Goal: Task Accomplishment & Management: Manage account settings

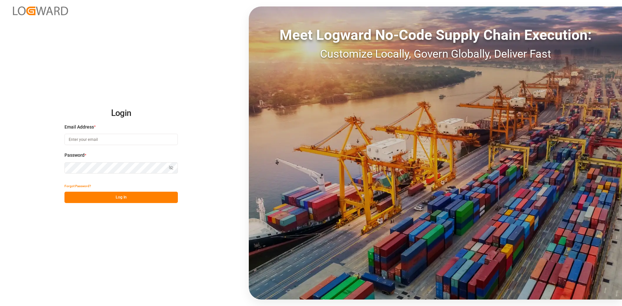
type input "[PERSON_NAME][EMAIL_ADDRESS][PERSON_NAME][DOMAIN_NAME]"
click at [116, 197] on button "Log In" at bounding box center [120, 197] width 113 height 11
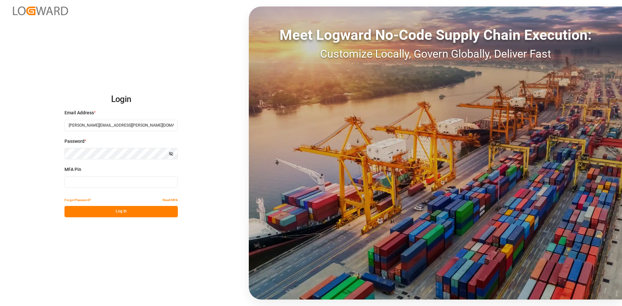
click at [114, 181] on input at bounding box center [120, 182] width 113 height 11
type input "432772"
click at [119, 212] on button "Log In" at bounding box center [120, 211] width 113 height 11
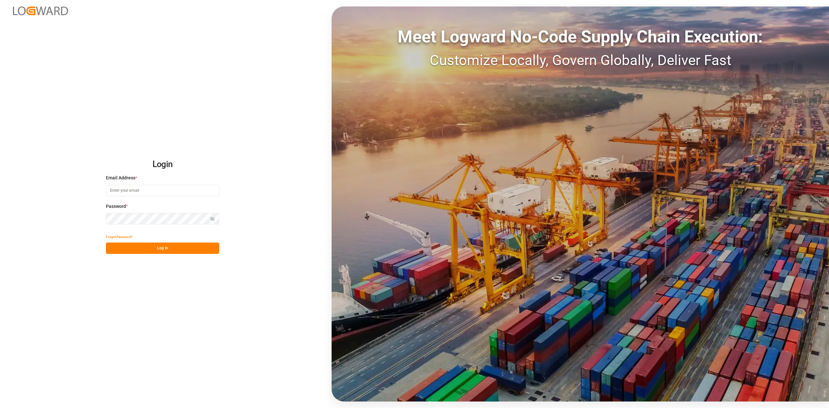
type input "sandra.alexander@jamindustries.com"
click at [174, 247] on button "Log In" at bounding box center [162, 248] width 113 height 11
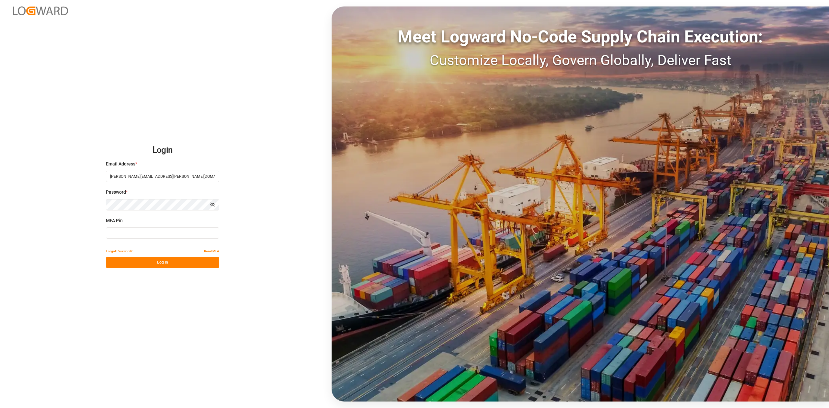
click at [141, 232] on input at bounding box center [162, 232] width 113 height 11
type input "111380"
click at [144, 262] on button "Log In" at bounding box center [162, 262] width 113 height 11
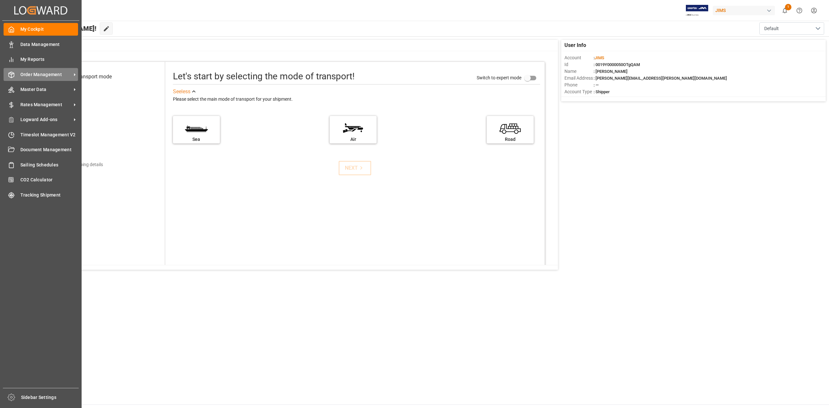
click at [37, 74] on span "Order Management" at bounding box center [45, 74] width 51 height 7
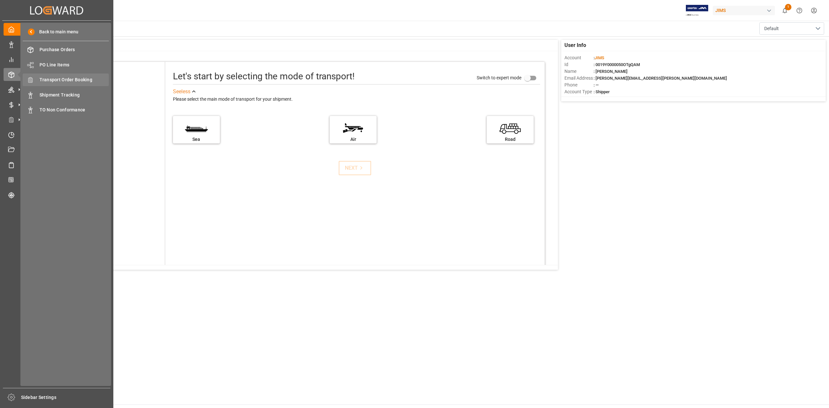
click at [79, 76] on span "Transport Order Booking" at bounding box center [75, 79] width 70 height 7
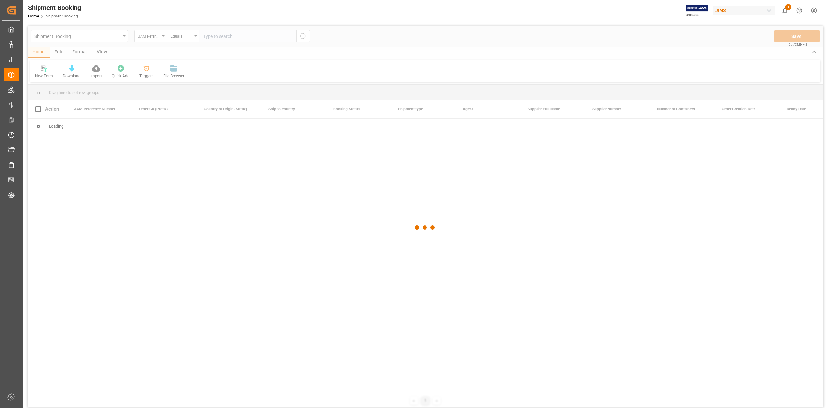
click at [256, 178] on div at bounding box center [426, 228] width 796 height 404
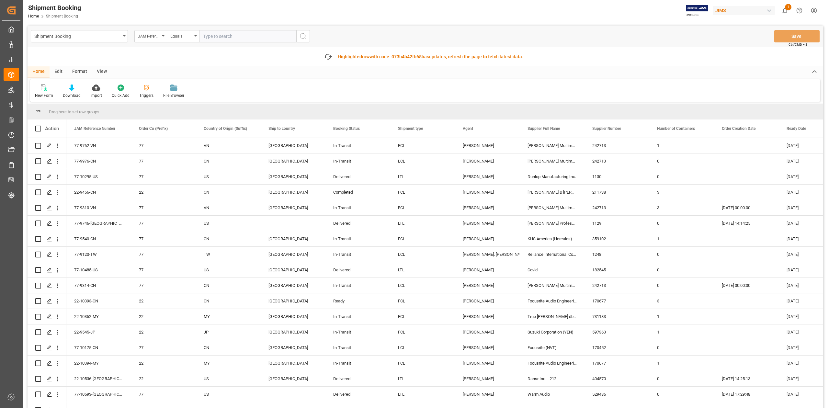
click at [236, 36] on input "text" at bounding box center [247, 36] width 97 height 12
paste input "77-9526-CN"
type input "77-9526-CN"
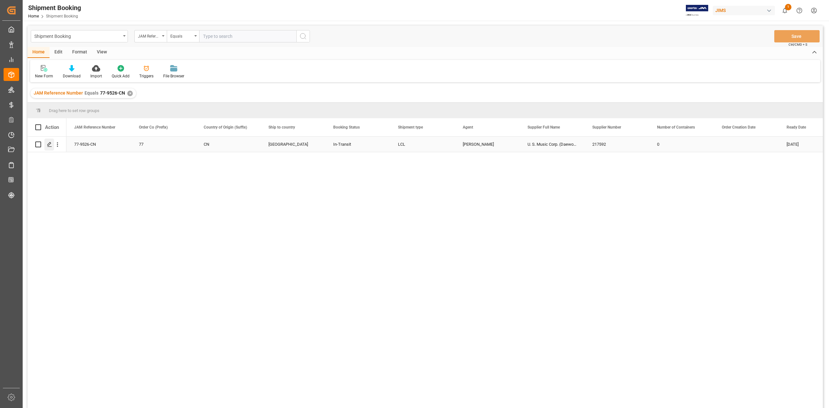
click at [50, 146] on icon "Press SPACE to select this row." at bounding box center [49, 144] width 5 height 5
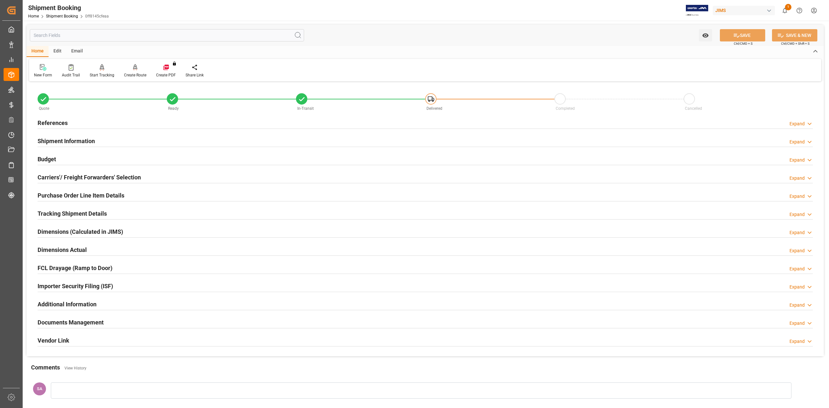
click at [45, 161] on h2 "Budget" at bounding box center [47, 159] width 18 height 9
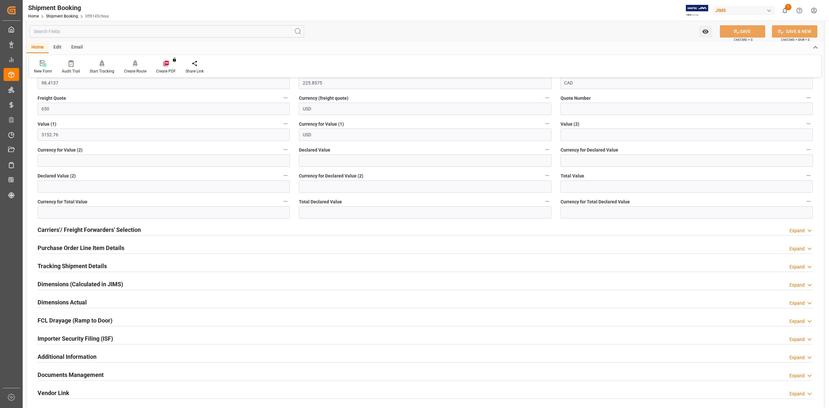
scroll to position [130, 0]
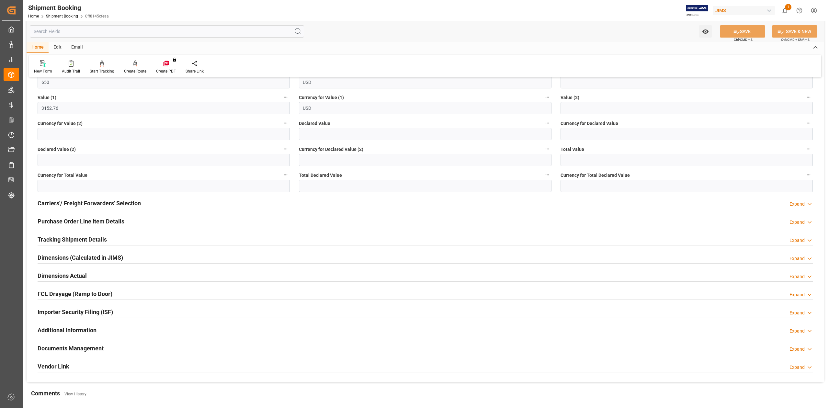
drag, startPoint x: 115, startPoint y: 222, endPoint x: 163, endPoint y: 222, distance: 48.6
click at [114, 222] on h2 "Purchase Order Line Item Details" at bounding box center [81, 221] width 87 height 9
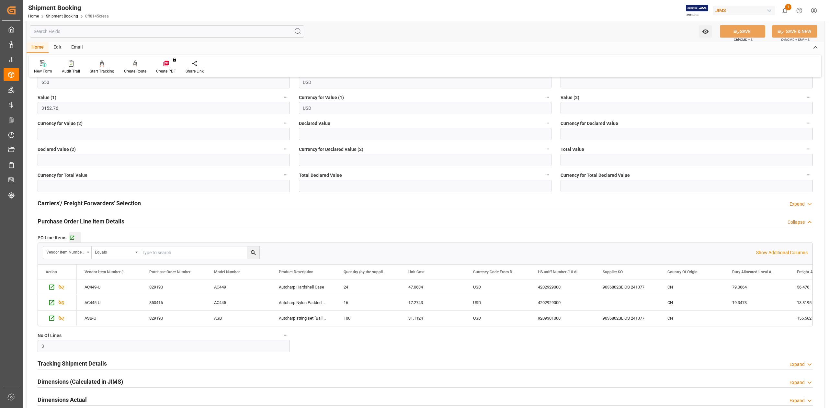
click at [75, 240] on div "Go to Purchase Order Line Item Grid" at bounding box center [75, 238] width 12 height 6
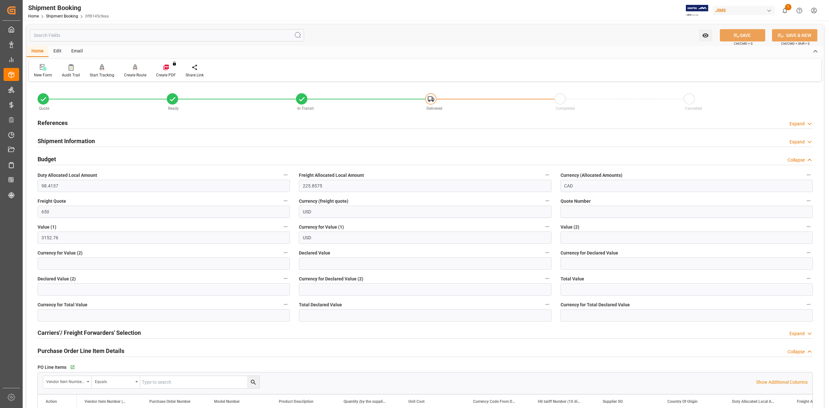
click at [61, 123] on h2 "References" at bounding box center [53, 123] width 30 height 9
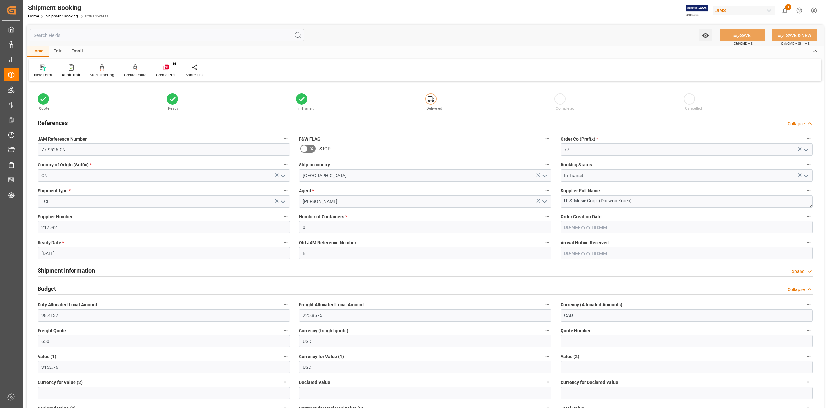
click at [86, 156] on div "JAM Reference Number 77-9526-CN" at bounding box center [163, 145] width 261 height 26
click at [80, 152] on input "77-9526-CN" at bounding box center [164, 150] width 252 height 12
click at [82, 149] on input "77-9526-CN" at bounding box center [164, 150] width 252 height 12
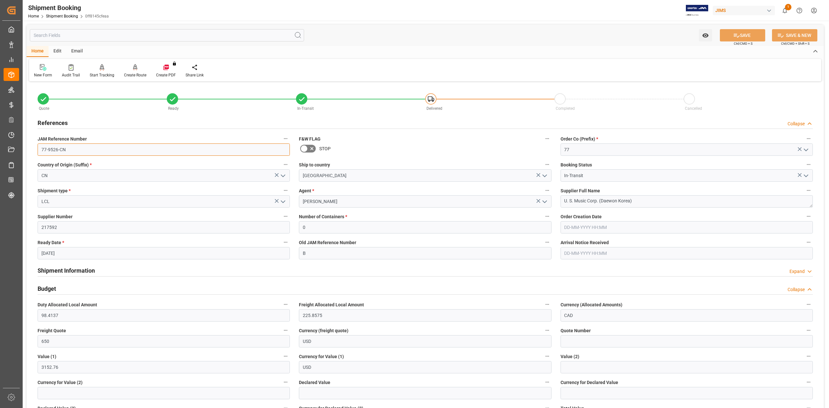
click at [82, 149] on input "77-9526-CN" at bounding box center [164, 150] width 252 height 12
click at [82, 147] on input "77-9526-CN" at bounding box center [164, 150] width 252 height 12
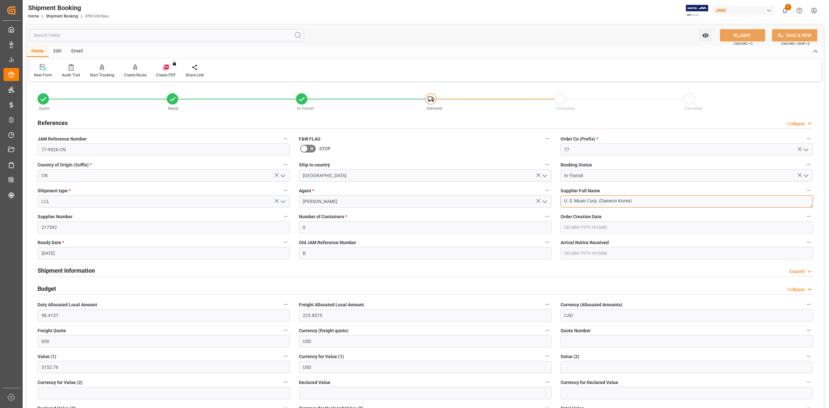
drag, startPoint x: 631, startPoint y: 199, endPoint x: 638, endPoint y: 198, distance: 6.2
click at [631, 199] on textarea "U. S. Music Corp. (Daewon Korea)" at bounding box center [687, 201] width 252 height 12
drag, startPoint x: 640, startPoint y: 200, endPoint x: 527, endPoint y: 200, distance: 112.1
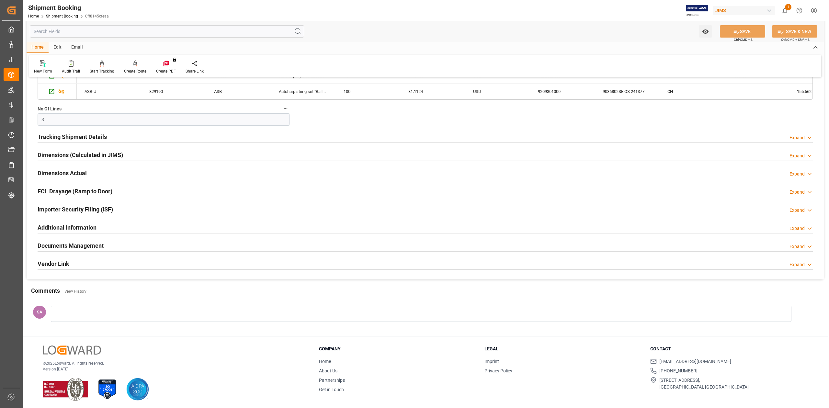
scroll to position [489, 0]
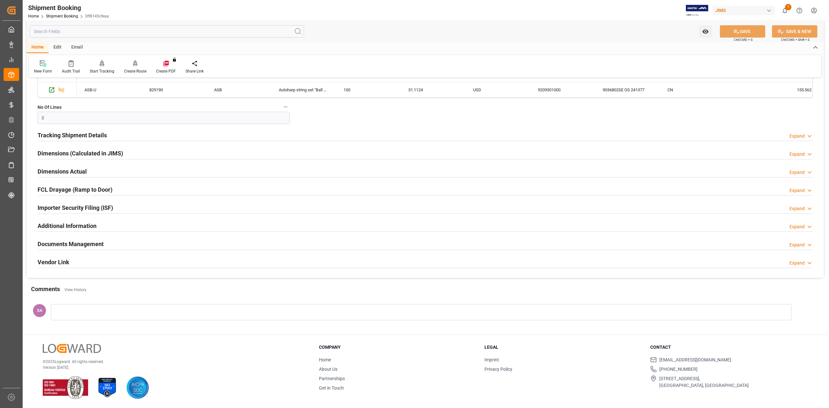
click at [64, 244] on h2 "Documents Management" at bounding box center [71, 244] width 66 height 9
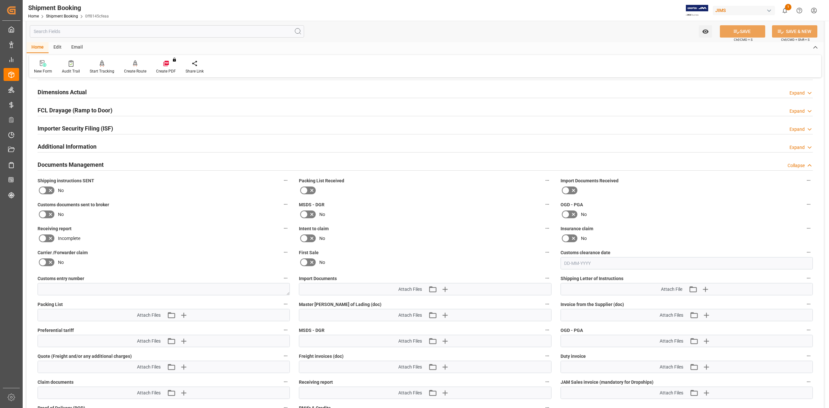
scroll to position [576, 0]
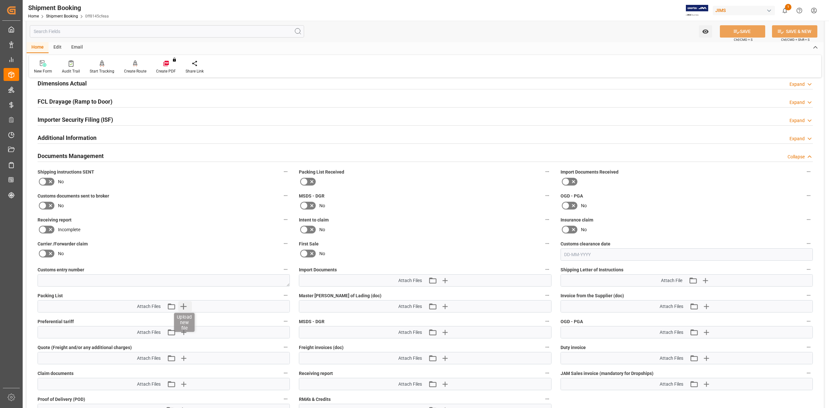
click at [186, 307] on icon "button" at bounding box center [183, 306] width 10 height 10
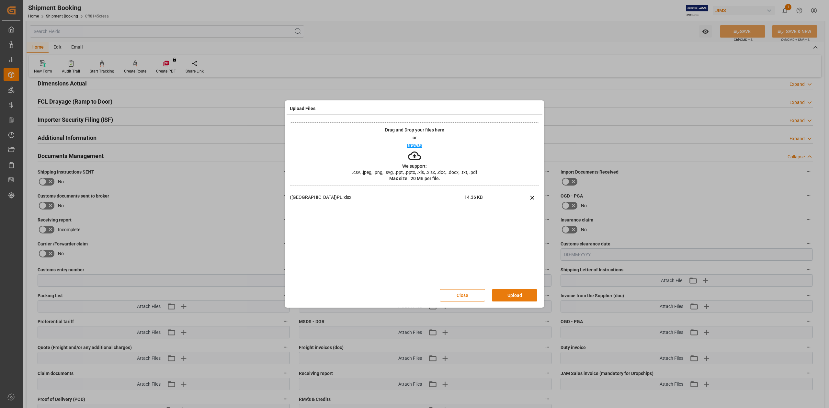
click at [524, 295] on button "Upload" at bounding box center [514, 295] width 45 height 12
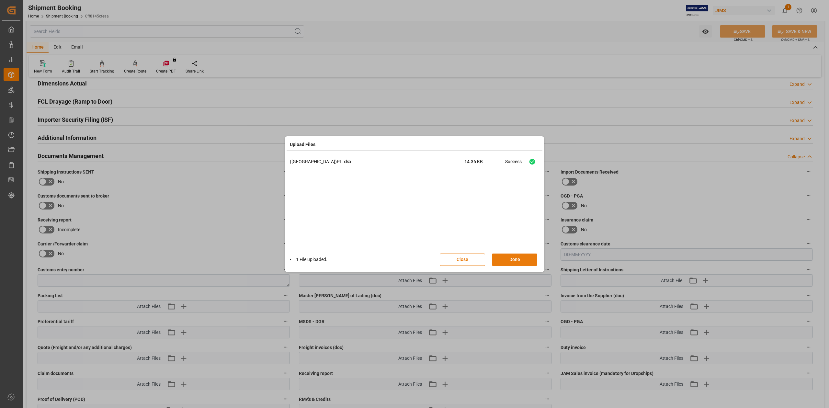
click at [509, 263] on button "Done" at bounding box center [514, 260] width 45 height 12
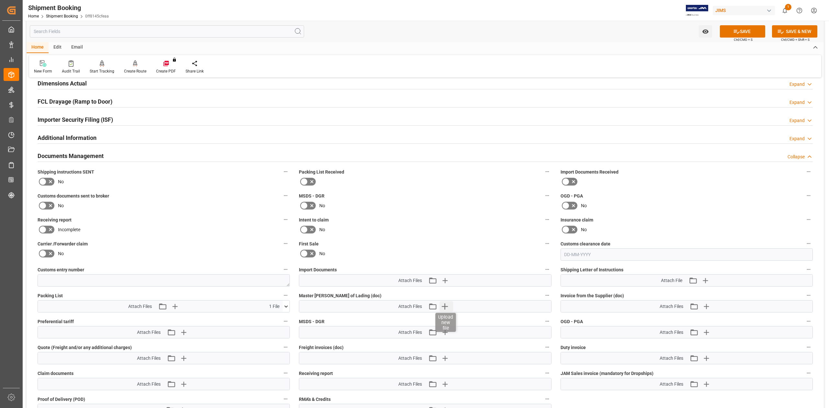
click at [444, 305] on icon "button" at bounding box center [445, 306] width 10 height 10
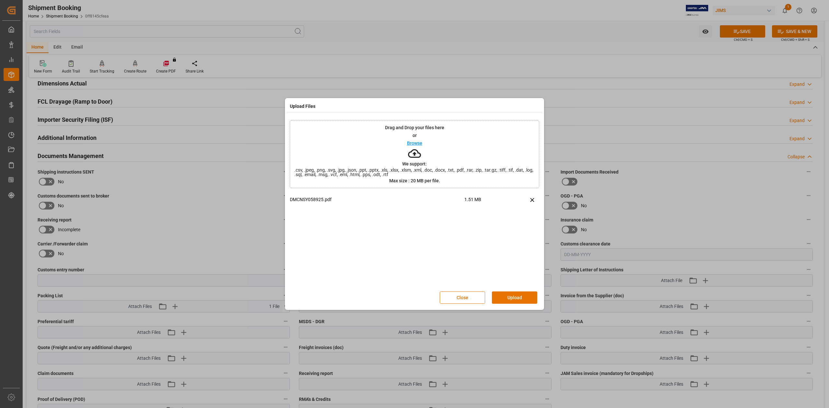
click at [529, 295] on button "Upload" at bounding box center [514, 298] width 45 height 12
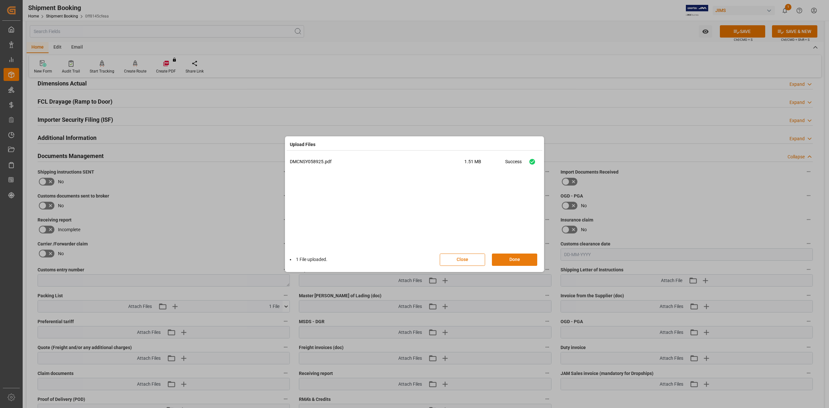
click at [518, 262] on button "Done" at bounding box center [514, 260] width 45 height 12
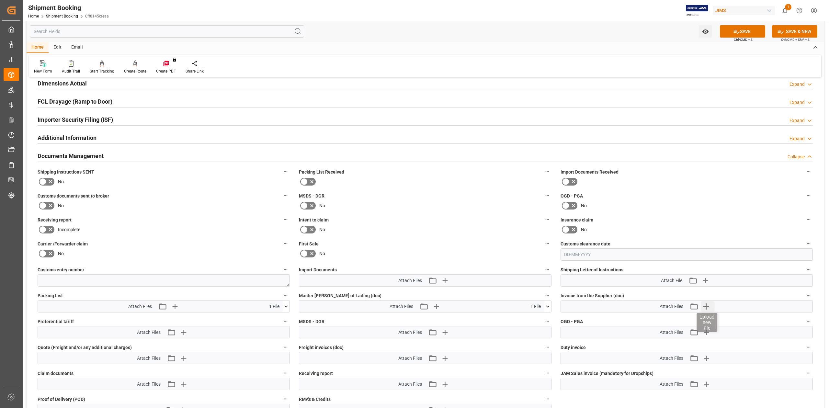
click at [708, 306] on icon "button" at bounding box center [706, 306] width 10 height 10
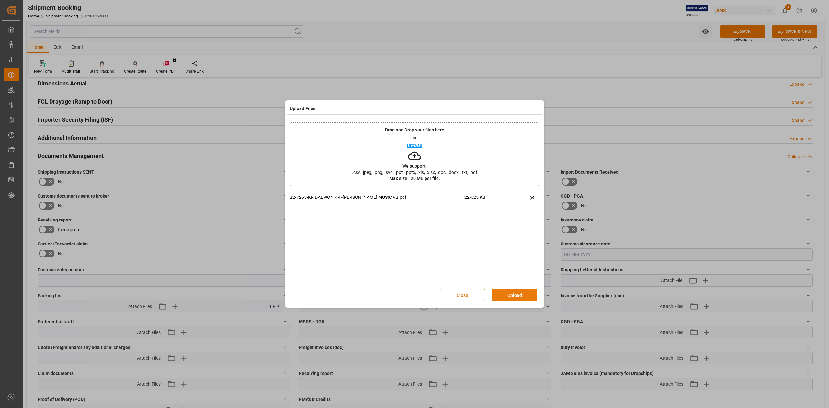
click at [509, 295] on button "Upload" at bounding box center [514, 295] width 45 height 12
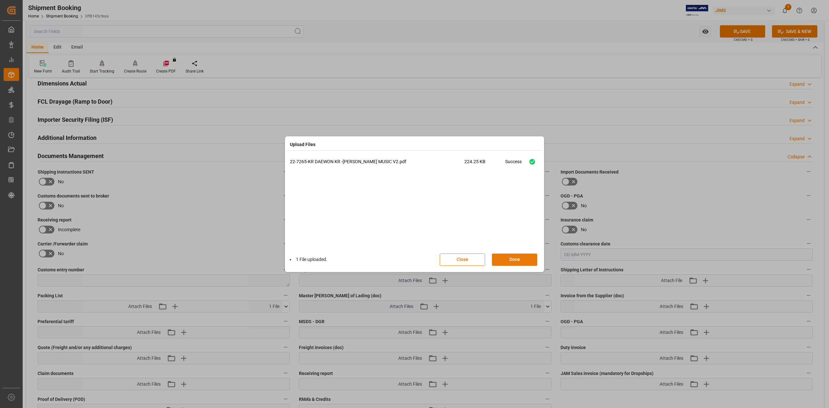
click at [525, 257] on button "Done" at bounding box center [514, 260] width 45 height 12
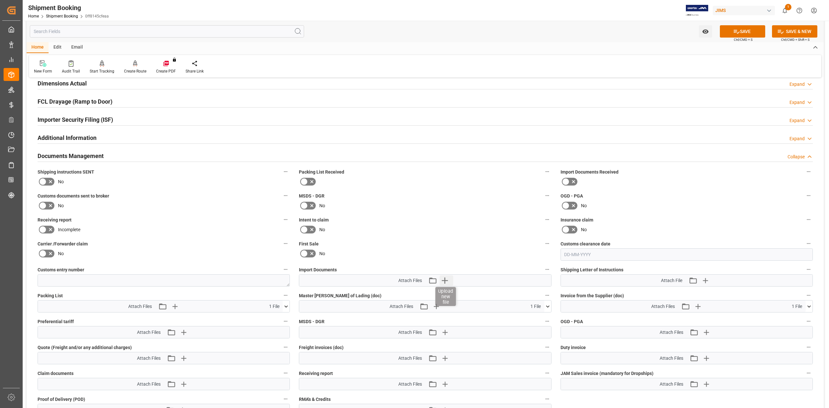
click at [446, 282] on icon "button" at bounding box center [445, 280] width 10 height 10
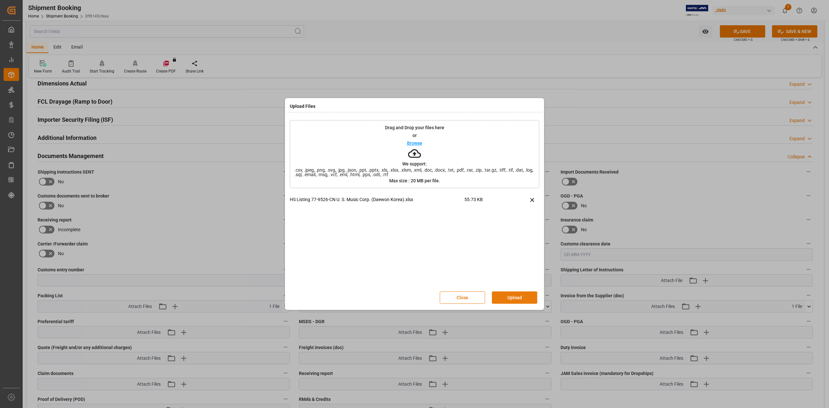
click at [520, 300] on button "Upload" at bounding box center [514, 298] width 45 height 12
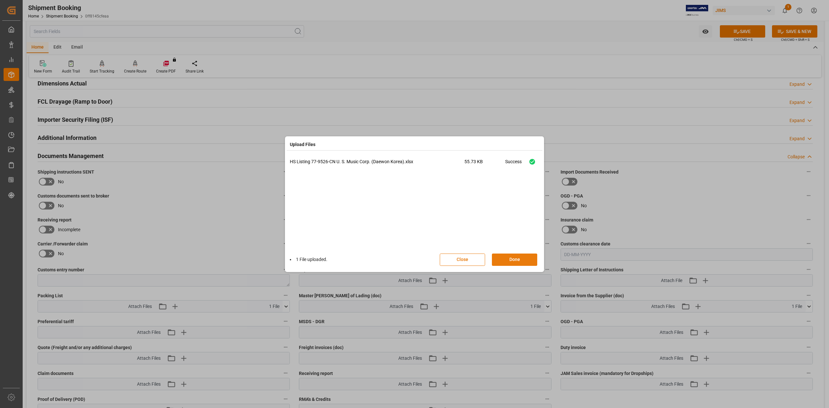
click at [518, 260] on button "Done" at bounding box center [514, 260] width 45 height 12
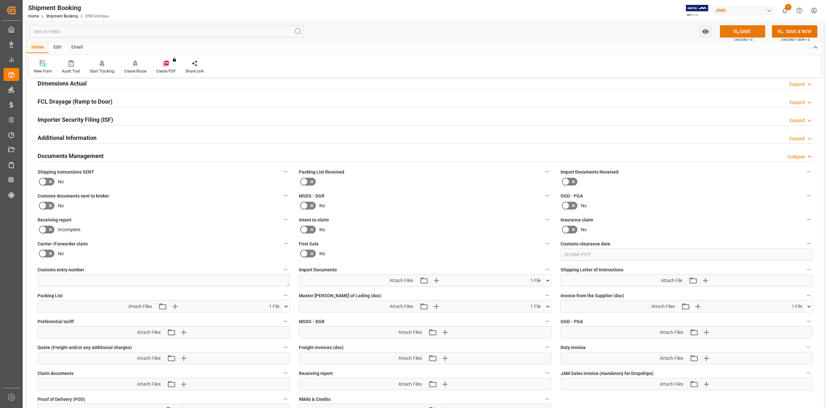
click at [749, 34] on button "SAVE" at bounding box center [742, 31] width 45 height 12
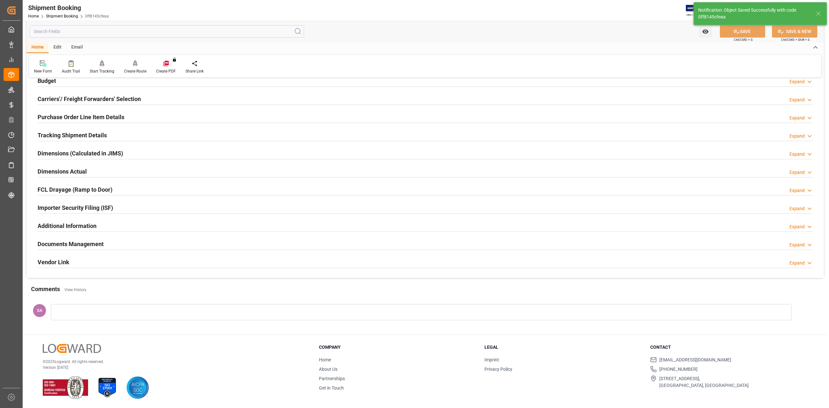
scroll to position [79, 0]
click at [59, 244] on h2 "Documents Management" at bounding box center [71, 244] width 66 height 9
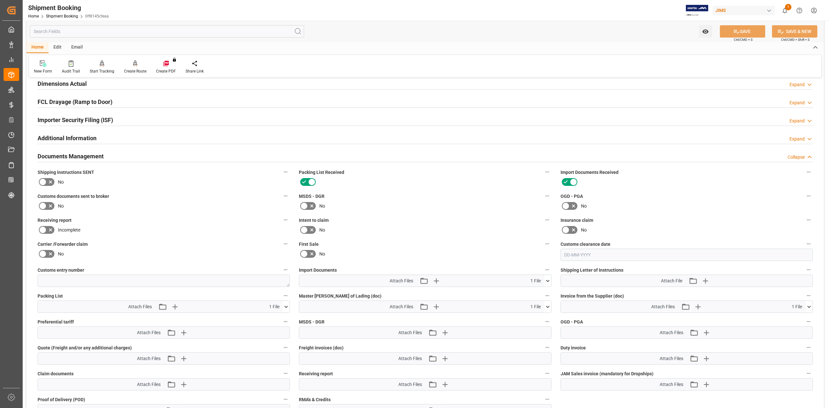
click at [43, 208] on icon at bounding box center [43, 206] width 8 height 8
click at [0, 0] on input "checkbox" at bounding box center [0, 0] width 0 height 0
click at [747, 31] on button "SAVE" at bounding box center [742, 31] width 45 height 12
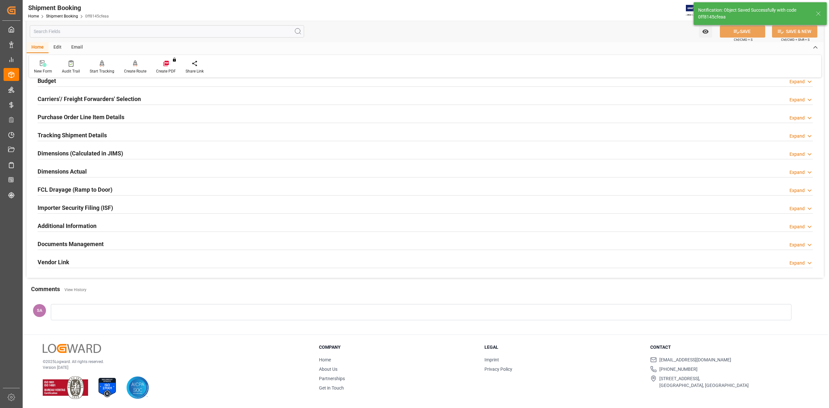
scroll to position [79, 0]
click at [99, 245] on h2 "Documents Management" at bounding box center [71, 244] width 66 height 9
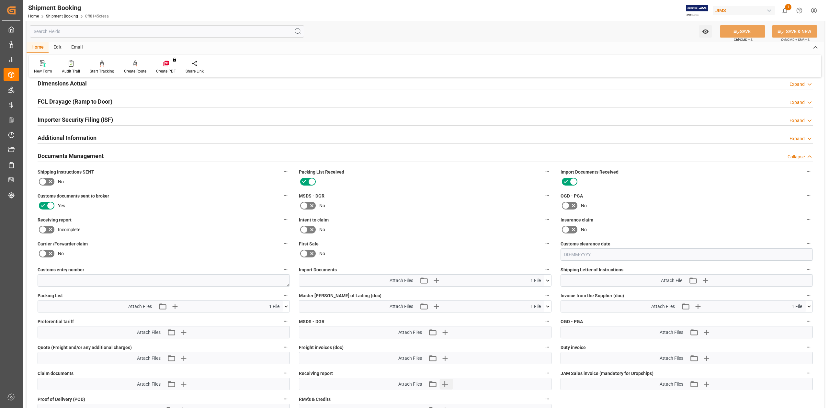
scroll to position [166, 0]
click at [437, 282] on icon "button" at bounding box center [436, 281] width 10 height 10
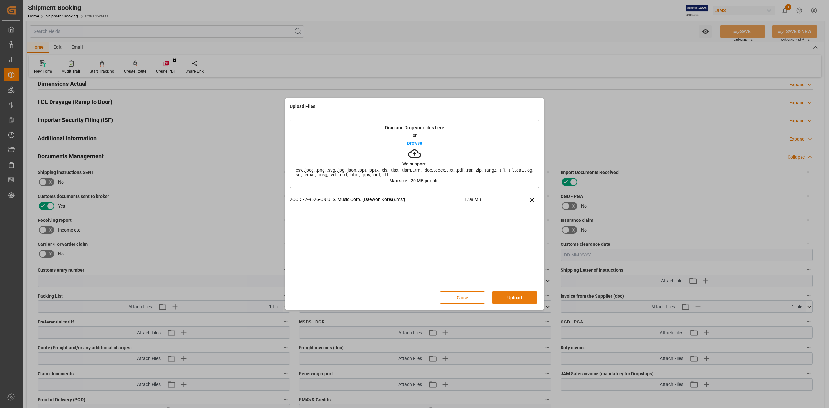
click at [505, 301] on button "Upload" at bounding box center [514, 298] width 45 height 12
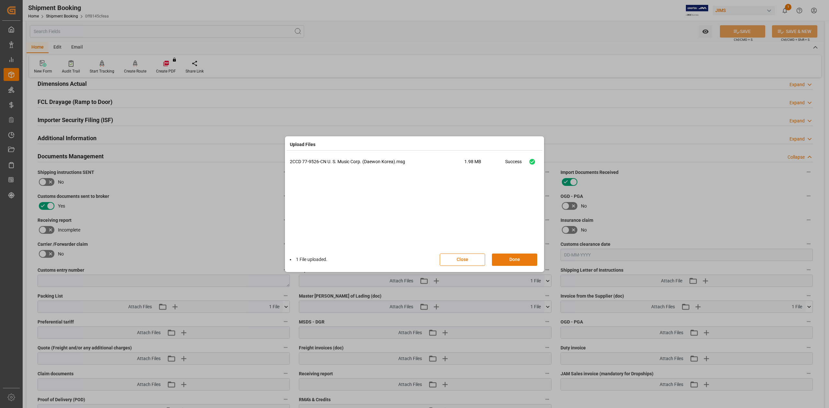
click at [529, 259] on button "Done" at bounding box center [514, 260] width 45 height 12
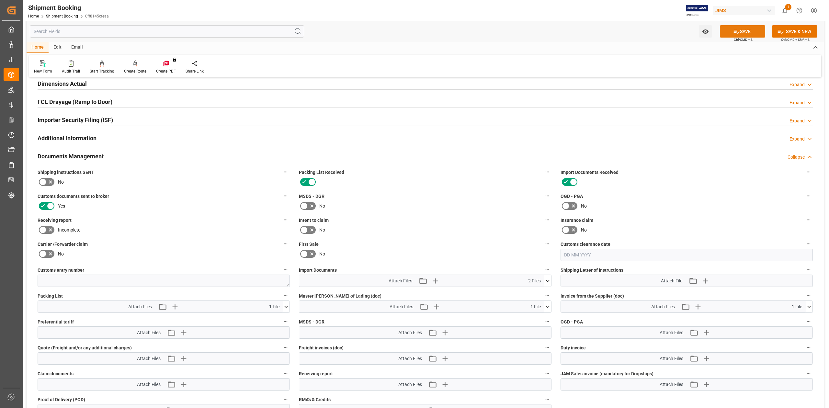
click at [737, 34] on icon at bounding box center [736, 31] width 7 height 7
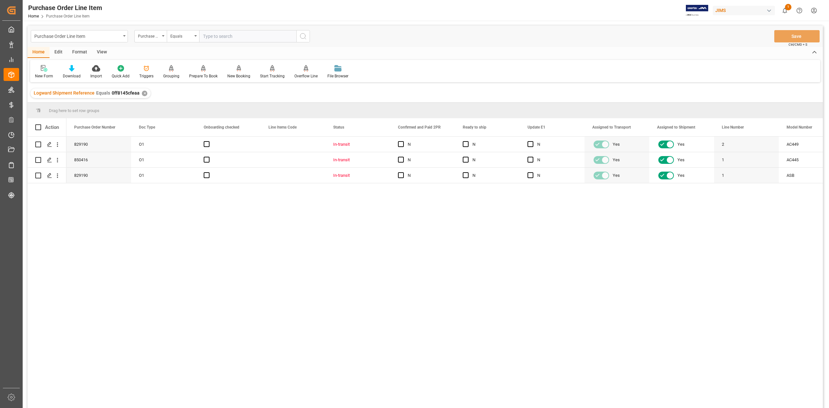
click at [103, 55] on div "View" at bounding box center [102, 52] width 20 height 11
click at [75, 70] on icon at bounding box center [73, 68] width 6 height 6
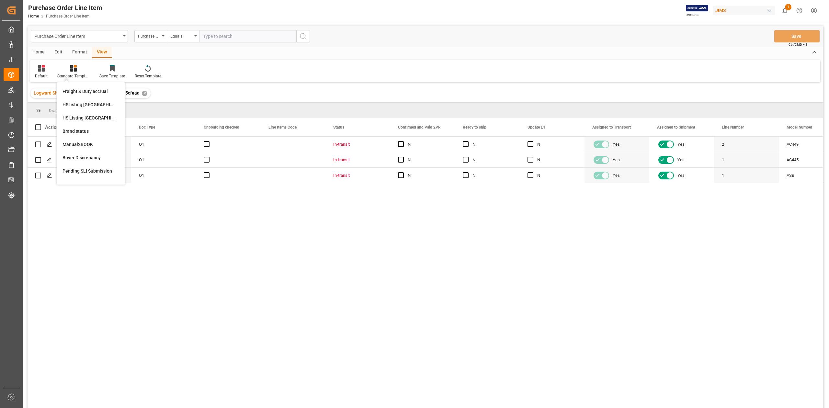
drag, startPoint x: 93, startPoint y: 117, endPoint x: 86, endPoint y: 184, distance: 67.5
click at [93, 129] on div "Freight & Duty accrual HS listing USA HS Listing CANADA Brand status Manual2BOO…" at bounding box center [90, 133] width 63 height 97
click at [77, 78] on div "Standard Templates" at bounding box center [73, 76] width 32 height 6
click at [87, 119] on div "HS Listing CANADA" at bounding box center [91, 118] width 57 height 7
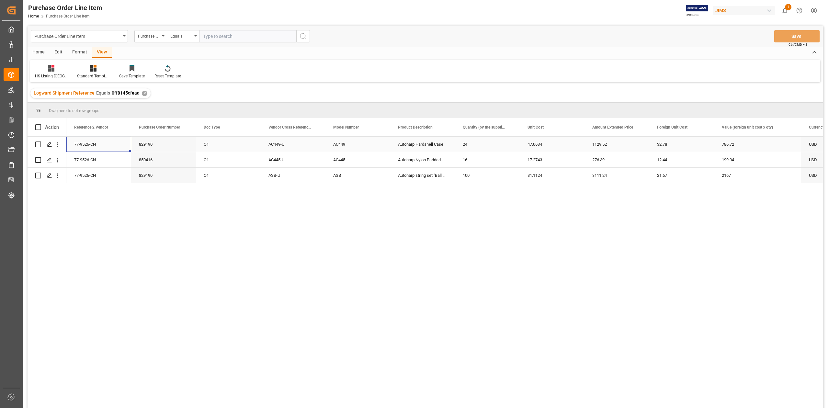
click at [88, 144] on div "77-9526-CN" at bounding box center [98, 144] width 65 height 15
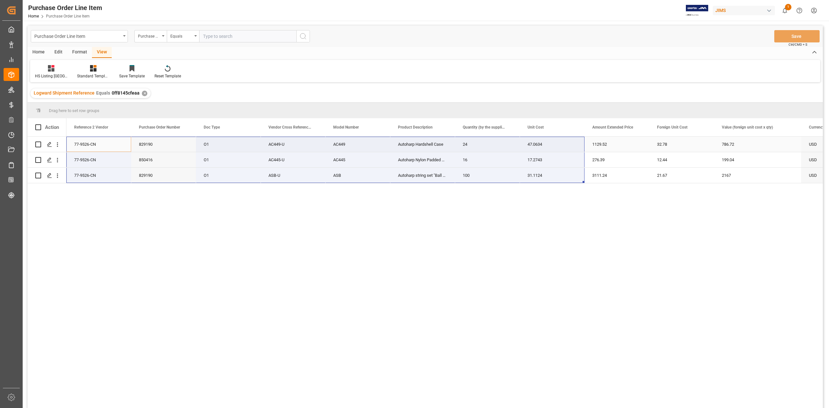
scroll to position [0, 237]
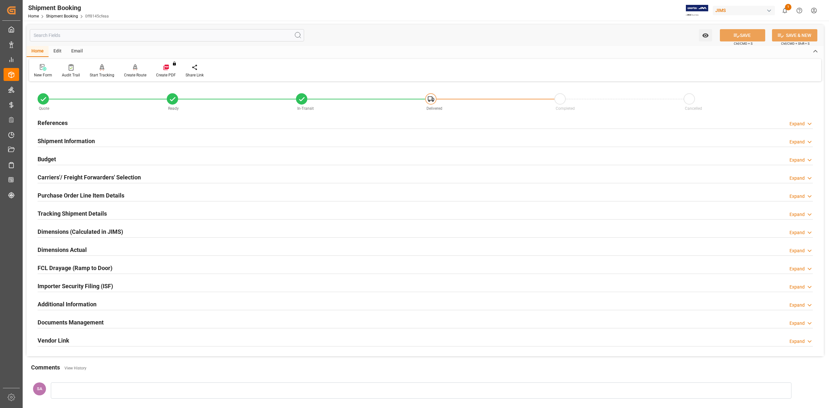
click at [77, 327] on h2 "Documents Management" at bounding box center [71, 322] width 66 height 9
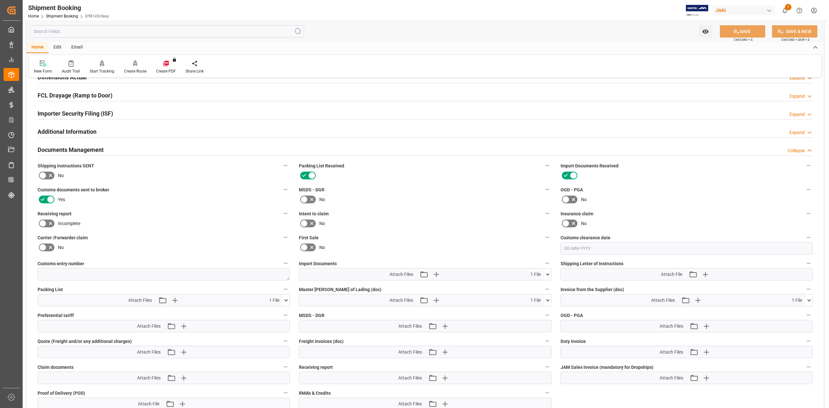
scroll to position [302, 0]
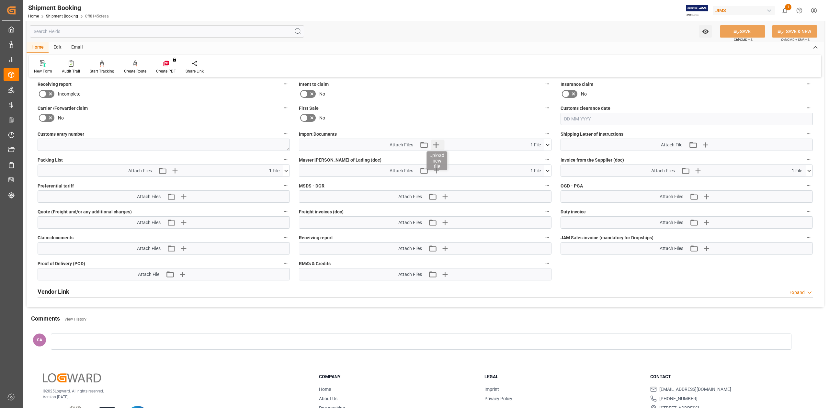
click at [437, 145] on icon "button" at bounding box center [436, 145] width 10 height 10
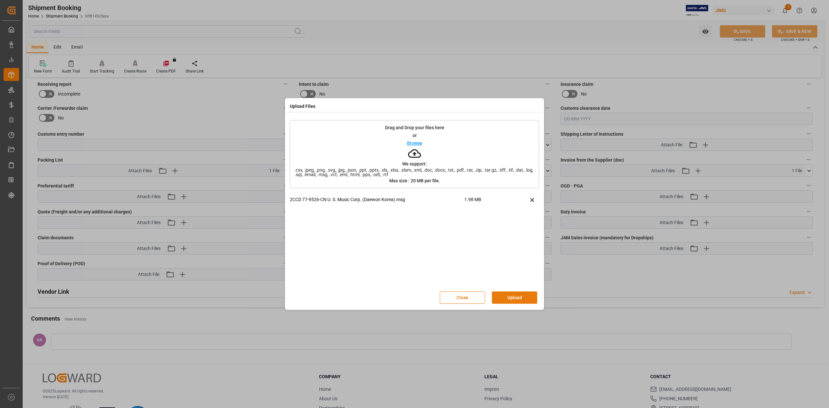
click at [516, 297] on button "Upload" at bounding box center [514, 298] width 45 height 12
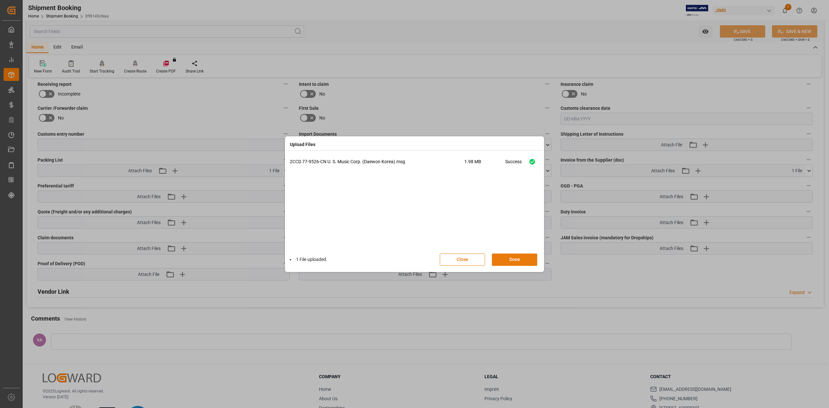
click at [519, 258] on button "Done" at bounding box center [514, 260] width 45 height 12
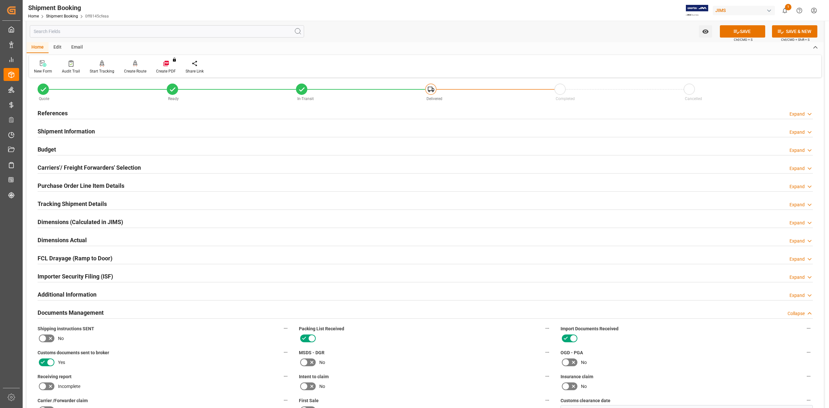
scroll to position [0, 0]
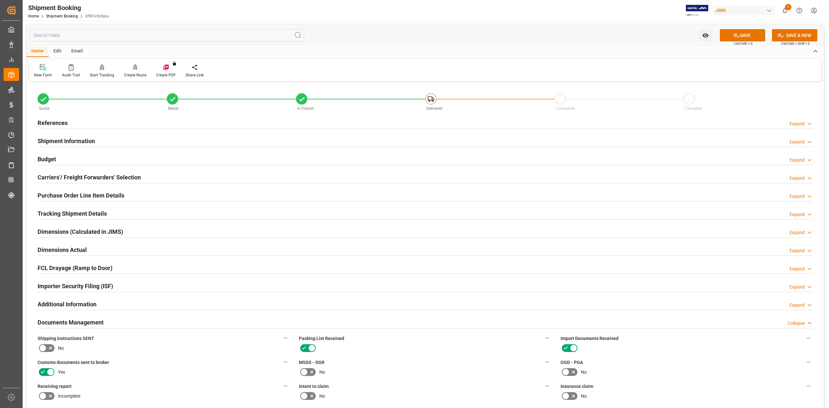
click at [61, 123] on h2 "References" at bounding box center [53, 123] width 30 height 9
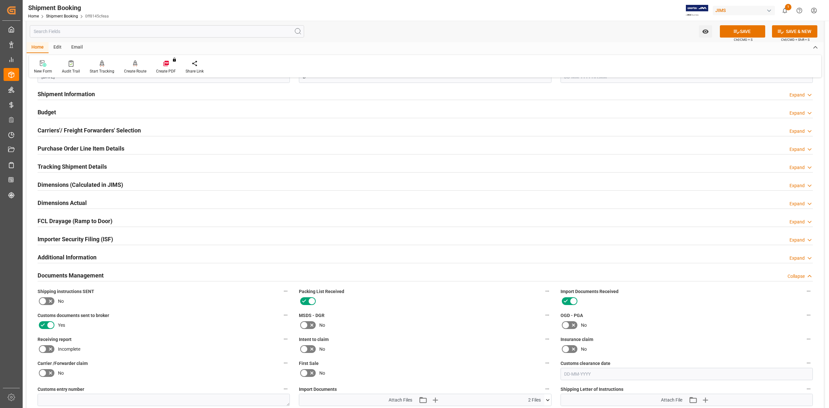
scroll to position [259, 0]
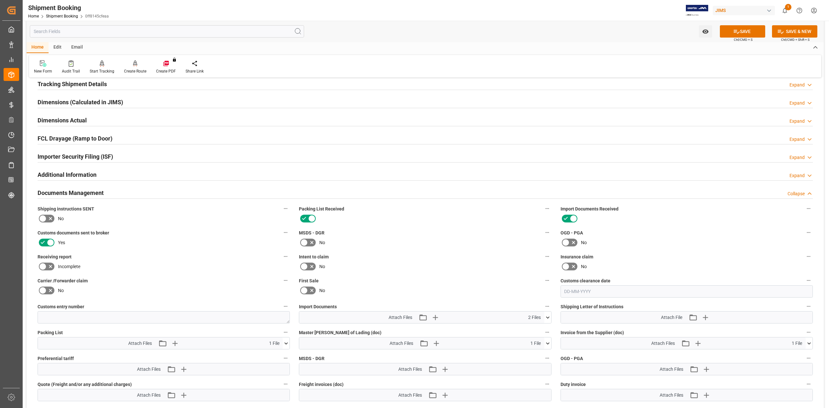
drag, startPoint x: 99, startPoint y: 194, endPoint x: 498, endPoint y: 267, distance: 406.2
click at [99, 194] on h2 "Documents Management" at bounding box center [71, 193] width 66 height 9
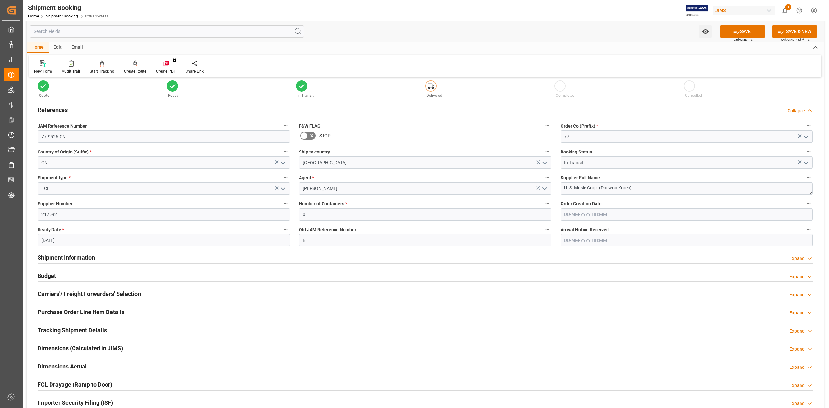
scroll to position [0, 0]
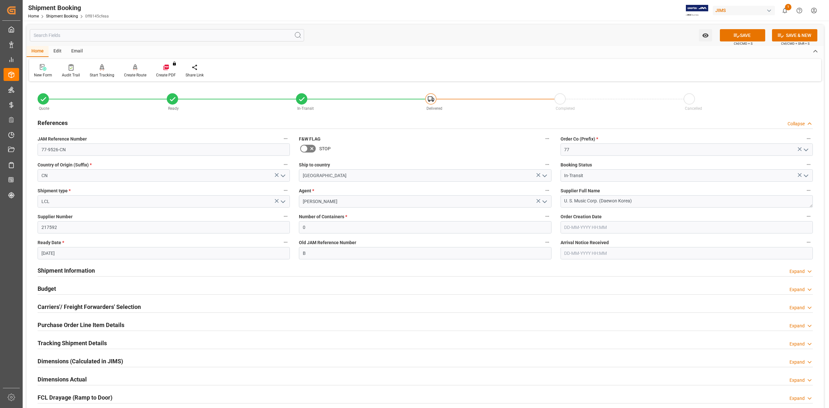
click at [83, 271] on h2 "Shipment Information" at bounding box center [66, 270] width 57 height 9
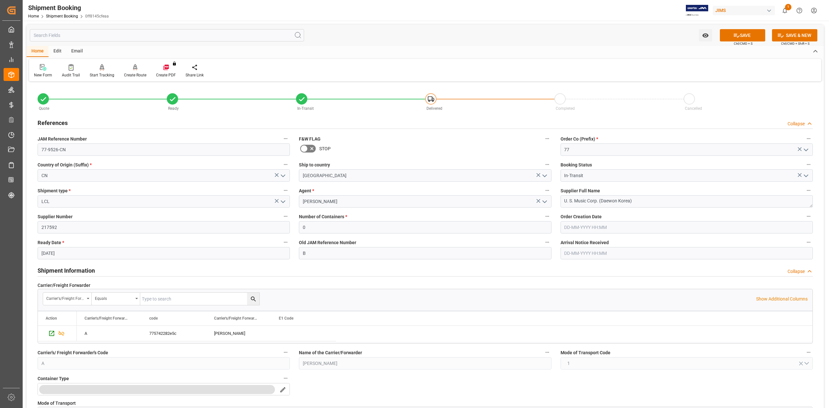
click at [83, 271] on h2 "Shipment Information" at bounding box center [66, 270] width 57 height 9
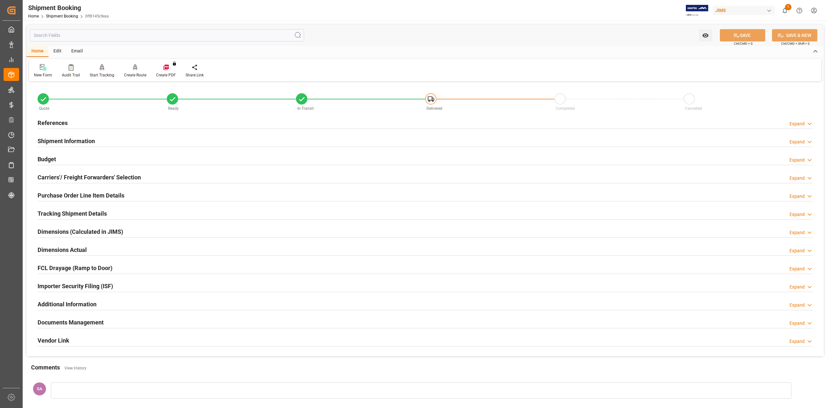
click at [64, 127] on div "References" at bounding box center [53, 122] width 30 height 12
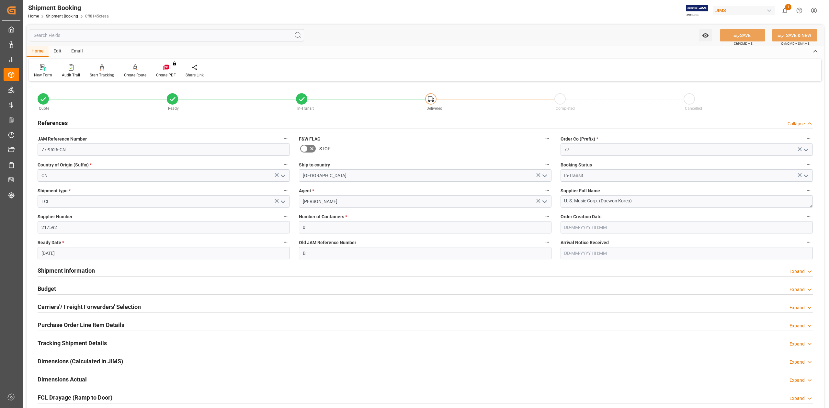
click at [60, 123] on h2 "References" at bounding box center [53, 123] width 30 height 9
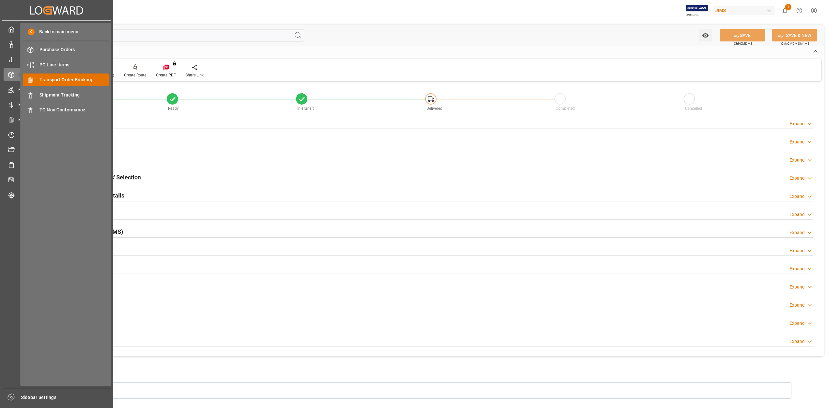
click at [90, 79] on span "Transport Order Booking" at bounding box center [75, 79] width 70 height 7
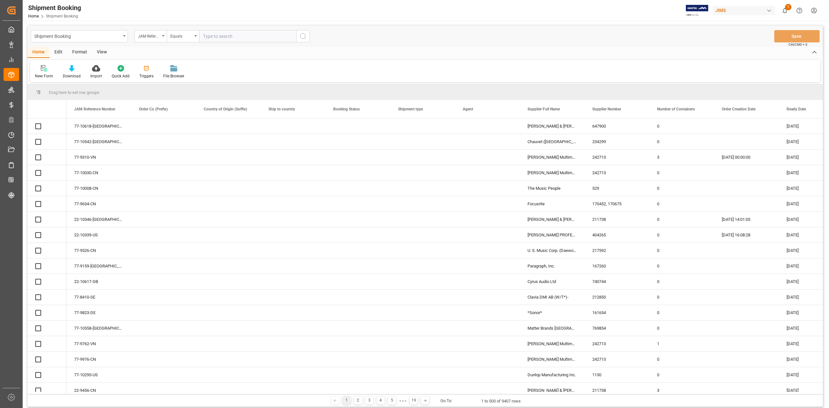
click at [225, 39] on input "text" at bounding box center [247, 36] width 97 height 12
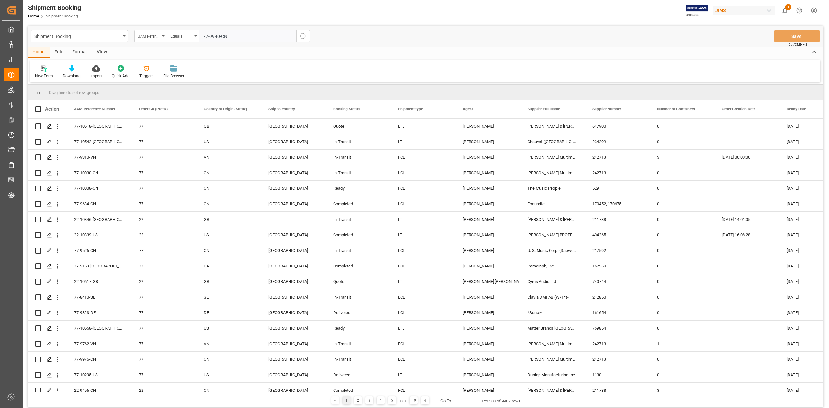
type input "77-9940-CN"
drag, startPoint x: 304, startPoint y: 34, endPoint x: 290, endPoint y: 106, distance: 73.5
click at [304, 34] on icon "search button" at bounding box center [303, 36] width 8 height 8
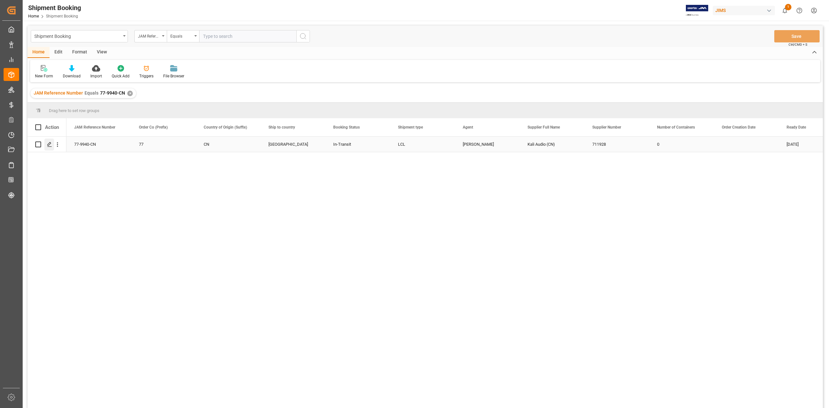
click at [49, 144] on polygon "Press SPACE to select this row." at bounding box center [49, 144] width 3 height 3
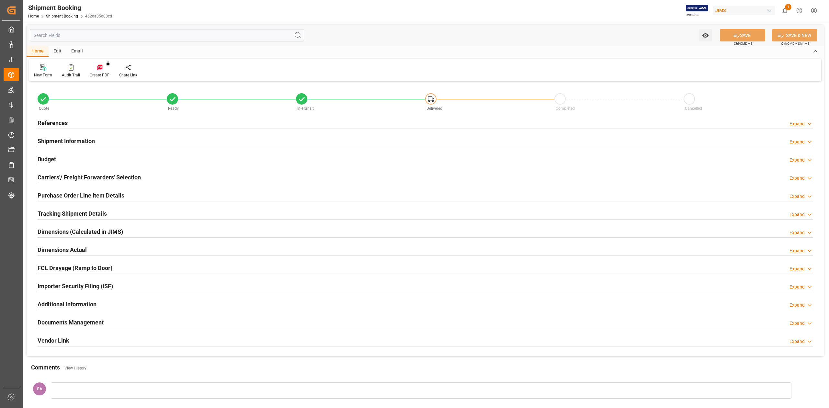
type input "0"
type input "211.99"
type input "300"
type input "2980"
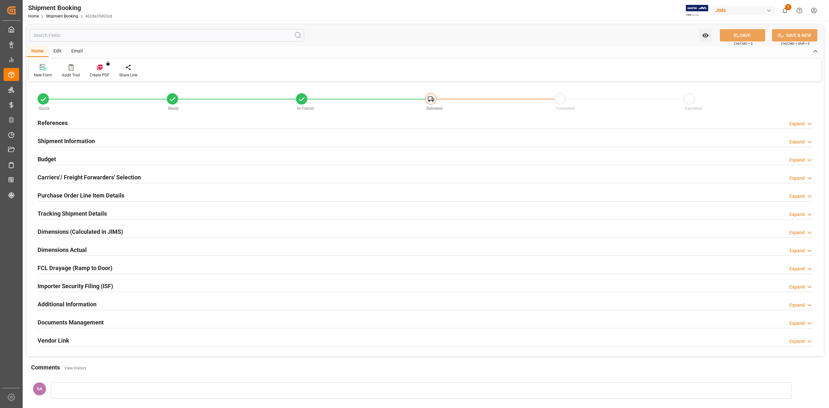
type input "07-07-2025"
click at [50, 123] on h2 "References" at bounding box center [53, 123] width 30 height 9
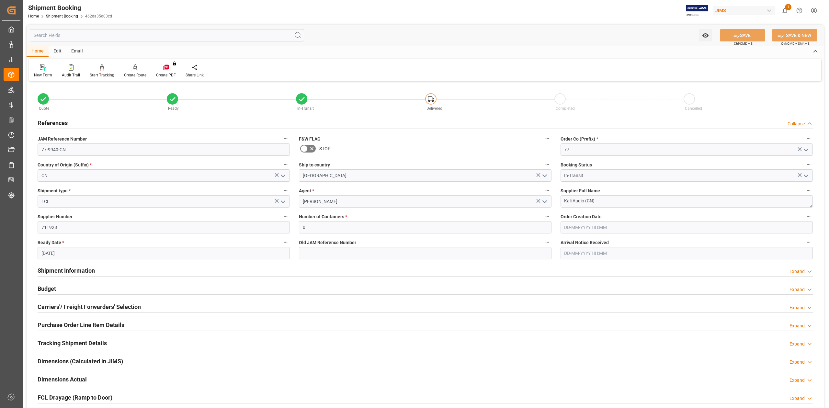
click at [83, 272] on h2 "Shipment Information" at bounding box center [66, 270] width 57 height 9
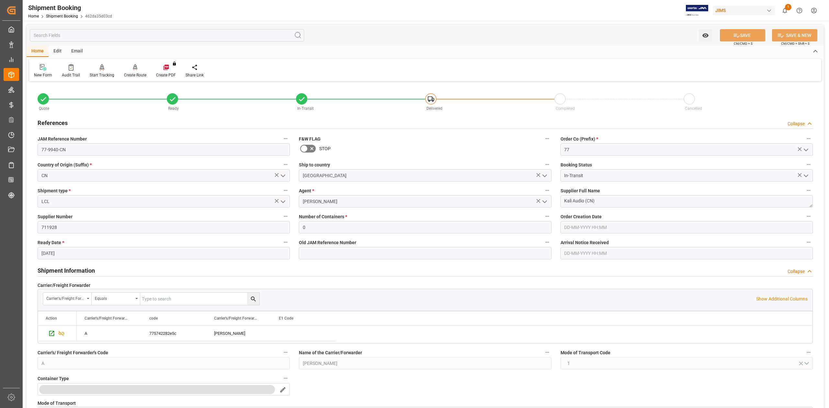
click at [90, 271] on h2 "Shipment Information" at bounding box center [66, 270] width 57 height 9
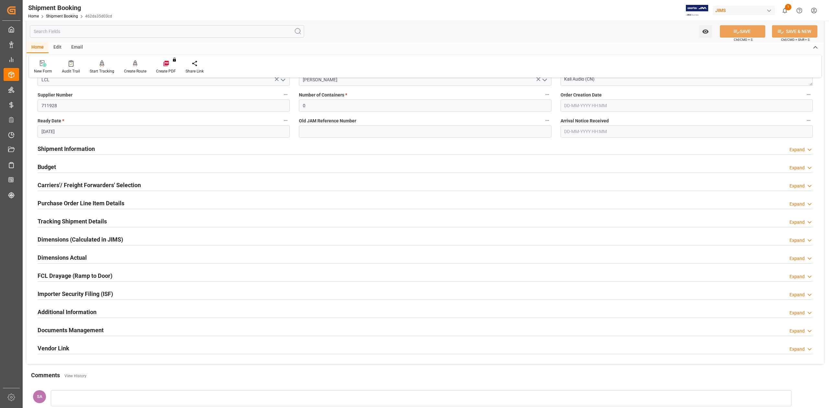
scroll to position [130, 0]
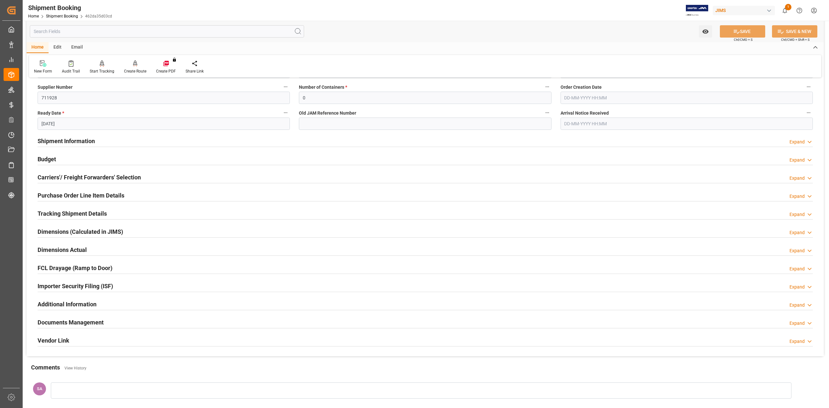
click at [51, 156] on h2 "Budget" at bounding box center [47, 159] width 18 height 9
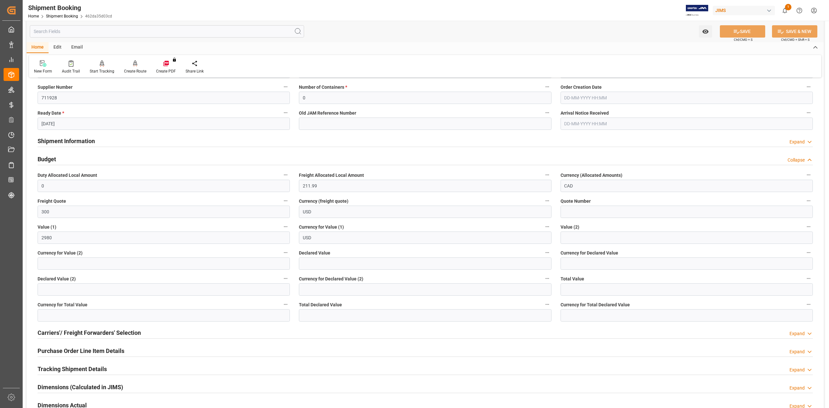
scroll to position [0, 0]
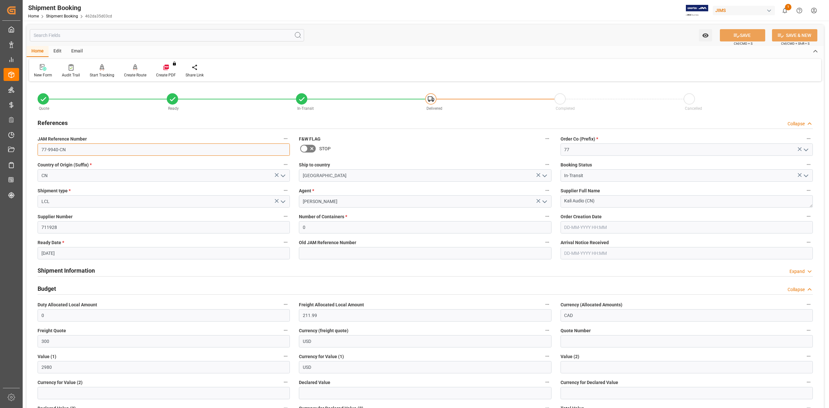
click at [84, 152] on input "77-9940-CN" at bounding box center [164, 150] width 252 height 12
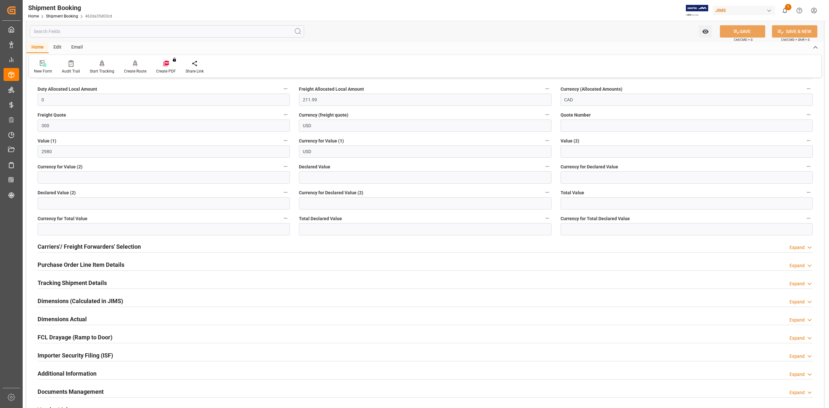
scroll to position [302, 0]
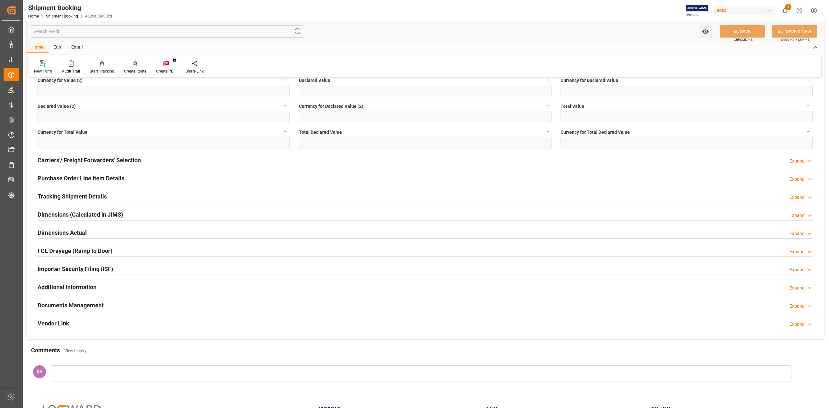
click at [62, 236] on h2 "Dimensions Actual" at bounding box center [62, 232] width 49 height 9
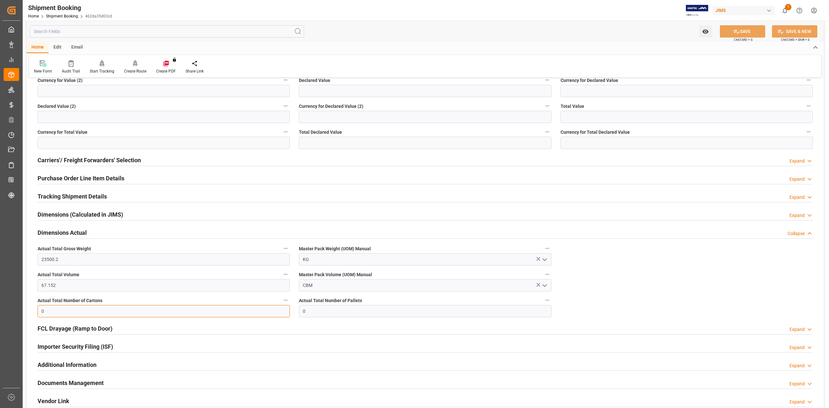
click at [69, 308] on input "0" at bounding box center [164, 311] width 252 height 12
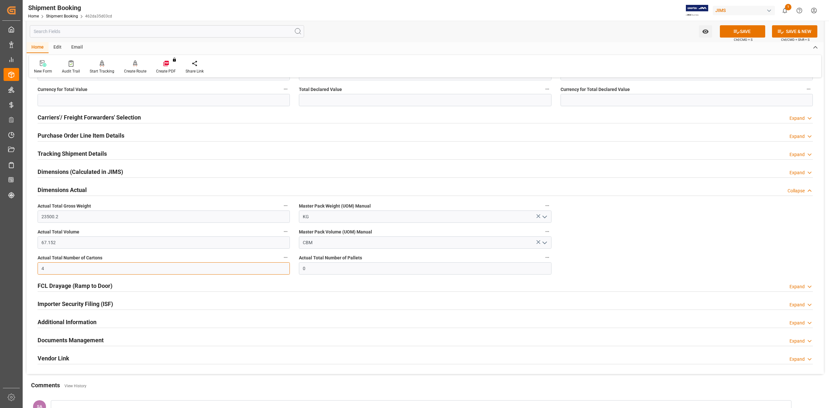
scroll to position [345, 0]
type input "4"
drag, startPoint x: 194, startPoint y: 249, endPoint x: 191, endPoint y: 247, distance: 3.7
click at [194, 249] on div "Actual Total Volume 67.152" at bounding box center [163, 238] width 261 height 26
click at [189, 244] on input "67.152" at bounding box center [164, 242] width 252 height 12
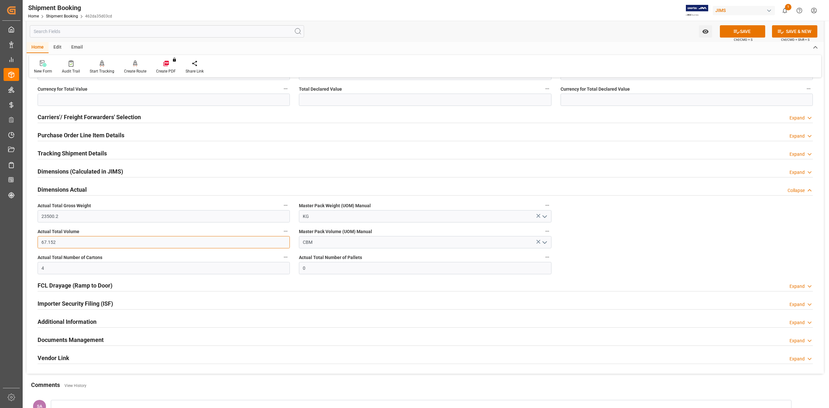
click at [187, 241] on input "67.152" at bounding box center [164, 242] width 252 height 12
type input "0.41"
click at [64, 214] on input "23500.2" at bounding box center [164, 216] width 252 height 12
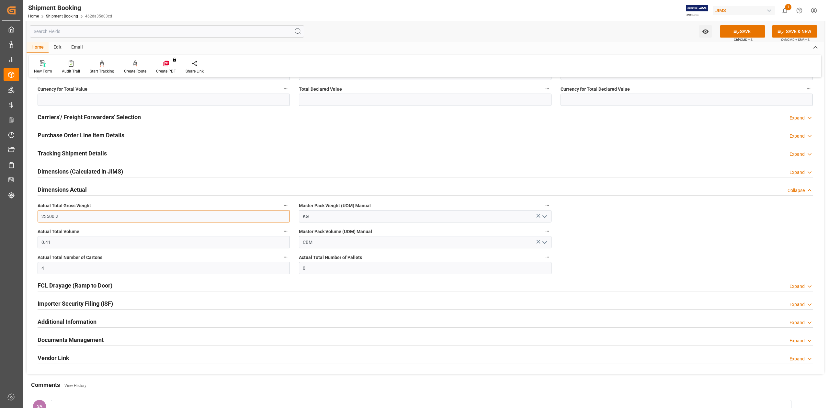
click at [64, 214] on input "23500.2" at bounding box center [164, 216] width 252 height 12
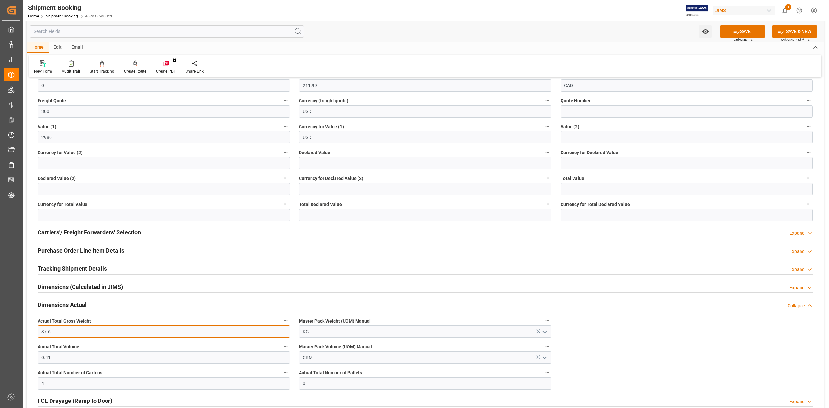
scroll to position [216, 0]
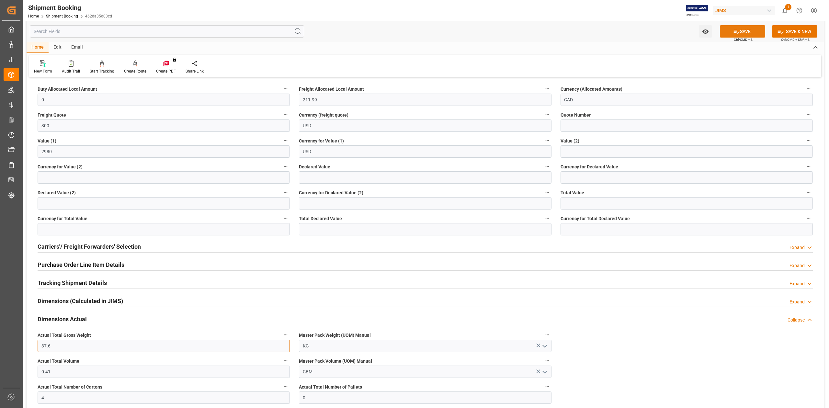
type input "37.6"
click at [733, 30] on icon at bounding box center [736, 31] width 7 height 7
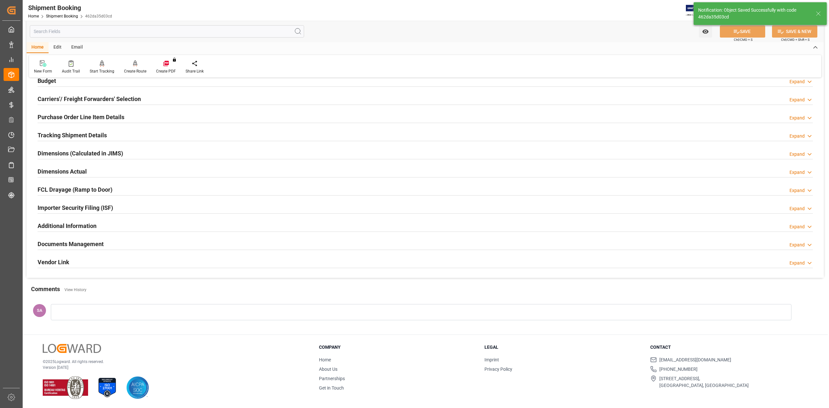
scroll to position [79, 0]
click at [69, 171] on h2 "Dimensions Actual" at bounding box center [62, 171] width 49 height 9
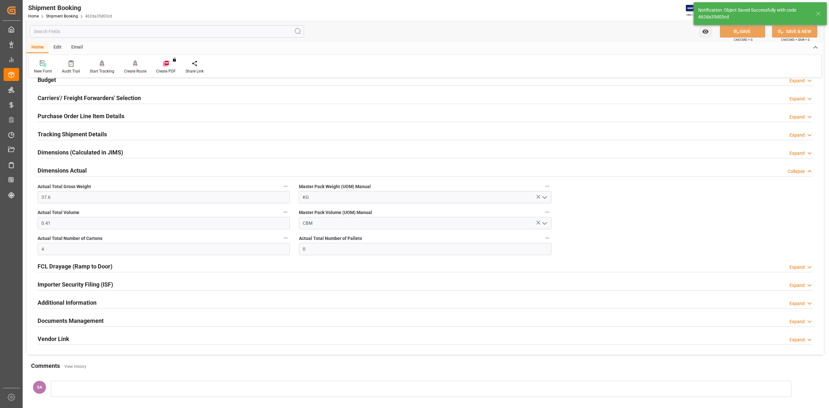
scroll to position [86, 0]
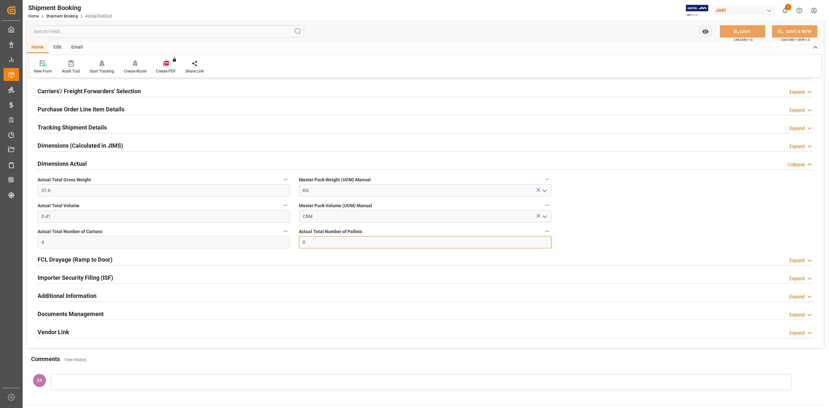
click at [319, 241] on input "0" at bounding box center [425, 242] width 252 height 12
type input "1"
click at [748, 28] on button "SAVE" at bounding box center [742, 31] width 45 height 12
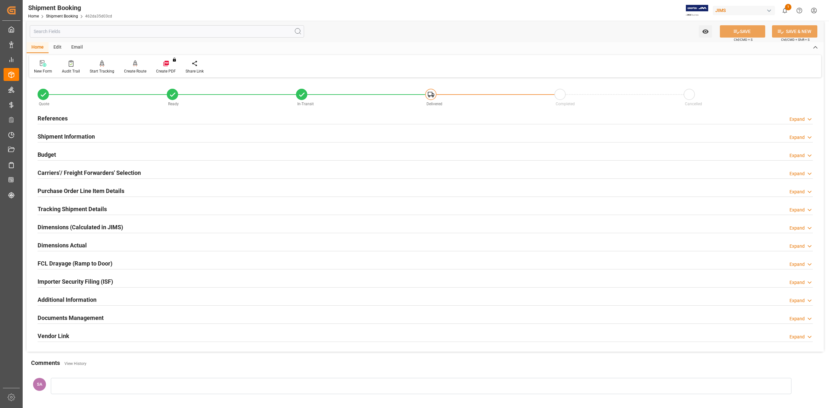
scroll to position [0, 0]
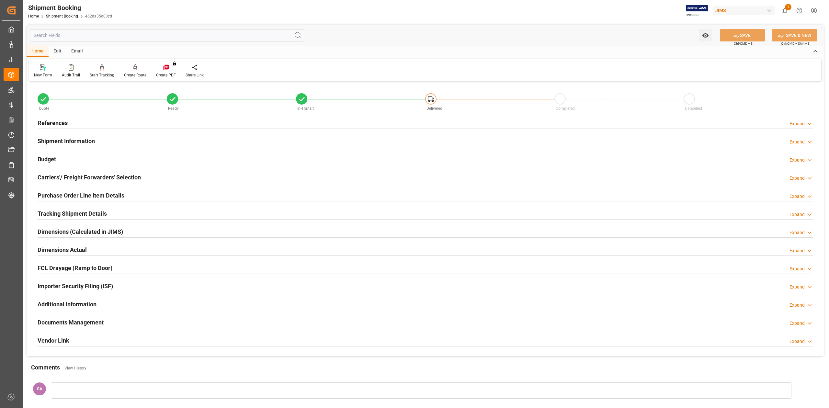
click at [43, 158] on h2 "Budget" at bounding box center [47, 159] width 18 height 9
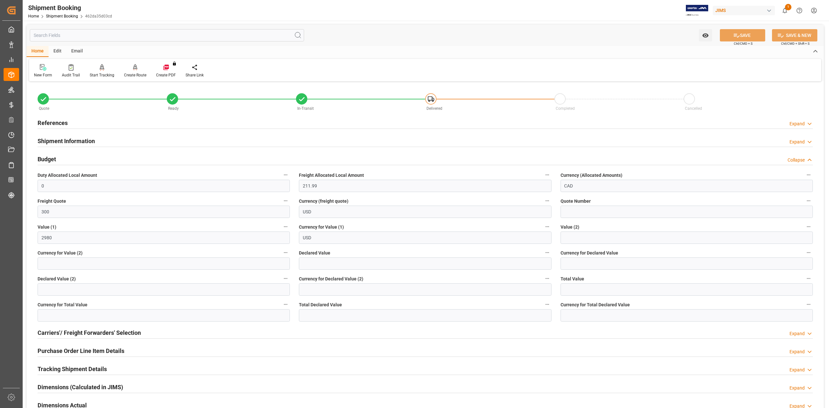
click at [43, 158] on h2 "Budget" at bounding box center [47, 159] width 18 height 9
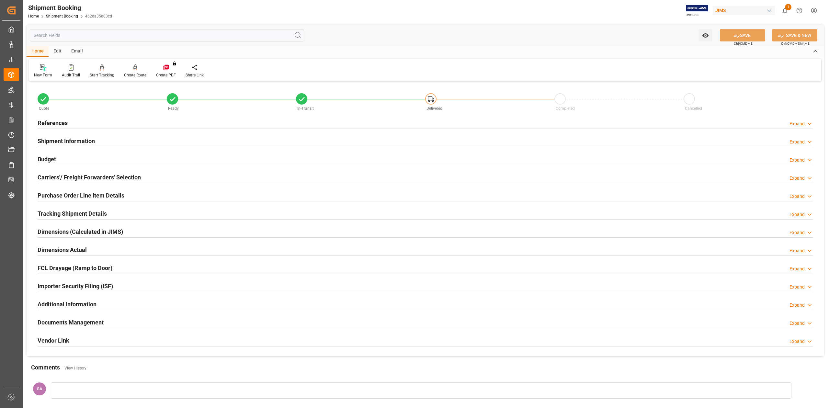
click at [54, 160] on h2 "Budget" at bounding box center [47, 159] width 18 height 9
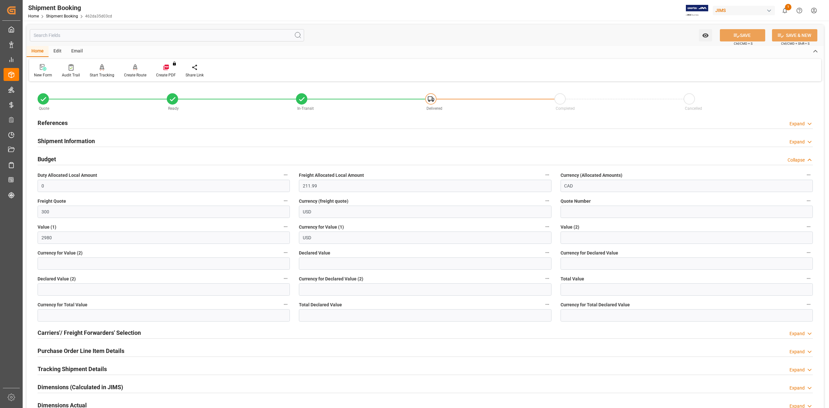
click at [54, 160] on h2 "Budget" at bounding box center [47, 159] width 18 height 9
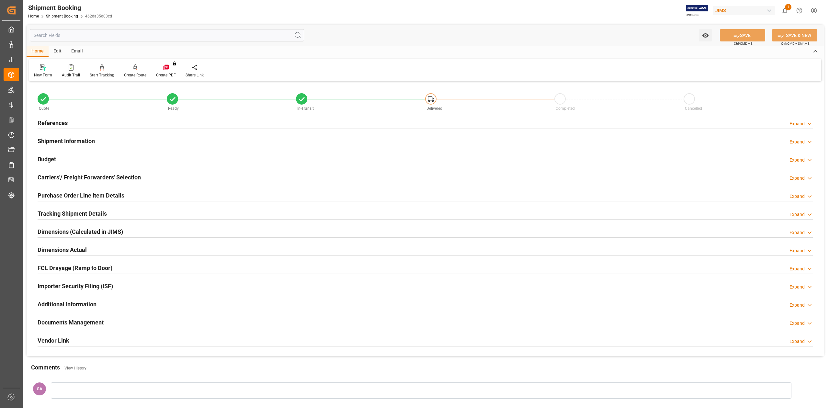
click at [62, 212] on h2 "Tracking Shipment Details" at bounding box center [72, 213] width 69 height 9
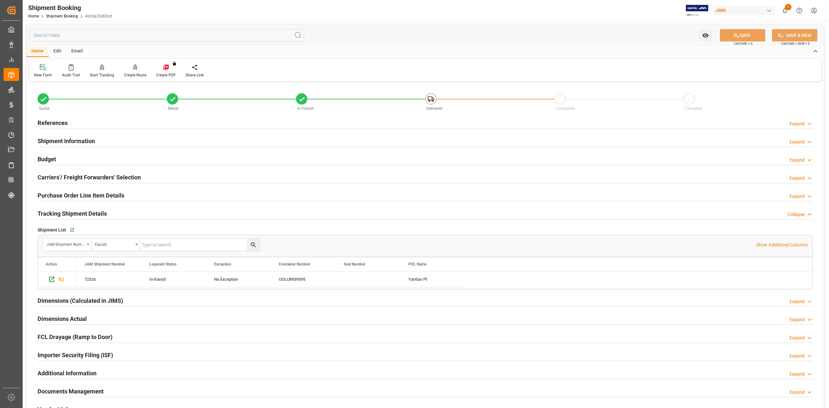
click at [55, 211] on h2 "Tracking Shipment Details" at bounding box center [72, 213] width 69 height 9
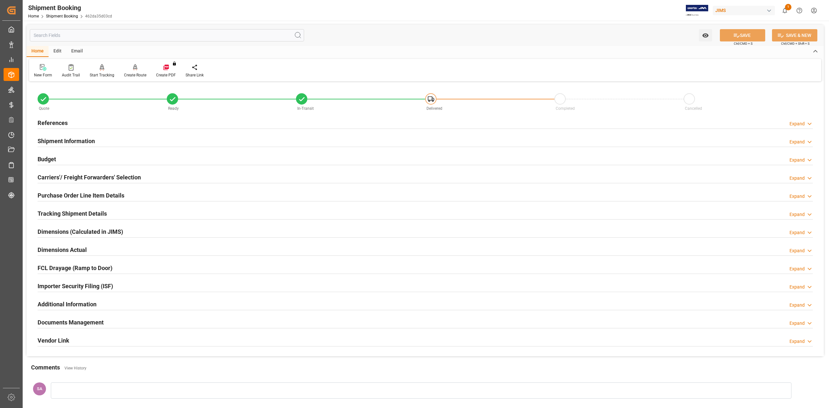
click at [56, 198] on h2 "Purchase Order Line Item Details" at bounding box center [81, 195] width 87 height 9
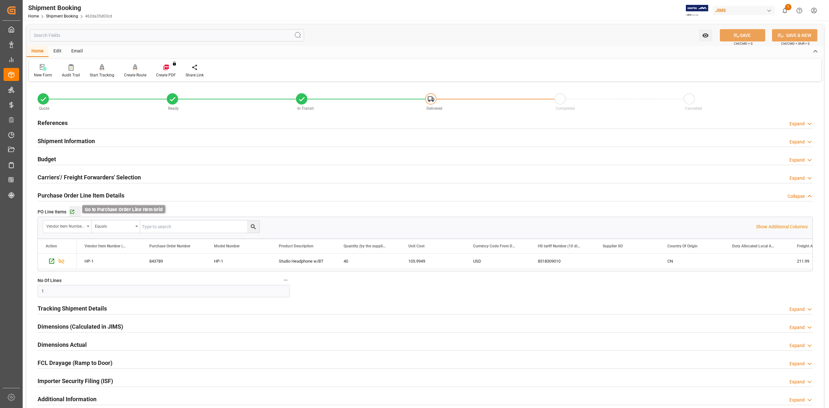
click at [71, 213] on icon "button" at bounding box center [72, 212] width 4 height 4
click at [55, 119] on h2 "References" at bounding box center [53, 123] width 30 height 9
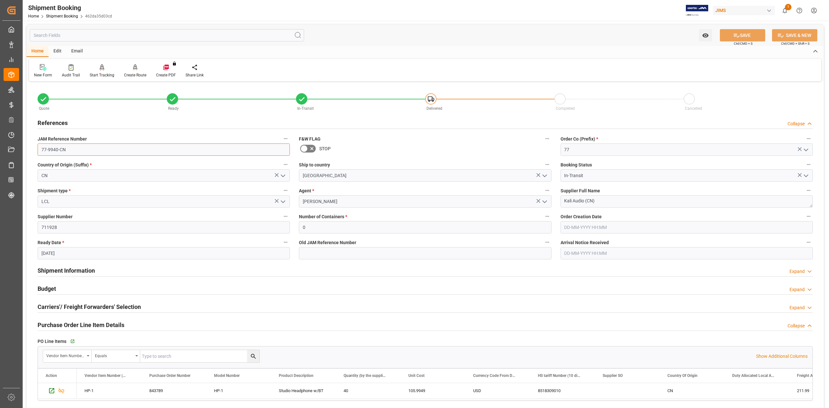
click at [73, 150] on input "77-9940-CN" at bounding box center [164, 150] width 252 height 12
click at [608, 197] on textarea "Kali Audio (CN)" at bounding box center [687, 201] width 252 height 12
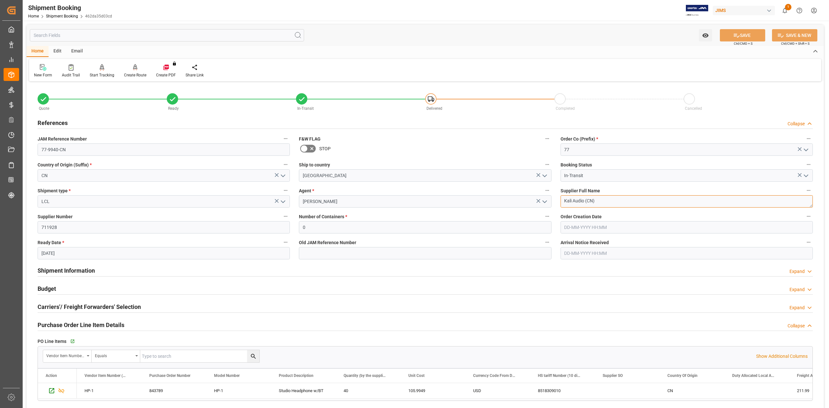
click at [608, 197] on textarea "Kali Audio (CN)" at bounding box center [687, 201] width 252 height 12
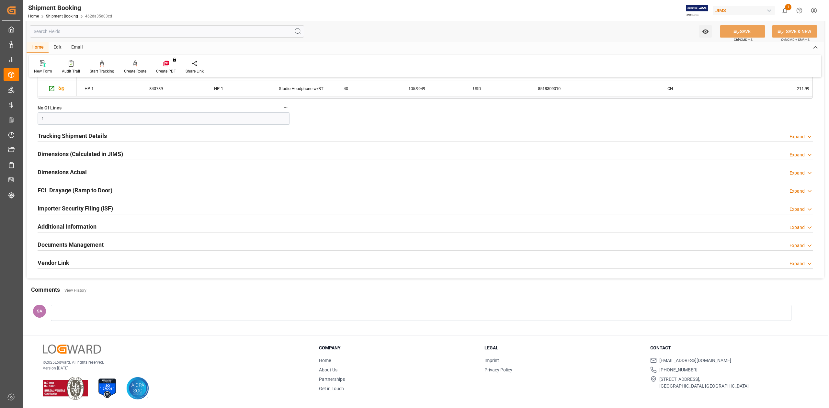
scroll to position [305, 0]
click at [73, 245] on h2 "Documents Management" at bounding box center [71, 244] width 66 height 9
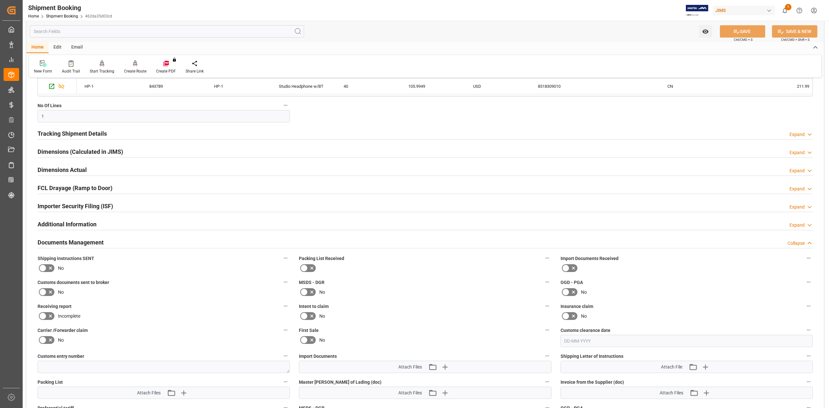
click at [45, 293] on icon at bounding box center [43, 292] width 8 height 8
click at [0, 0] on input "checkbox" at bounding box center [0, 0] width 0 height 0
click at [745, 30] on button "SAVE" at bounding box center [742, 31] width 45 height 12
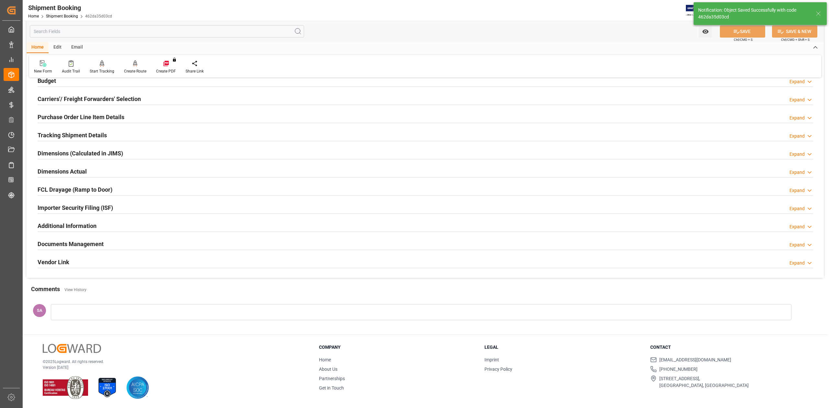
scroll to position [79, 0]
drag, startPoint x: 92, startPoint y: 244, endPoint x: 249, endPoint y: 243, distance: 156.8
click at [92, 244] on h2 "Documents Management" at bounding box center [71, 244] width 66 height 9
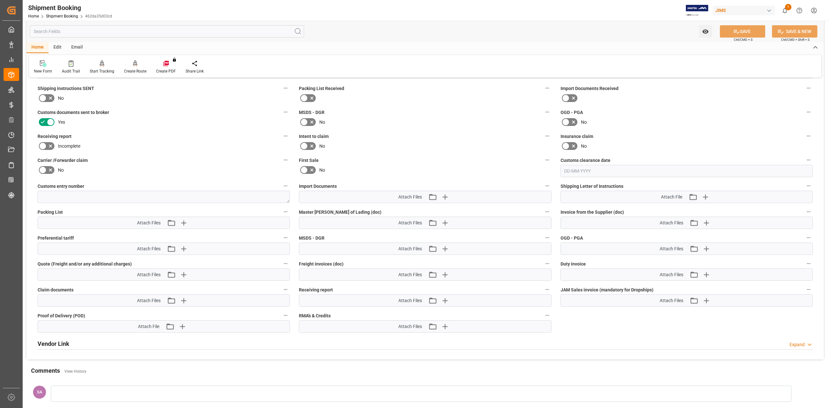
scroll to position [261, 0]
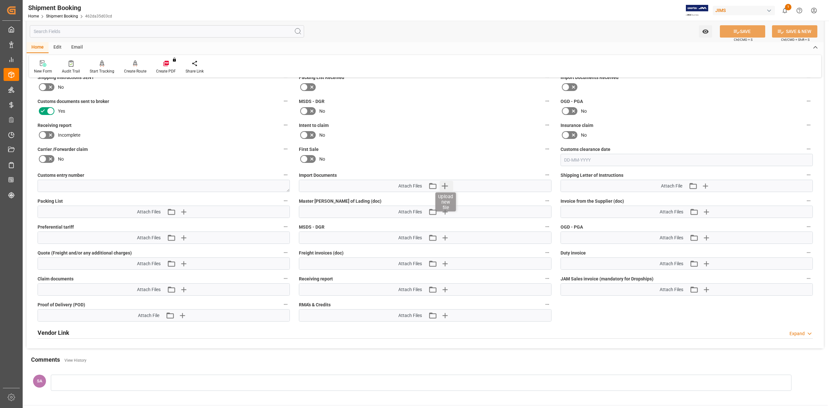
click at [445, 186] on icon "button" at bounding box center [445, 186] width 6 height 6
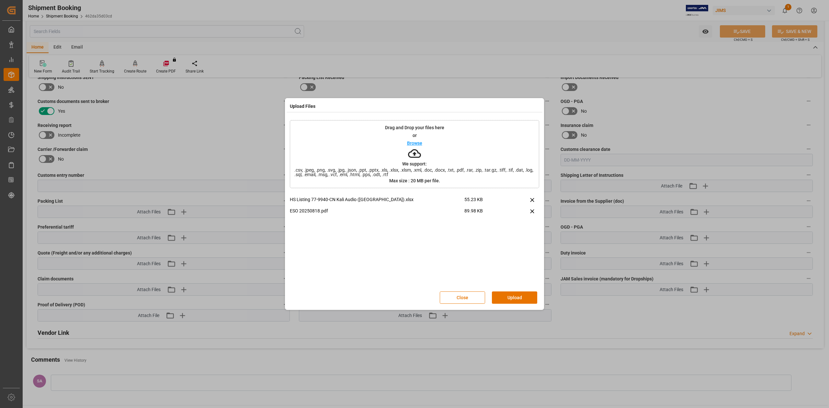
click at [516, 295] on button "Upload" at bounding box center [514, 298] width 45 height 12
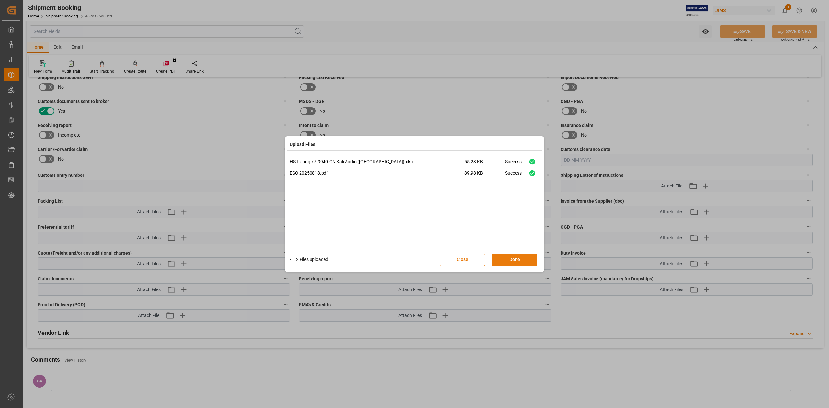
click at [512, 258] on button "Done" at bounding box center [514, 260] width 45 height 12
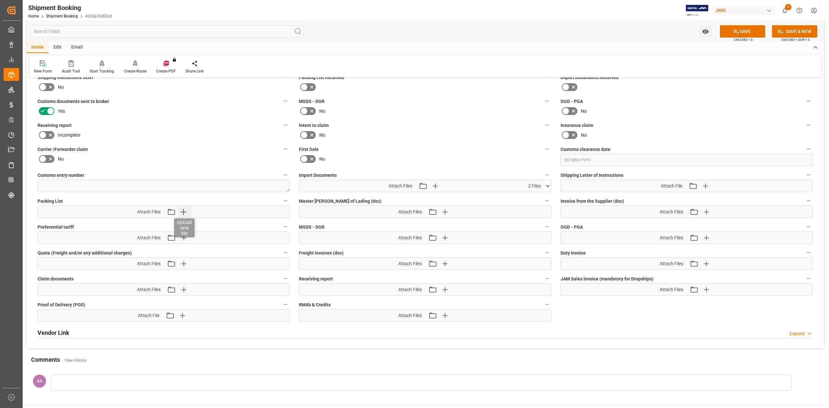
click at [186, 211] on icon "button" at bounding box center [183, 212] width 10 height 10
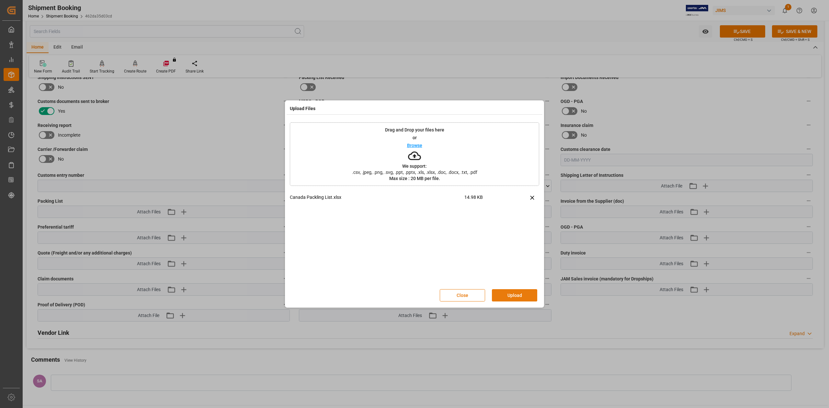
click at [512, 295] on button "Upload" at bounding box center [514, 295] width 45 height 12
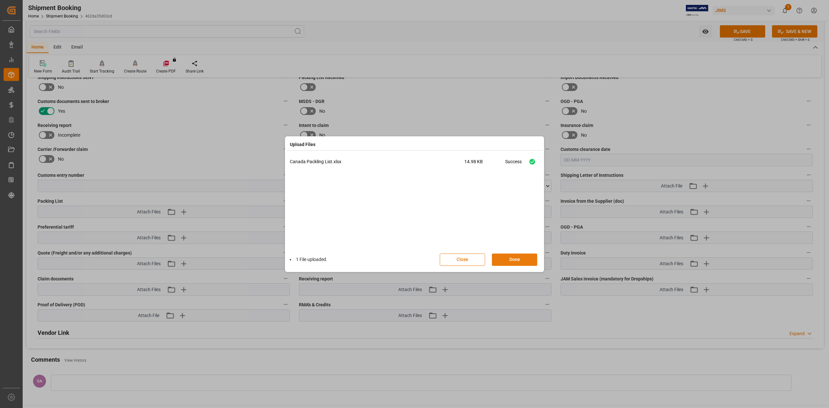
click at [523, 260] on button "Done" at bounding box center [514, 260] width 45 height 12
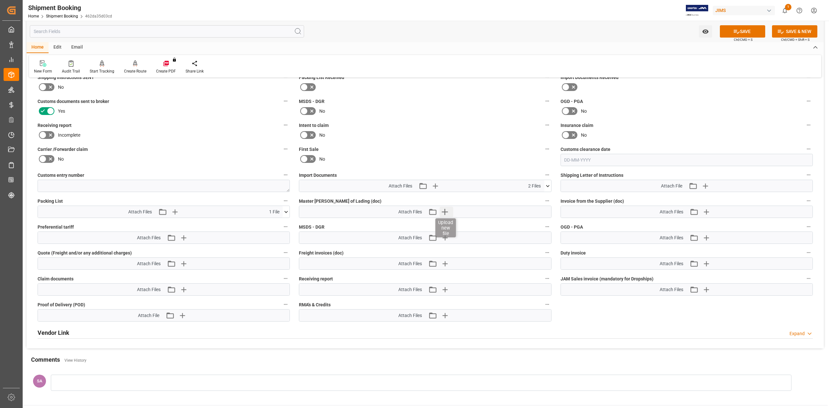
click at [445, 211] on icon "button" at bounding box center [445, 212] width 6 height 6
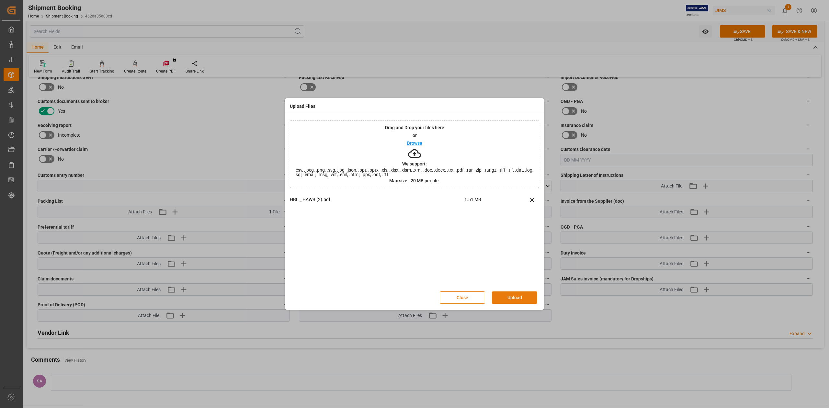
click at [514, 293] on button "Upload" at bounding box center [514, 298] width 45 height 12
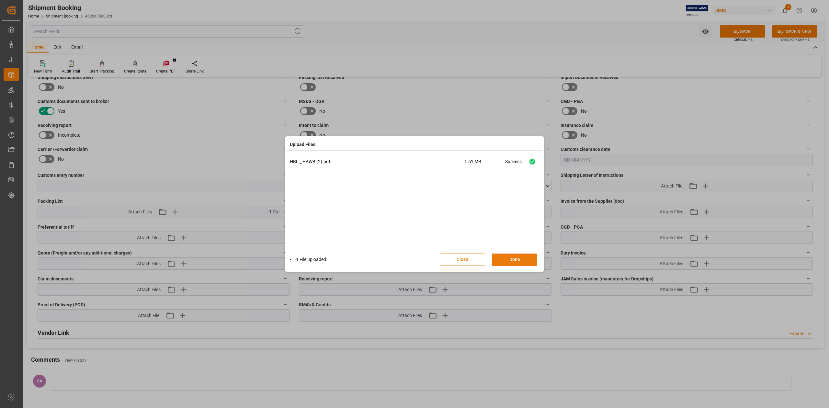
click at [526, 260] on button "Done" at bounding box center [514, 260] width 45 height 12
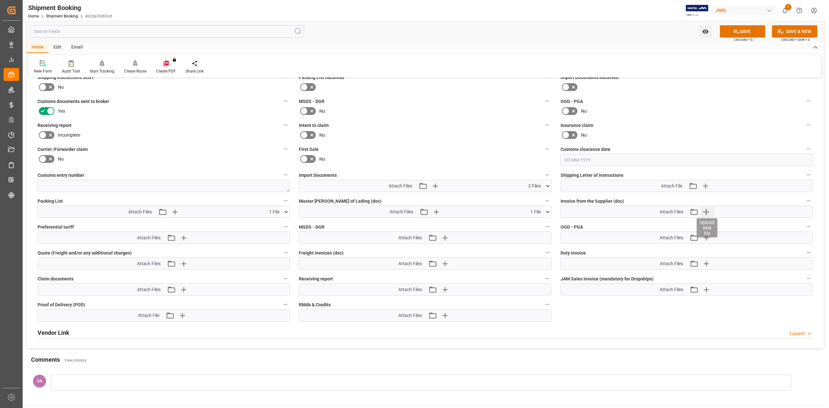
click at [704, 214] on icon "button" at bounding box center [706, 212] width 10 height 10
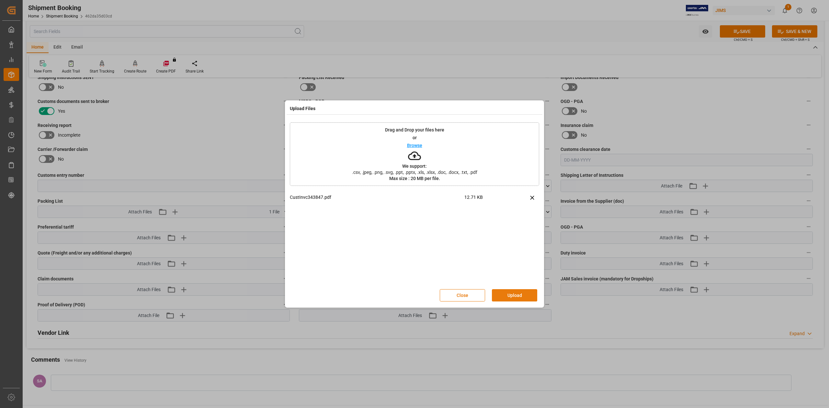
click at [518, 297] on button "Upload" at bounding box center [514, 295] width 45 height 12
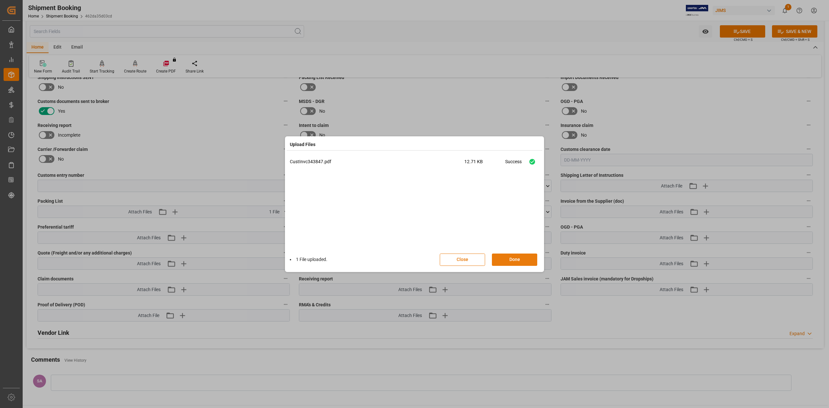
click at [529, 262] on button "Done" at bounding box center [514, 260] width 45 height 12
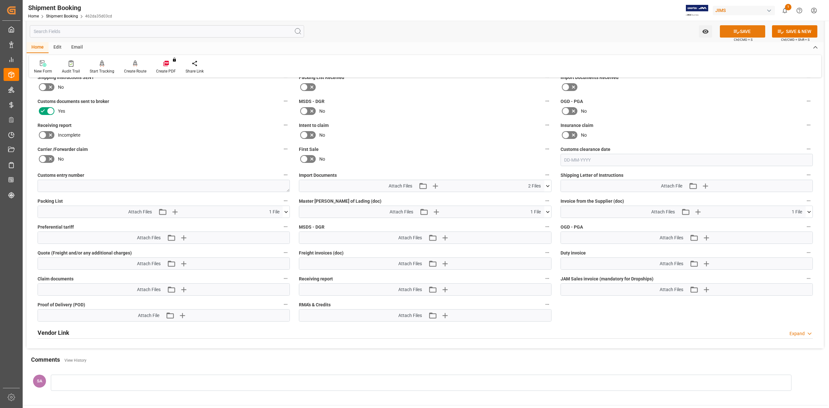
click at [752, 29] on button "SAVE" at bounding box center [742, 31] width 45 height 12
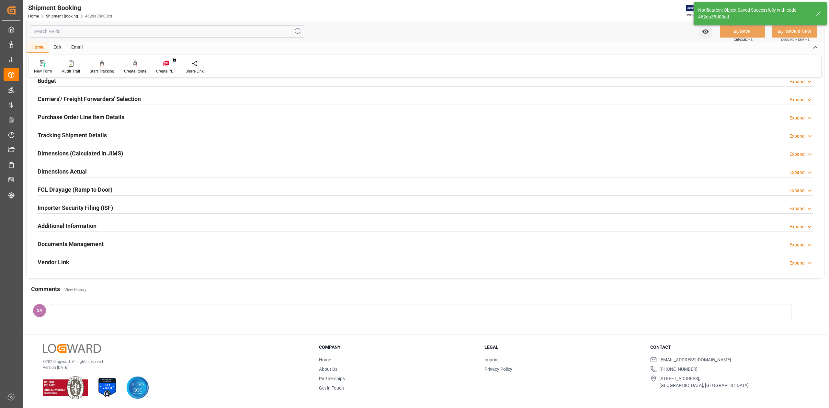
scroll to position [79, 0]
drag, startPoint x: 79, startPoint y: 243, endPoint x: 114, endPoint y: 230, distance: 37.7
click at [79, 243] on h2 "Documents Management" at bounding box center [71, 244] width 66 height 9
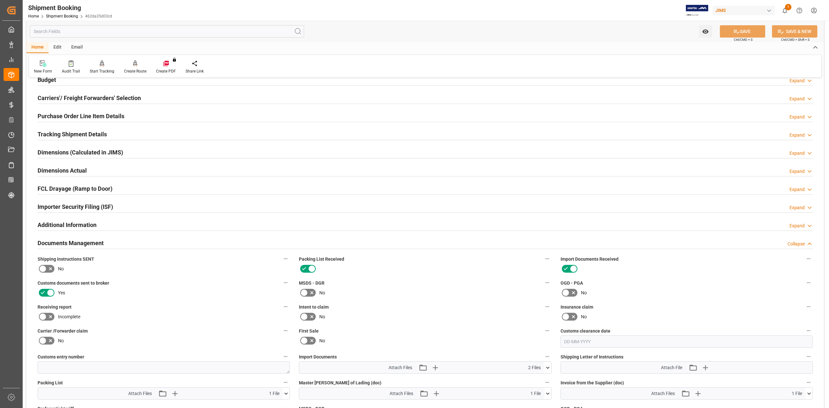
scroll to position [261, 0]
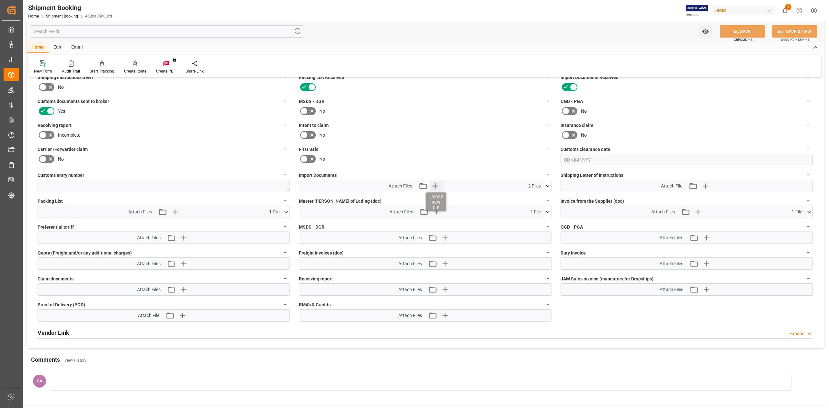
click at [434, 186] on icon "button" at bounding box center [435, 186] width 6 height 6
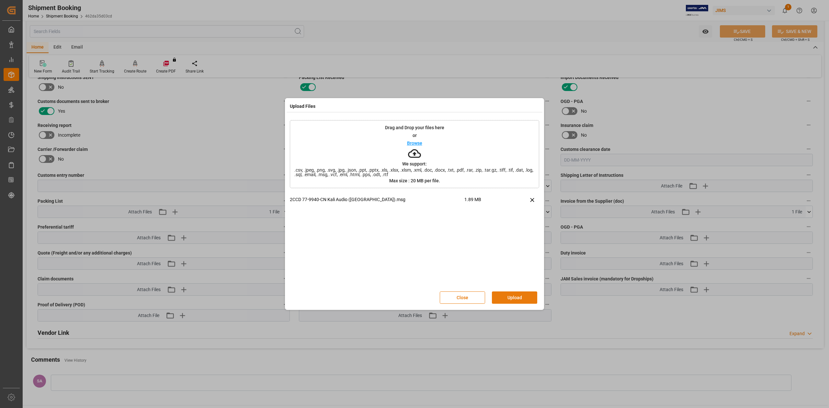
click at [511, 296] on button "Upload" at bounding box center [514, 298] width 45 height 12
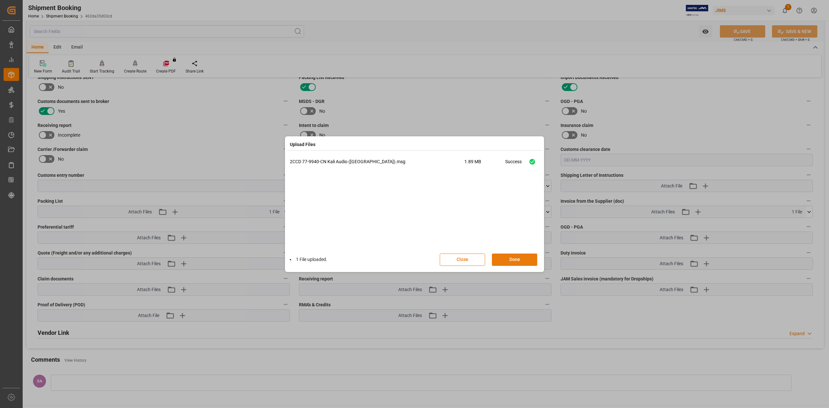
click at [511, 261] on button "Done" at bounding box center [514, 260] width 45 height 12
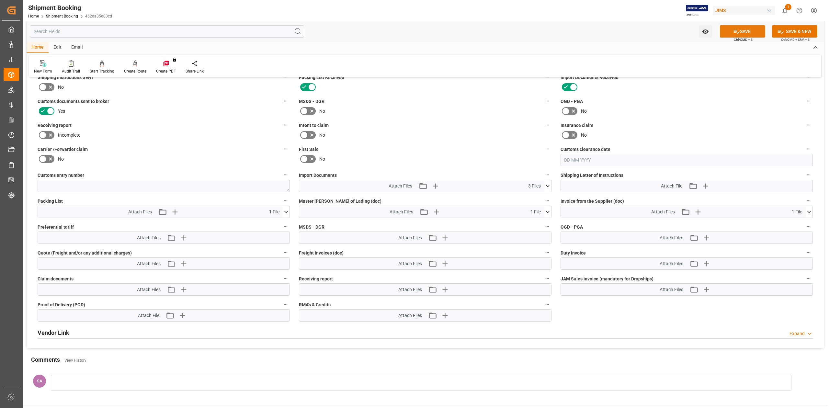
click at [739, 30] on button "SAVE" at bounding box center [742, 31] width 45 height 12
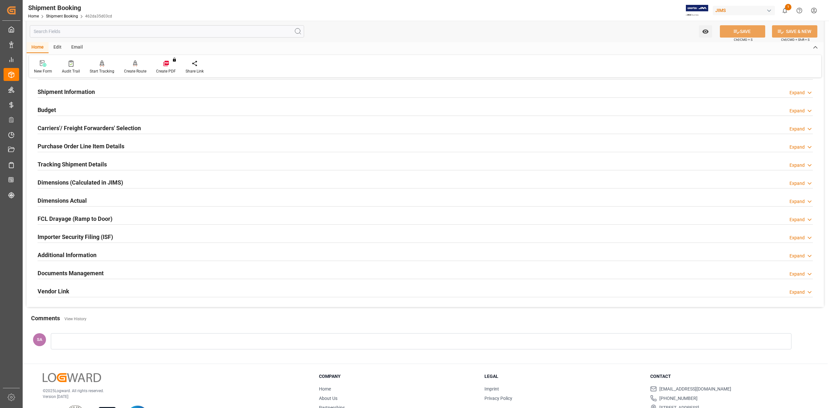
scroll to position [0, 0]
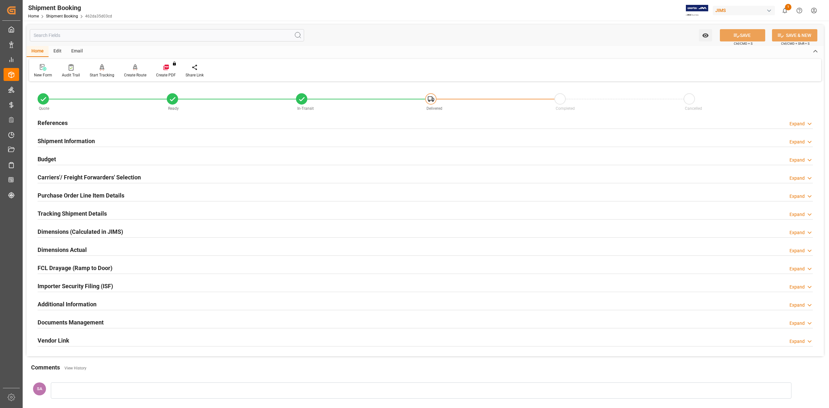
drag, startPoint x: 61, startPoint y: 119, endPoint x: 69, endPoint y: 125, distance: 9.5
click at [61, 119] on h2 "References" at bounding box center [53, 123] width 30 height 9
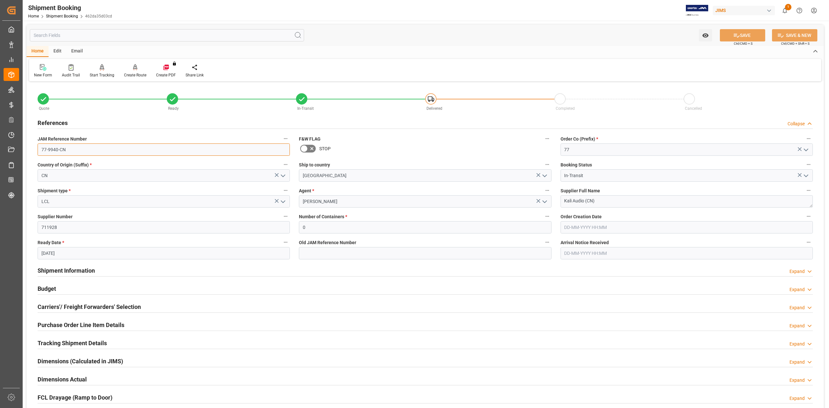
click at [87, 154] on input "77-9940-CN" at bounding box center [164, 150] width 252 height 12
click at [619, 202] on textarea "Kali Audio (CN)" at bounding box center [687, 201] width 252 height 12
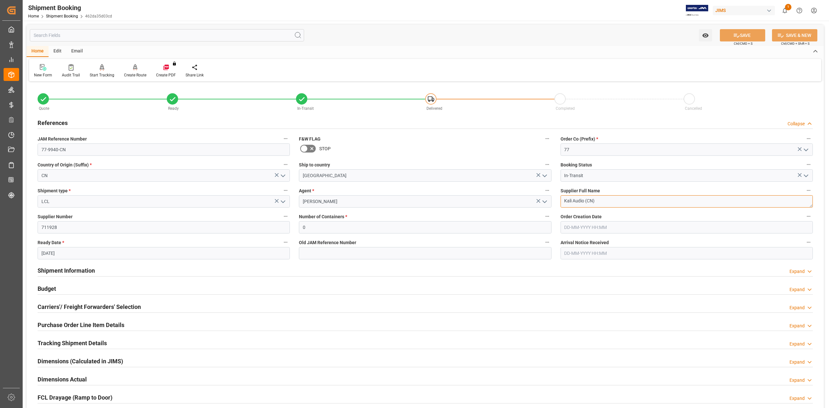
click at [619, 202] on textarea "Kali Audio (CN)" at bounding box center [687, 201] width 252 height 12
click at [123, 152] on input "77-9940-CN" at bounding box center [164, 150] width 252 height 12
click at [117, 152] on input "77-9940-CN" at bounding box center [164, 150] width 252 height 12
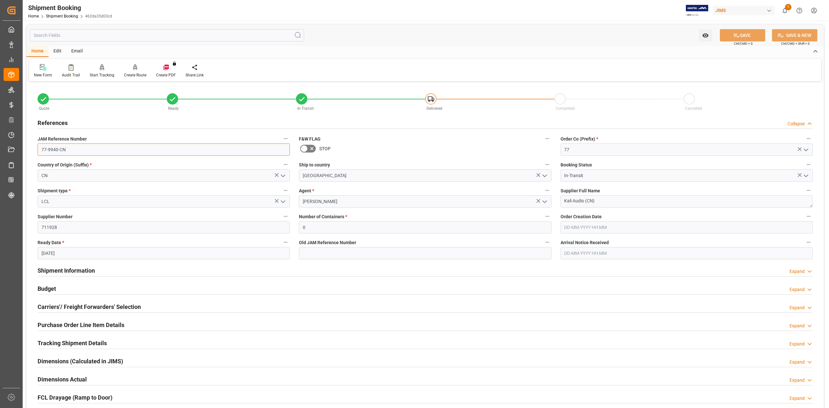
click at [117, 151] on input "77-9940-CN" at bounding box center [164, 150] width 252 height 12
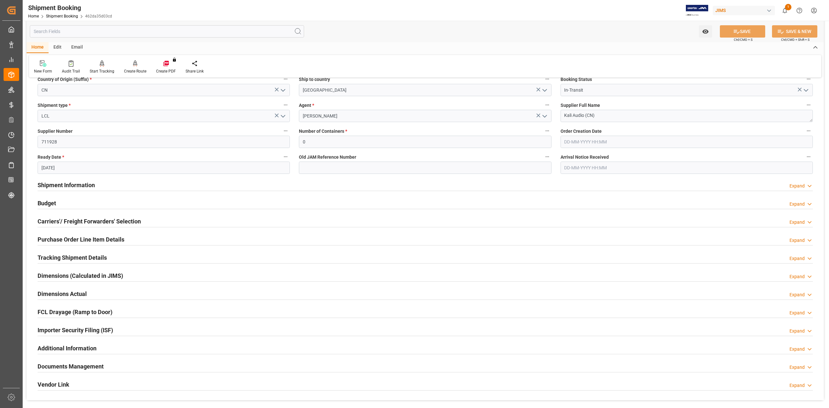
scroll to position [86, 0]
drag, startPoint x: 65, startPoint y: 277, endPoint x: 130, endPoint y: 281, distance: 65.5
click at [65, 278] on h2 "Dimensions (Calculated in JIMS)" at bounding box center [81, 275] width 86 height 9
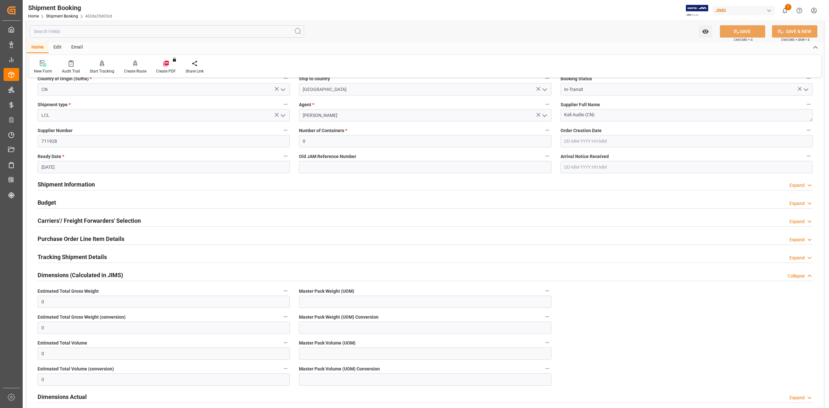
click at [92, 277] on h2 "Dimensions (Calculated in JIMS)" at bounding box center [81, 275] width 86 height 9
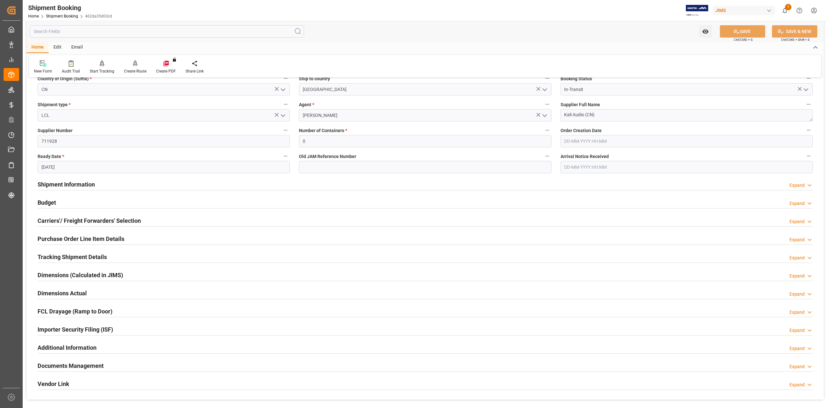
click at [94, 259] on h2 "Tracking Shipment Details" at bounding box center [72, 257] width 69 height 9
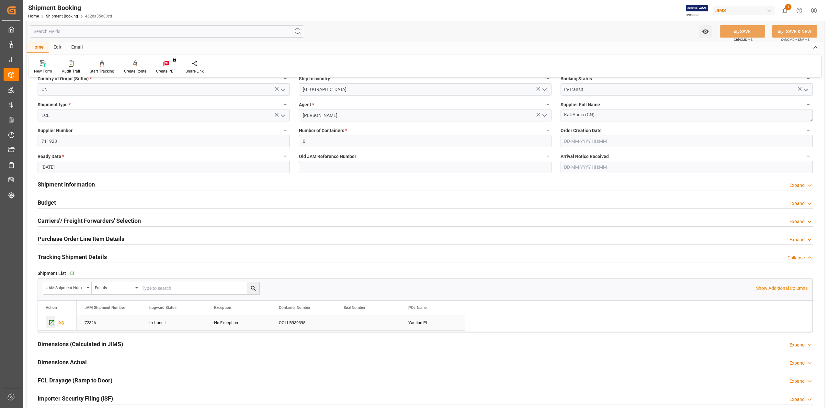
click at [53, 323] on icon "Press SPACE to select this row." at bounding box center [51, 322] width 7 height 7
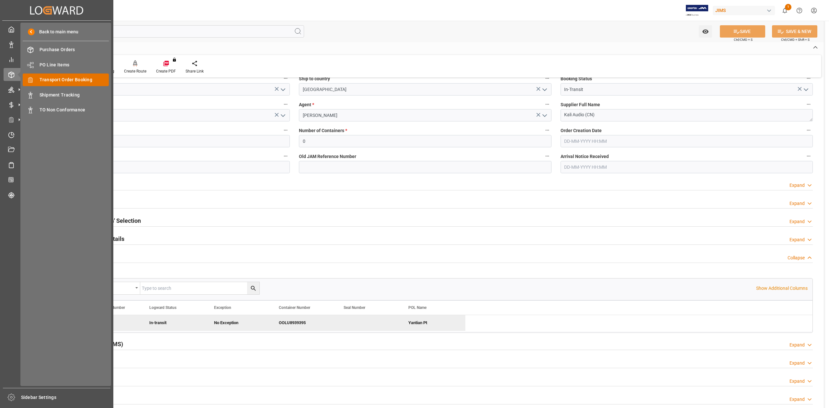
click at [73, 80] on span "Transport Order Booking" at bounding box center [75, 79] width 70 height 7
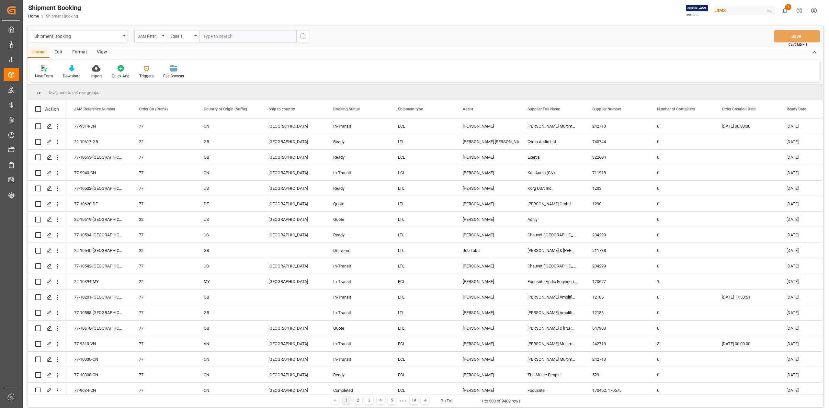
click at [222, 34] on input "text" at bounding box center [247, 36] width 97 height 12
paste input "77-10539-DE"
type input "77-10539-DE"
click at [300, 40] on icon "search button" at bounding box center [303, 36] width 8 height 8
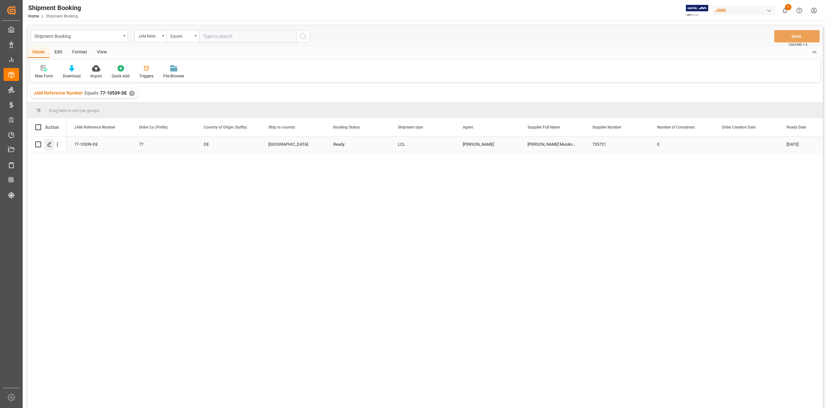
click at [51, 145] on icon "Press SPACE to select this row." at bounding box center [49, 144] width 5 height 5
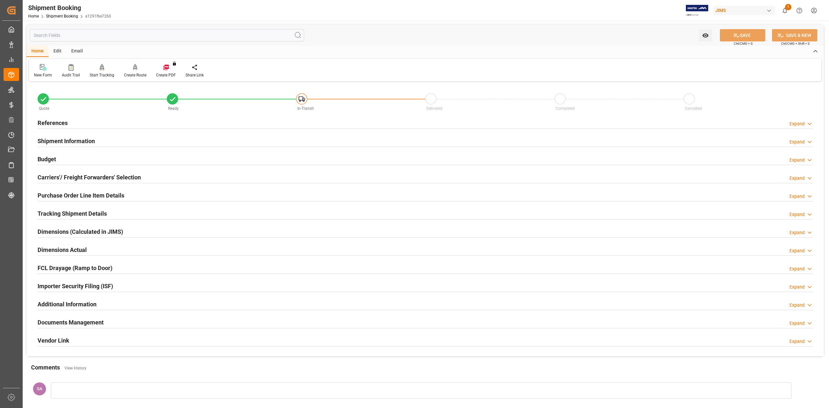
click at [57, 123] on h2 "References" at bounding box center [53, 123] width 30 height 9
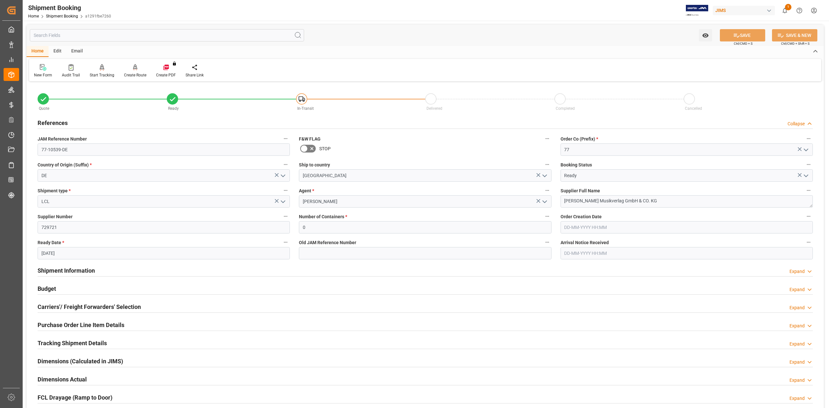
click at [57, 123] on h2 "References" at bounding box center [53, 123] width 30 height 9
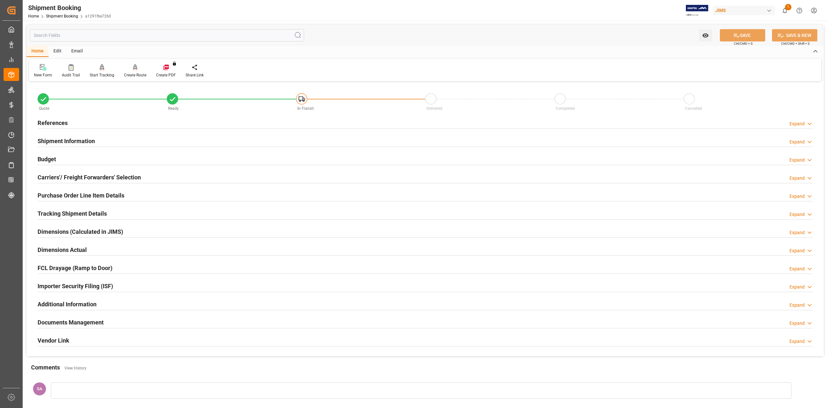
click at [61, 140] on h2 "Shipment Information" at bounding box center [66, 141] width 57 height 9
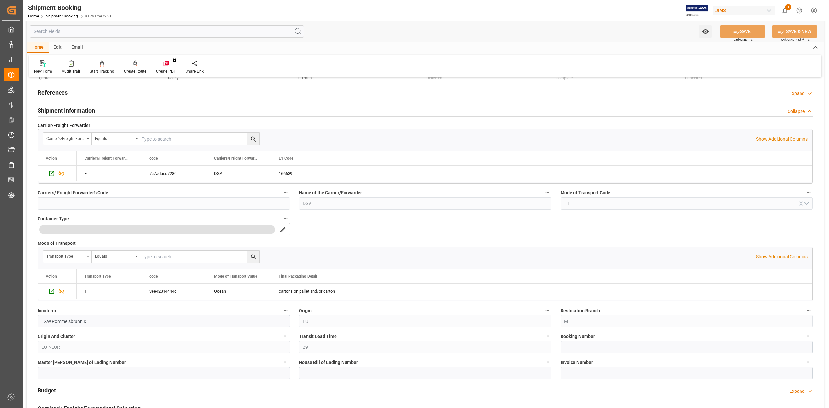
scroll to position [43, 0]
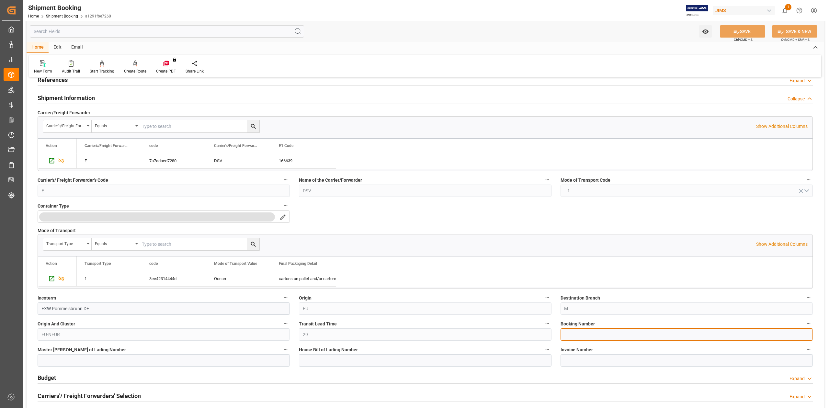
drag, startPoint x: 601, startPoint y: 336, endPoint x: 645, endPoint y: 338, distance: 43.4
click at [602, 337] on input at bounding box center [687, 335] width 252 height 12
paste input "SBRG0203890"
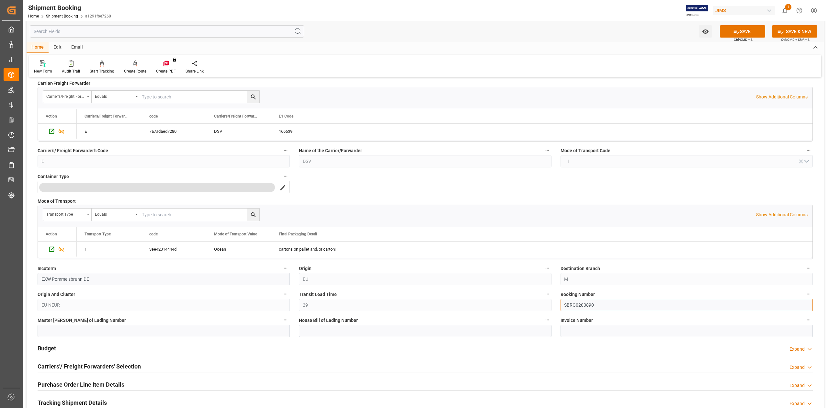
scroll to position [86, 0]
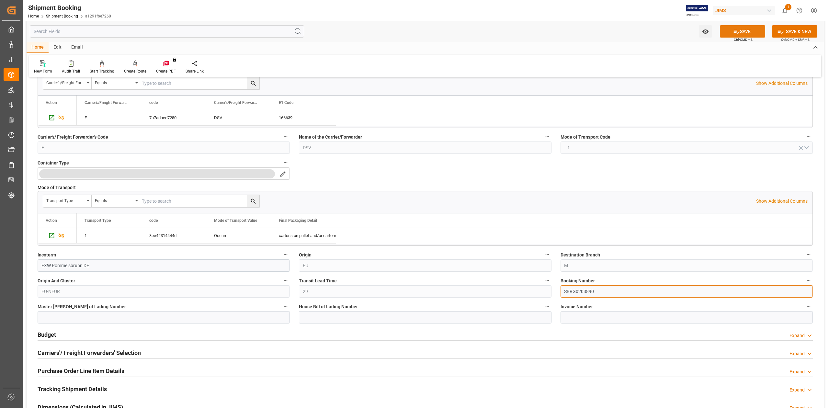
type input "SBRG0203890"
click at [749, 30] on button "SAVE" at bounding box center [742, 31] width 45 height 12
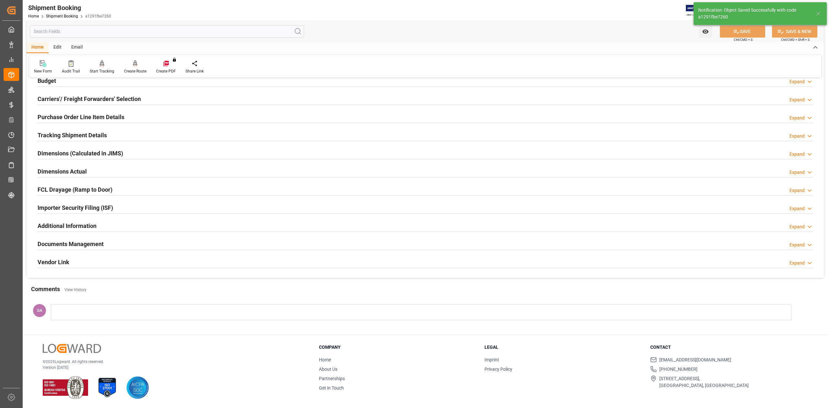
scroll to position [79, 0]
click at [65, 98] on h2 "Carriers'/ Freight Forwarders' Selection" at bounding box center [89, 99] width 103 height 9
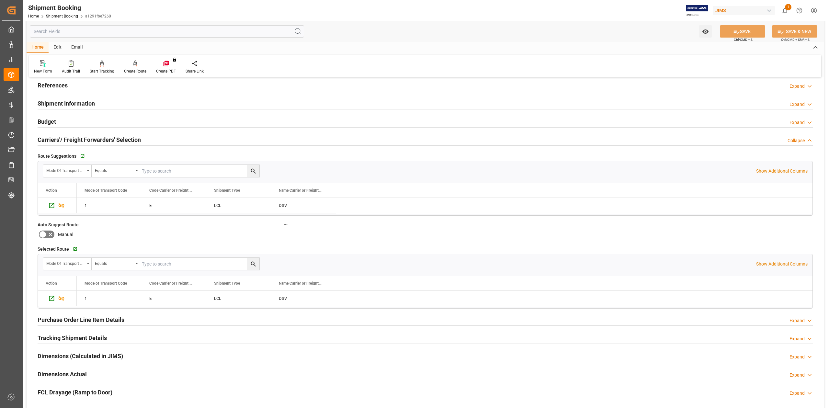
scroll to position [0, 0]
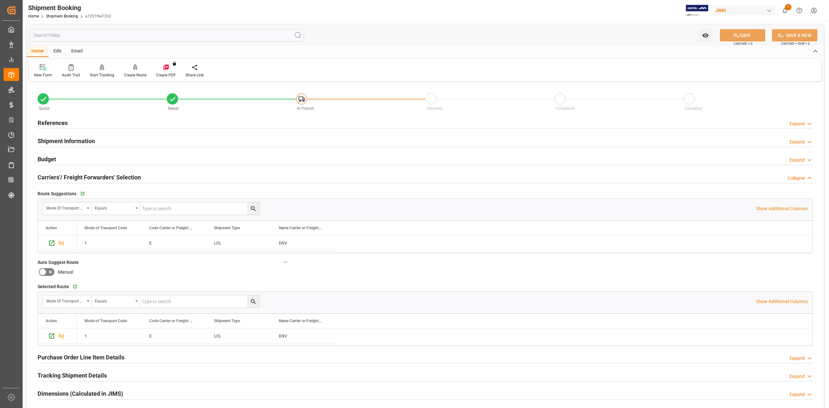
click at [82, 174] on h2 "Carriers'/ Freight Forwarders' Selection" at bounding box center [89, 177] width 103 height 9
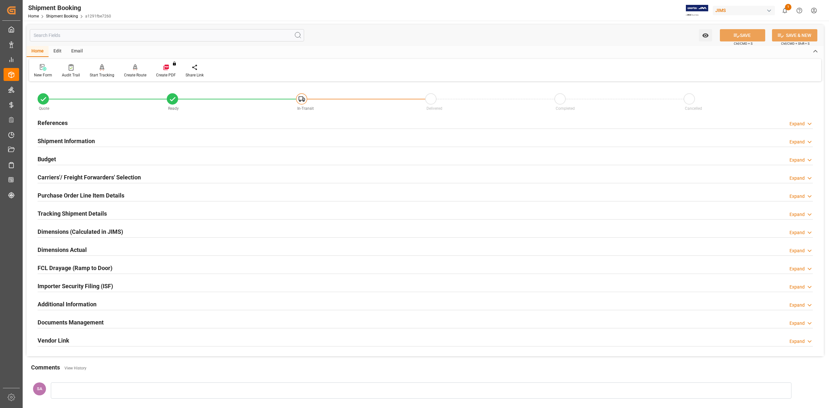
click at [60, 212] on h2 "Tracking Shipment Details" at bounding box center [72, 213] width 69 height 9
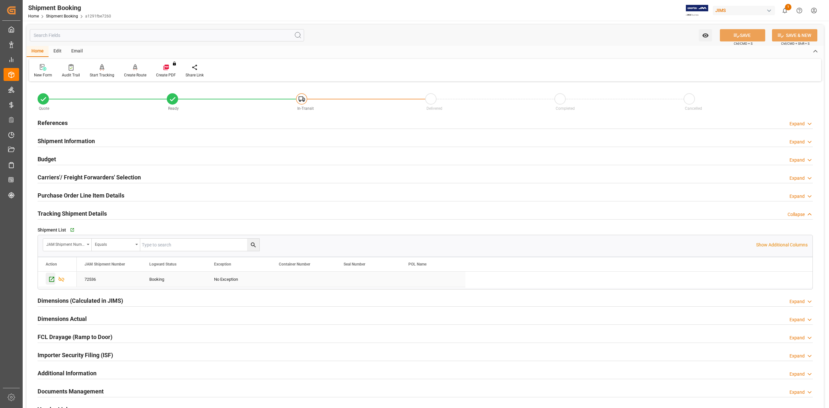
click at [52, 280] on icon "Press SPACE to select this row." at bounding box center [51, 279] width 5 height 5
click at [56, 124] on h2 "References" at bounding box center [53, 123] width 30 height 9
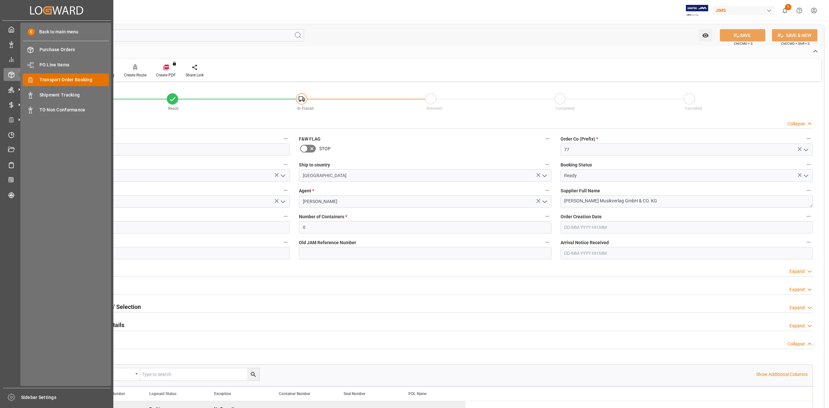
click at [76, 78] on span "Transport Order Booking" at bounding box center [75, 79] width 70 height 7
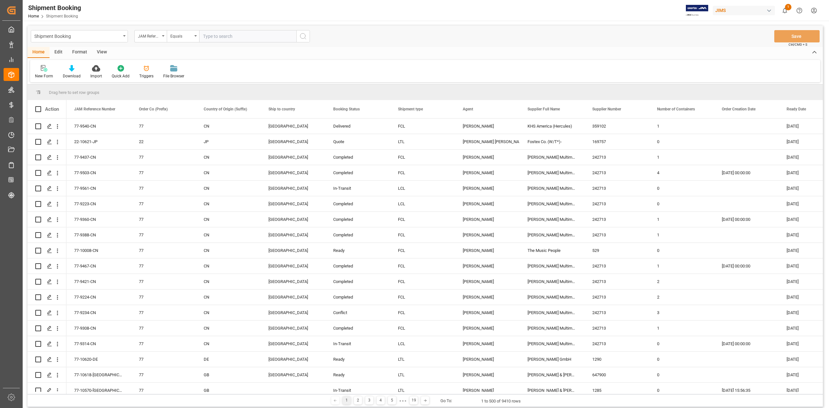
click at [225, 34] on input "text" at bounding box center [247, 36] width 97 height 12
type input "77-8410-SE"
click at [308, 37] on button "search button" at bounding box center [303, 36] width 14 height 12
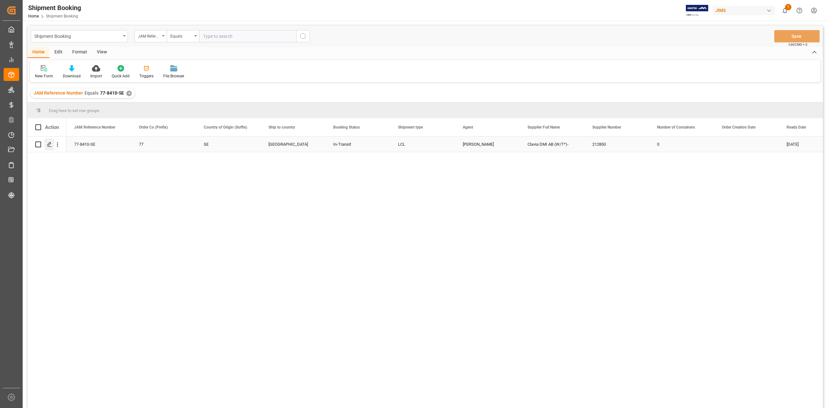
click at [49, 145] on polygon "Press SPACE to select this row." at bounding box center [49, 144] width 3 height 3
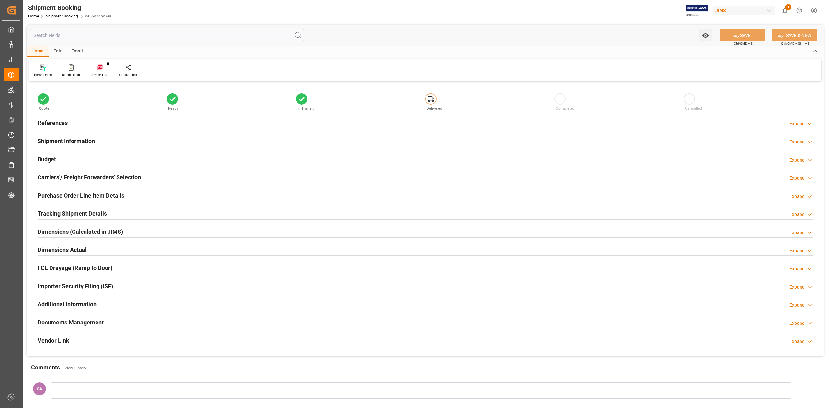
type input "29"
click at [58, 122] on h2 "References" at bounding box center [53, 123] width 30 height 9
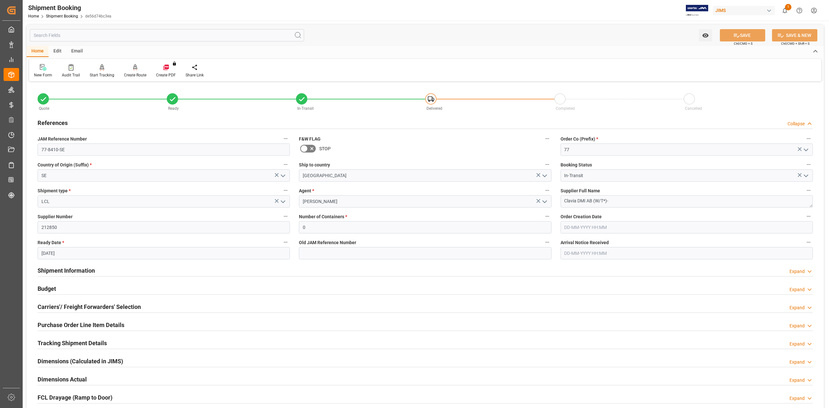
click at [69, 269] on h2 "Shipment Information" at bounding box center [66, 270] width 57 height 9
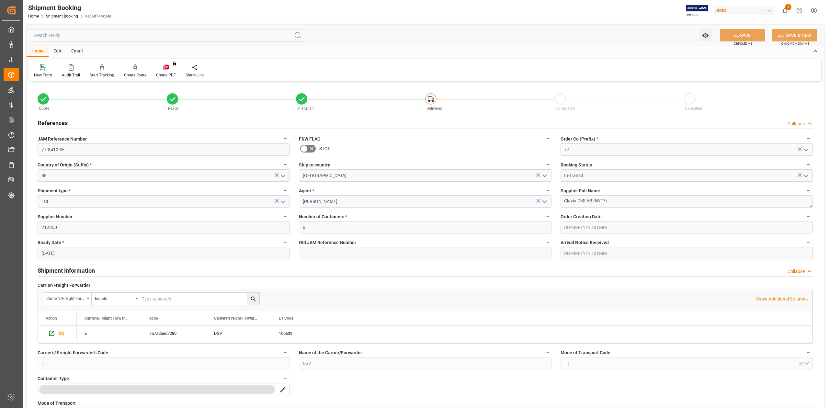
click at [45, 122] on h2 "References" at bounding box center [53, 123] width 30 height 9
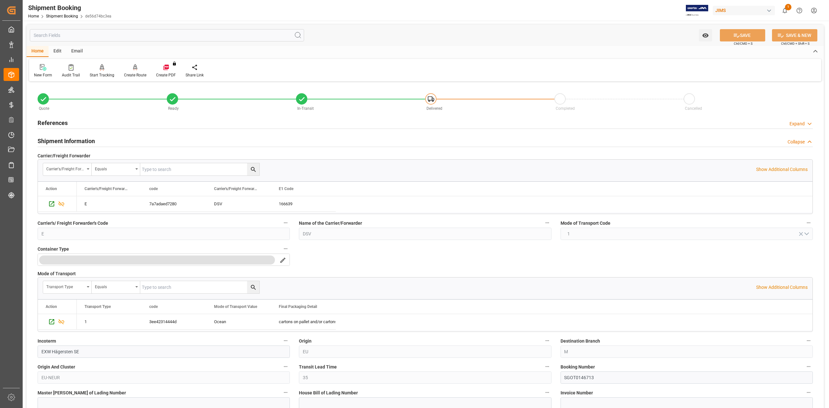
click at [67, 141] on h2 "Shipment Information" at bounding box center [66, 141] width 57 height 9
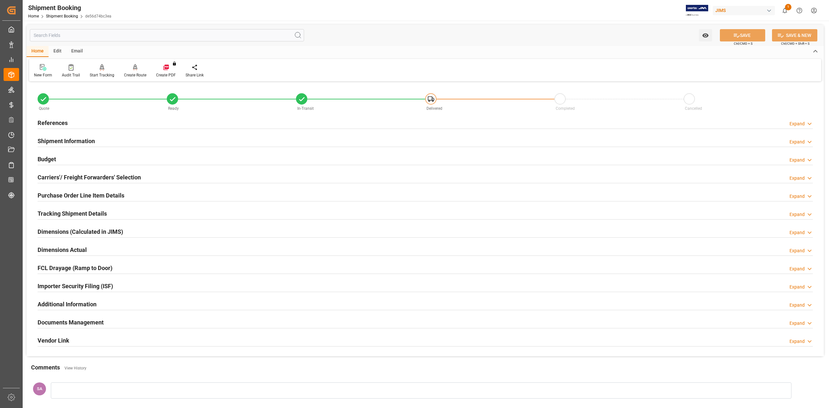
click at [47, 192] on h2 "Purchase Order Line Item Details" at bounding box center [81, 195] width 87 height 9
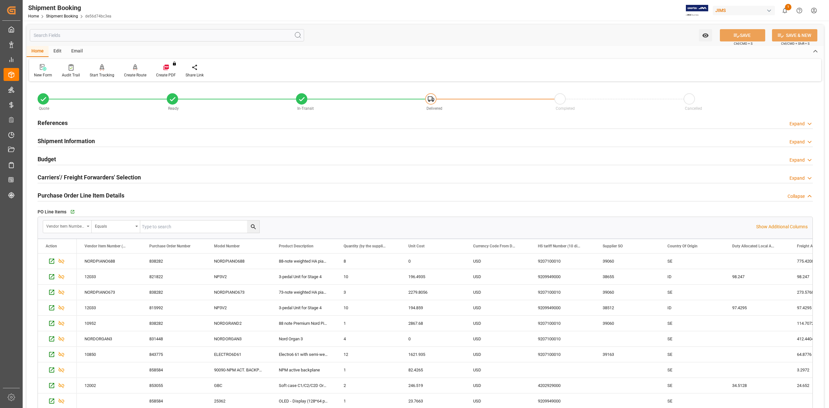
click at [89, 227] on icon "open menu" at bounding box center [88, 226] width 3 height 1
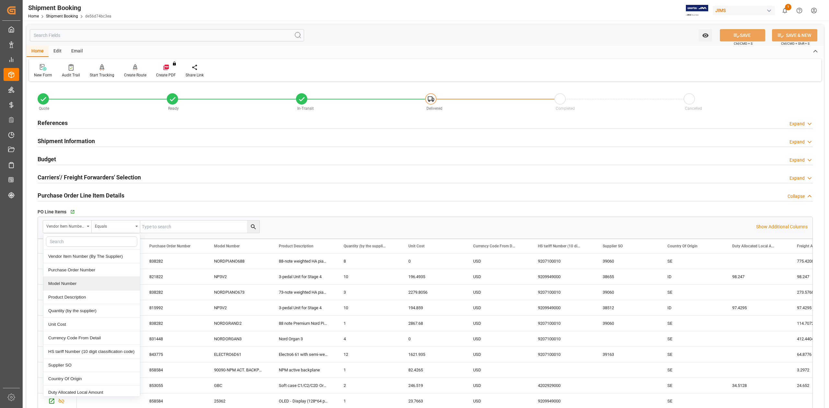
click at [83, 284] on div "Model Number" at bounding box center [91, 284] width 97 height 14
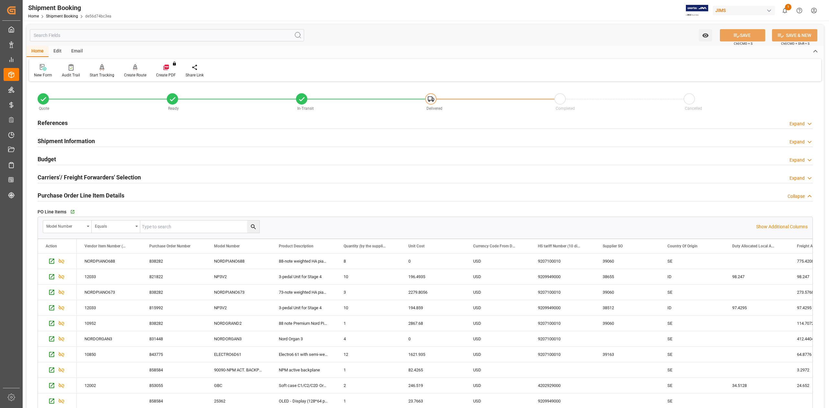
click at [0, 0] on input "text" at bounding box center [0, 0] width 0 height 0
paste input "PK25"
click at [255, 229] on icon "search button" at bounding box center [253, 227] width 5 height 5
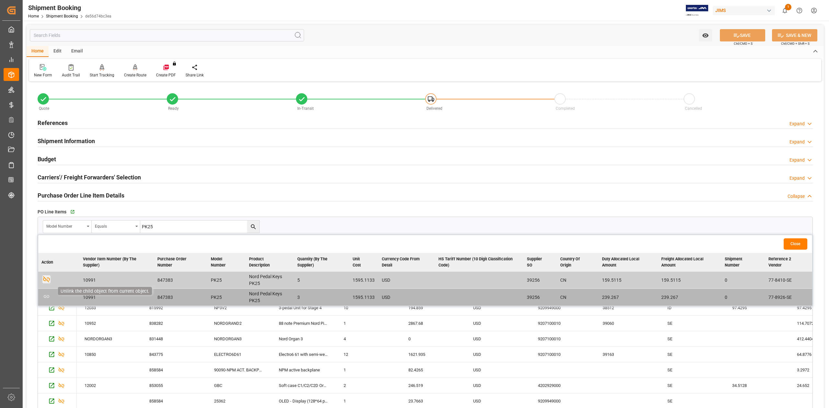
click at [47, 278] on icon "button" at bounding box center [46, 279] width 8 height 8
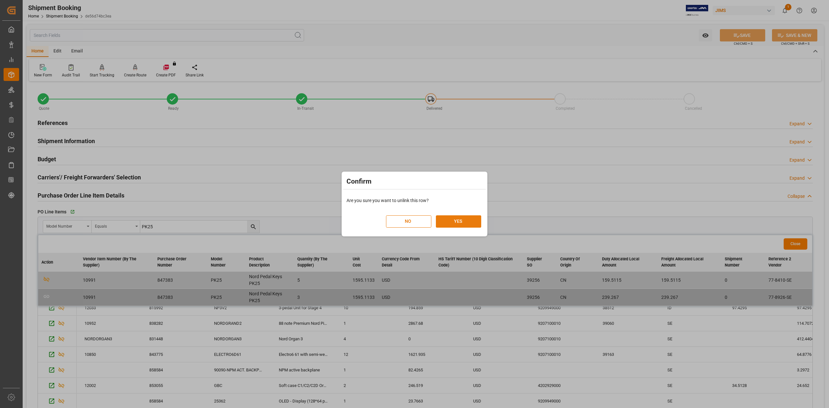
click at [456, 223] on button "YES" at bounding box center [458, 221] width 45 height 12
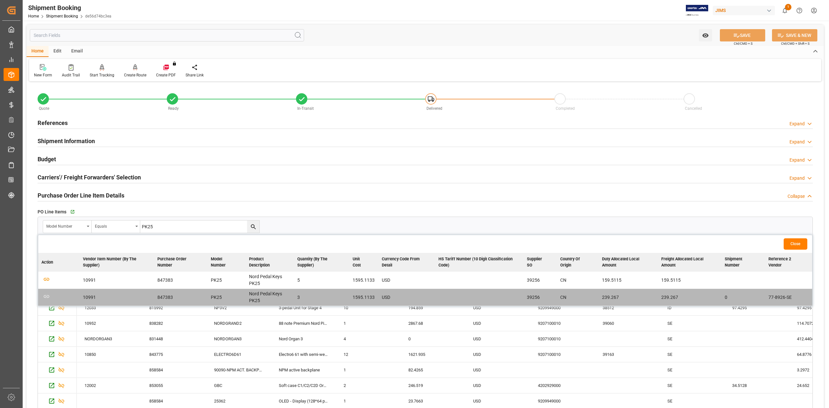
click at [0, 0] on input "PK25" at bounding box center [0, 0] width 0 height 0
paste input "ORGANSTAND"
type input "ORGANSTAND"
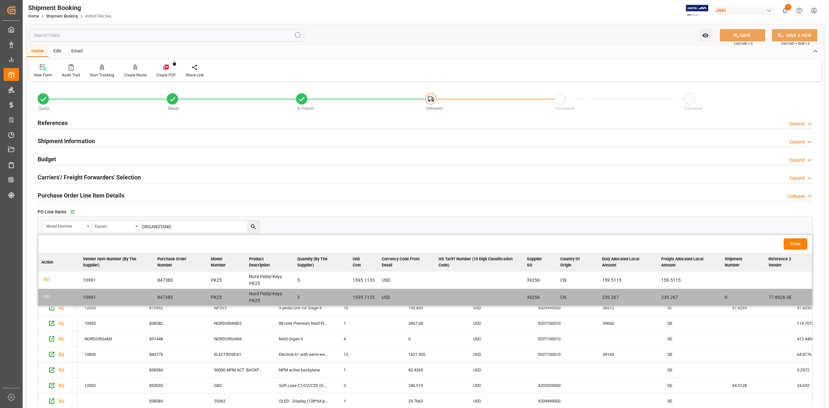
click at [254, 225] on icon "search button" at bounding box center [253, 227] width 7 height 7
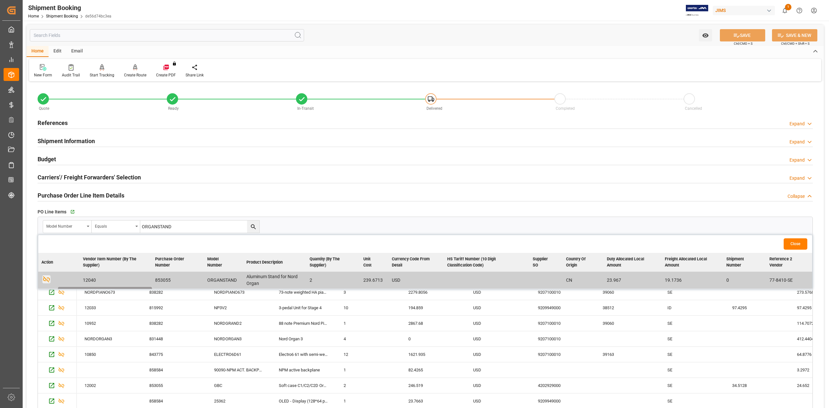
click at [47, 280] on icon "button" at bounding box center [46, 279] width 7 height 6
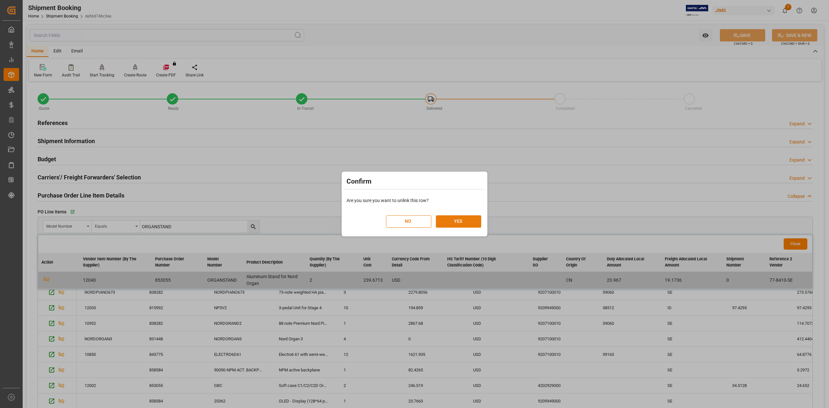
click at [454, 220] on button "YES" at bounding box center [458, 221] width 45 height 12
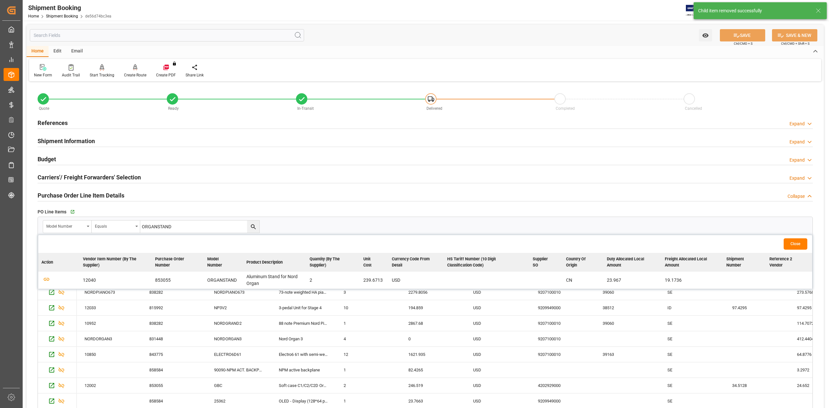
click at [802, 246] on button "Close" at bounding box center [796, 243] width 24 height 11
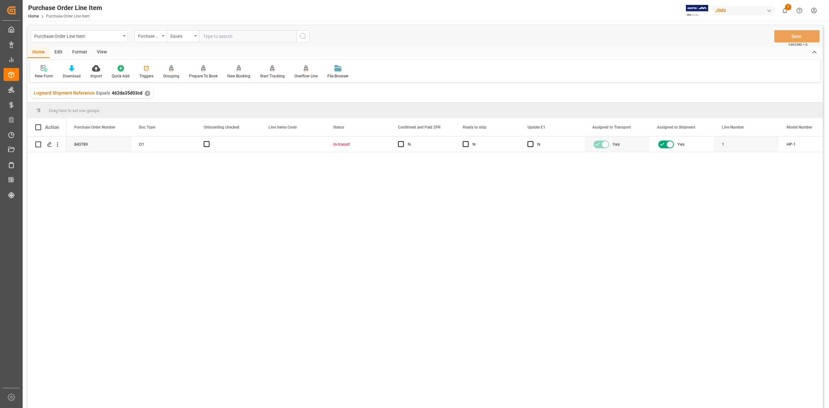
click at [103, 52] on div "View" at bounding box center [102, 52] width 20 height 11
click at [70, 72] on div "Standard Templates" at bounding box center [73, 72] width 42 height 14
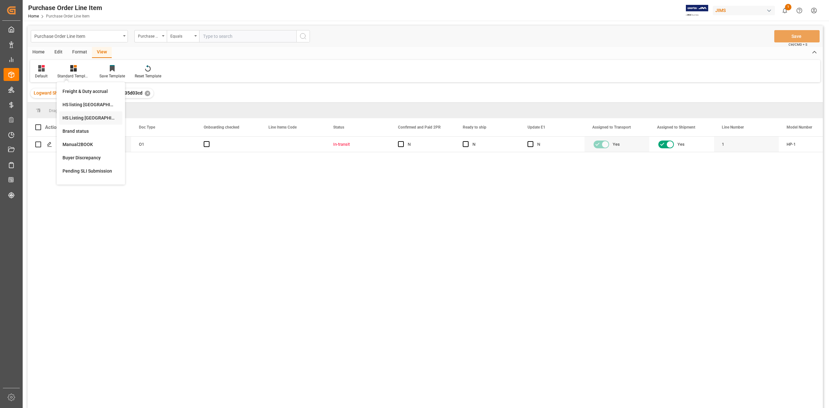
click at [81, 119] on div "HS Listing [GEOGRAPHIC_DATA]" at bounding box center [91, 118] width 57 height 7
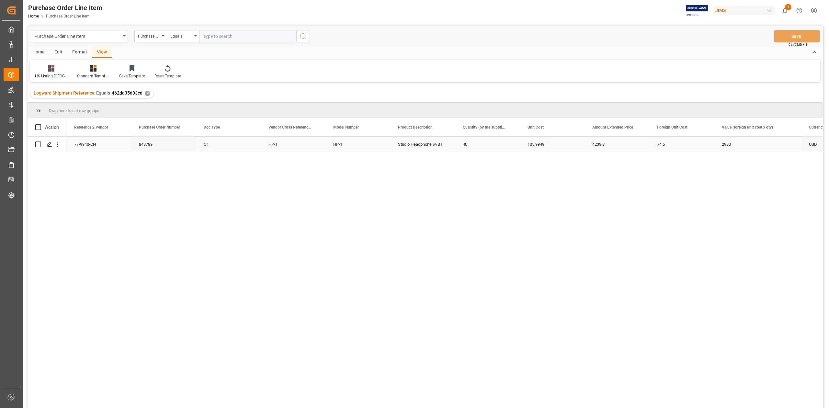
click at [94, 144] on div "77-9940-CN" at bounding box center [98, 144] width 65 height 15
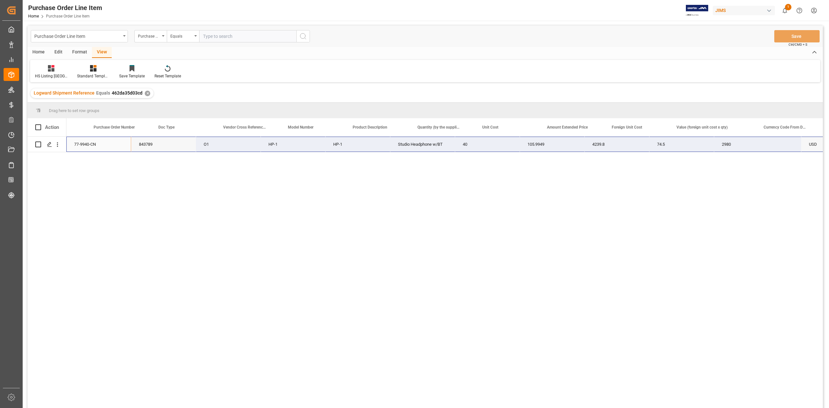
scroll to position [0, 237]
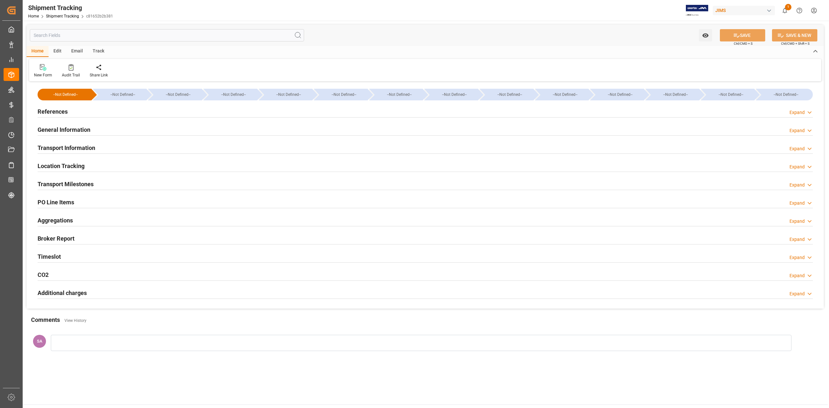
type input "[DATE] 00:00"
type input "25-08-2025 00:00"
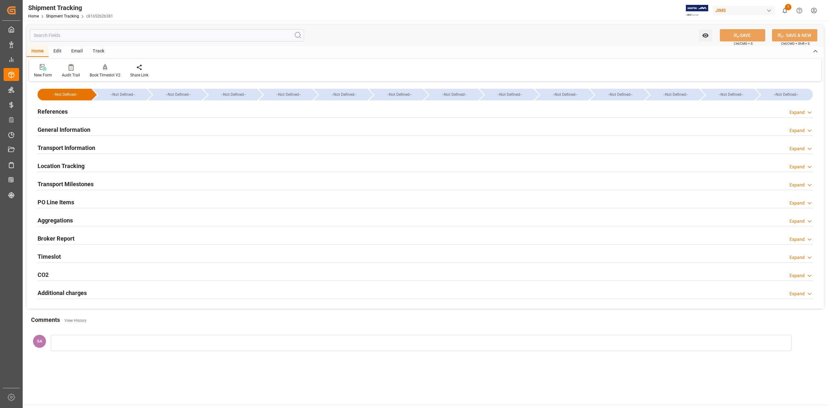
click at [86, 187] on h2 "Transport Milestones" at bounding box center [66, 184] width 56 height 9
type input "08-09-2025 00:00"
type input "07-10-2025 00:00"
click at [80, 181] on h2 "Transport Milestones" at bounding box center [66, 184] width 56 height 9
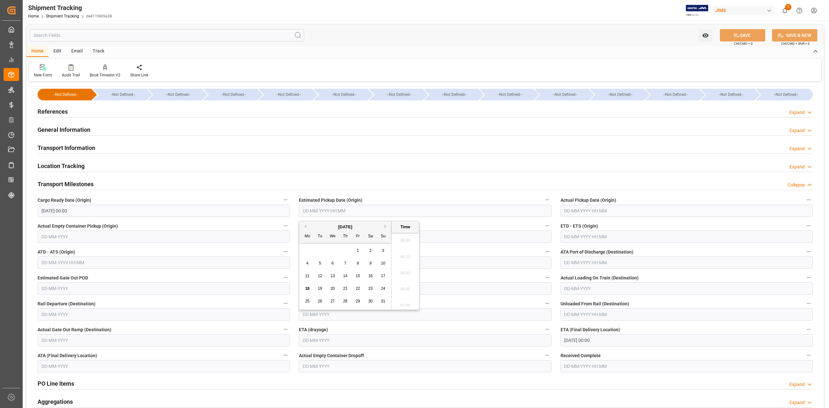
click at [326, 208] on input "text" at bounding box center [425, 211] width 252 height 12
click at [575, 208] on input "text" at bounding box center [687, 211] width 252 height 12
type input "18-08-2025 00:00"
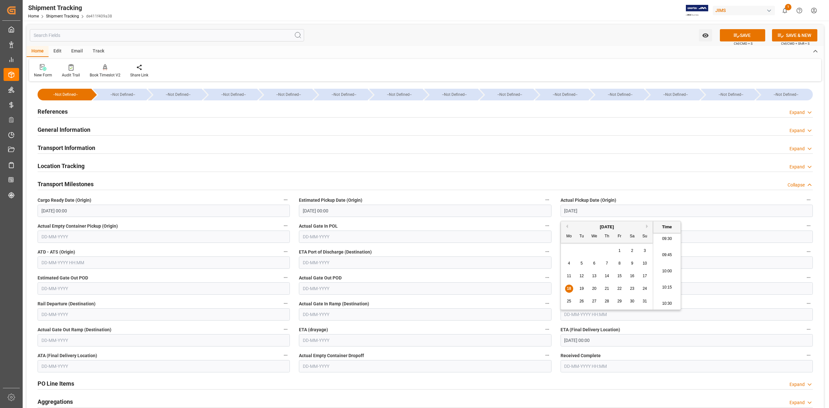
click at [571, 292] on div "18" at bounding box center [569, 289] width 8 height 8
type input "18-08-2025 00:00"
click at [743, 238] on input "text" at bounding box center [687, 237] width 252 height 12
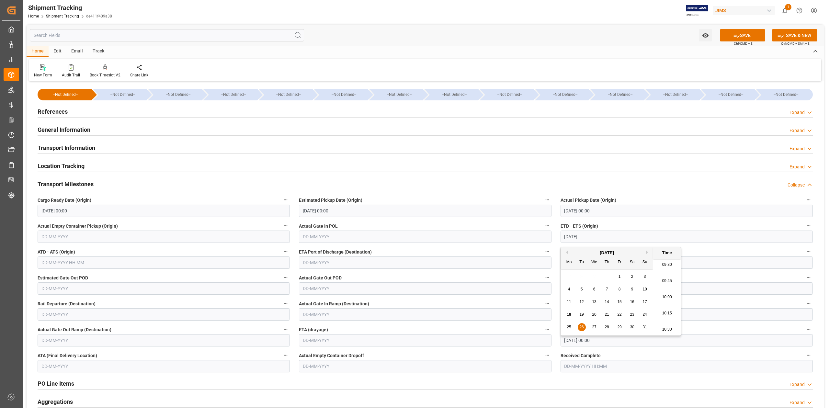
click at [704, 341] on input "07-10-2025 00:00" at bounding box center [687, 340] width 252 height 12
type input "26-08-2025 00:00"
click at [646, 248] on div "October 2025" at bounding box center [607, 246] width 92 height 6
click at [648, 247] on button "Next Month" at bounding box center [648, 246] width 4 height 4
click at [567, 246] on button "Previous Month" at bounding box center [566, 246] width 4 height 4
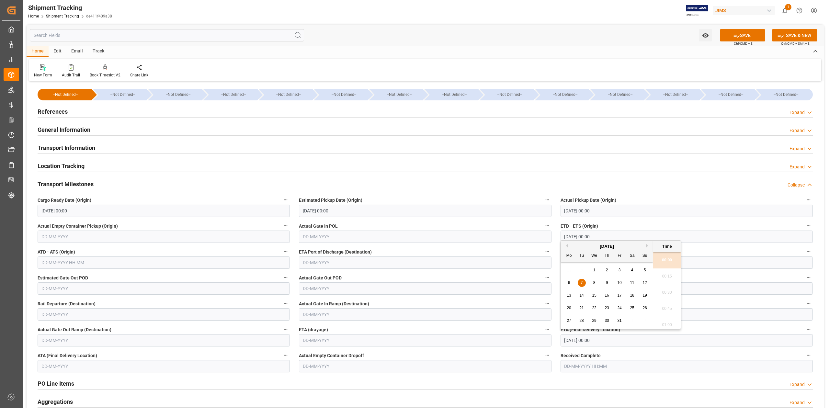
click at [566, 246] on button "Previous Month" at bounding box center [566, 246] width 4 height 4
click at [582, 297] on span "16" at bounding box center [582, 295] width 4 height 5
type input "16-09-2025 00:00"
click at [750, 37] on button "SAVE" at bounding box center [742, 35] width 45 height 12
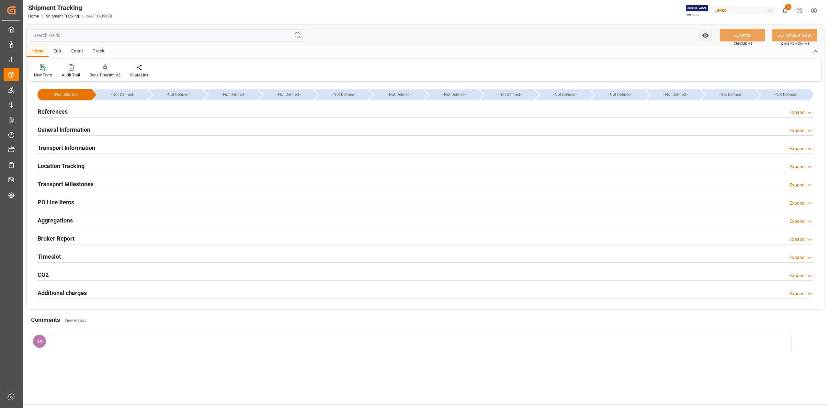
click at [85, 185] on h2 "Transport Milestones" at bounding box center [66, 184] width 56 height 9
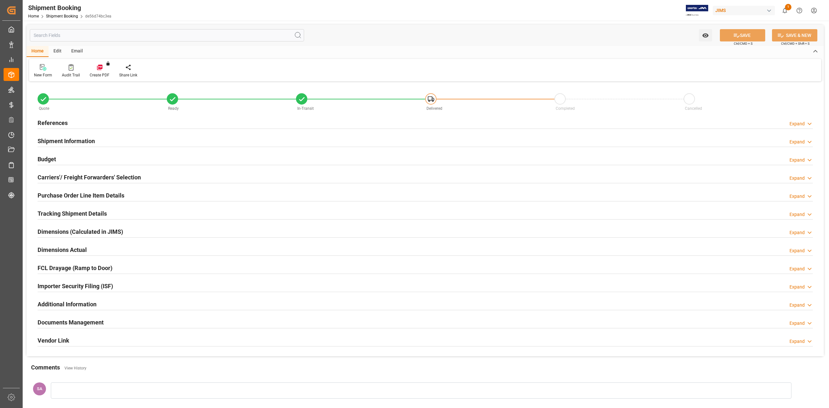
type input "577.1134"
type input "7384.3015"
type input "3800"
type input "125126.6"
click at [46, 159] on h2 "Budget" at bounding box center [47, 159] width 18 height 9
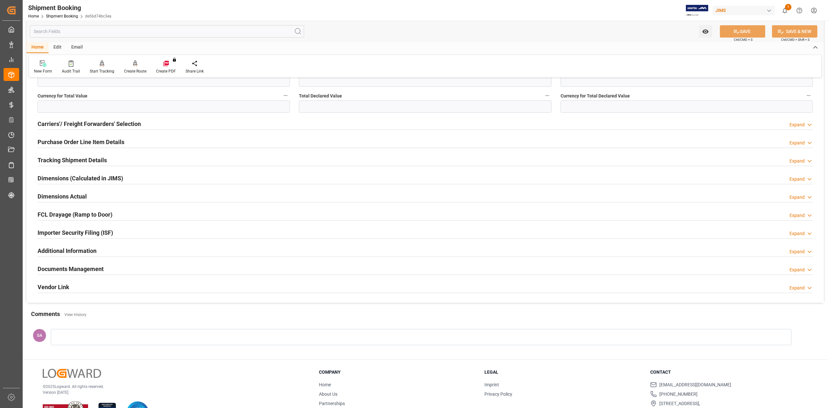
scroll to position [235, 0]
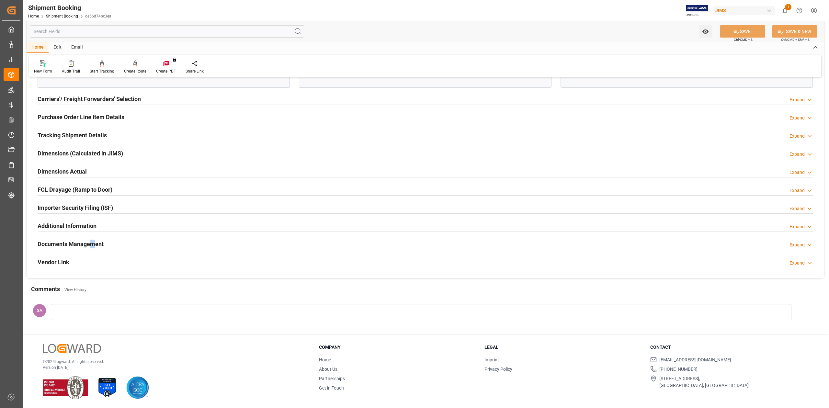
drag, startPoint x: 93, startPoint y: 246, endPoint x: 448, endPoint y: 231, distance: 356.0
click at [92, 245] on h2 "Documents Management" at bounding box center [71, 244] width 66 height 9
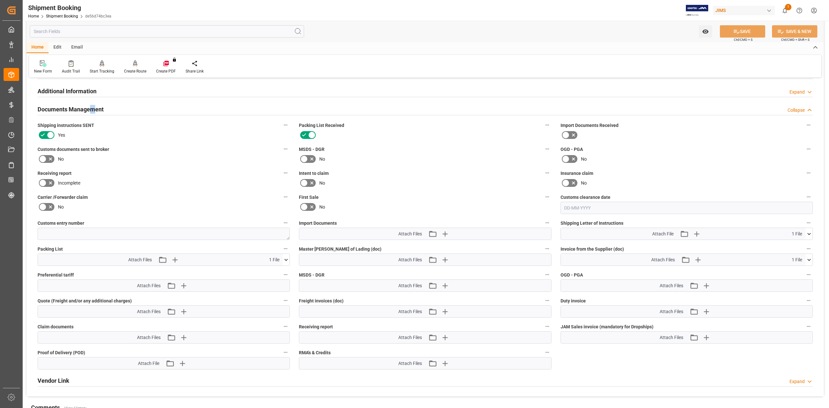
scroll to position [408, 0]
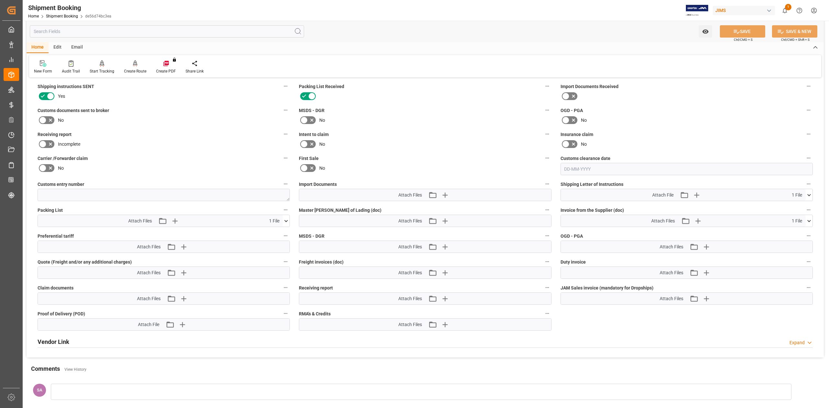
click at [810, 194] on icon at bounding box center [810, 195] width 4 height 2
click at [810, 224] on icon at bounding box center [809, 221] width 7 height 7
click at [287, 222] on icon at bounding box center [286, 221] width 7 height 7
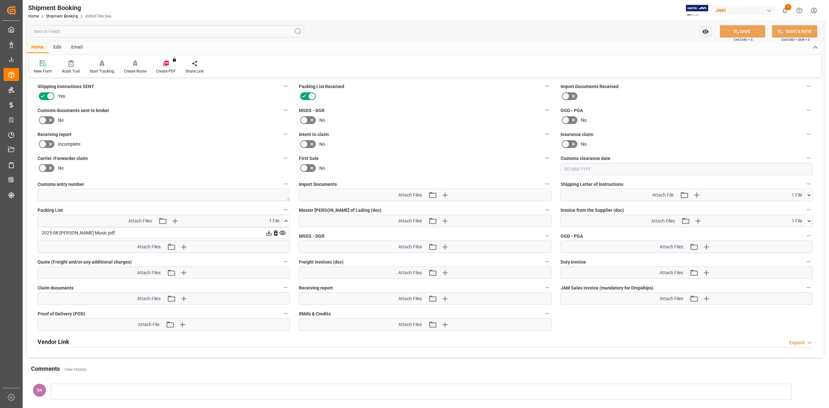
click at [287, 222] on icon at bounding box center [286, 221] width 7 height 7
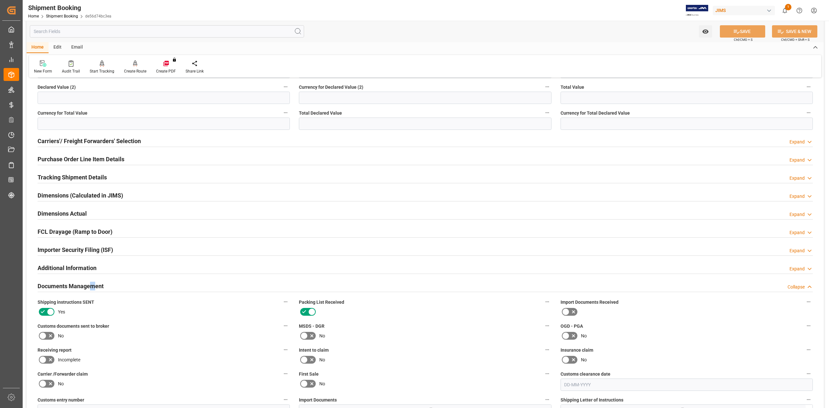
drag, startPoint x: 49, startPoint y: 158, endPoint x: 124, endPoint y: 162, distance: 74.6
click at [49, 158] on h2 "Purchase Order Line Item Details" at bounding box center [81, 159] width 87 height 9
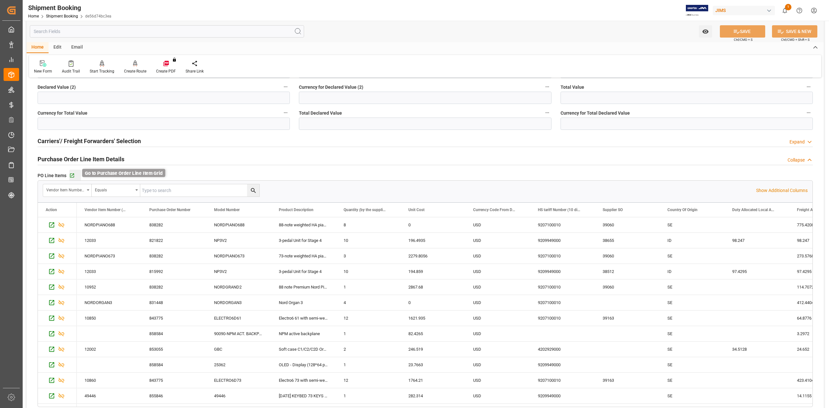
click at [73, 175] on icon "button" at bounding box center [72, 176] width 4 height 4
click at [75, 157] on h2 "Purchase Order Line Item Details" at bounding box center [81, 159] width 87 height 9
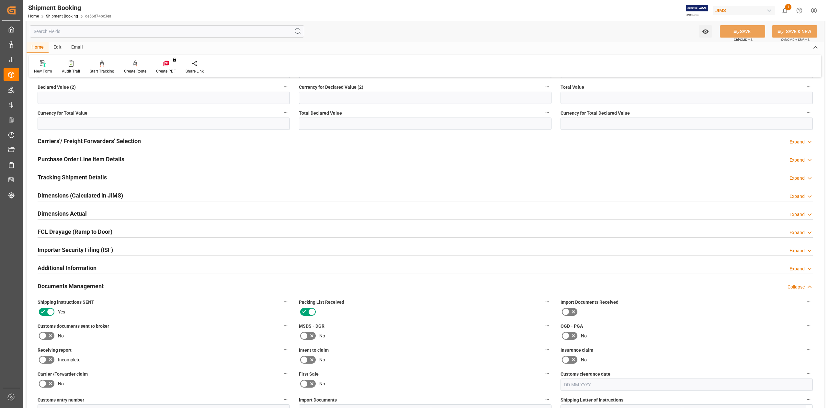
drag, startPoint x: 65, startPoint y: 173, endPoint x: 64, endPoint y: 183, distance: 9.8
click at [64, 175] on h2 "Tracking Shipment Details" at bounding box center [72, 177] width 69 height 9
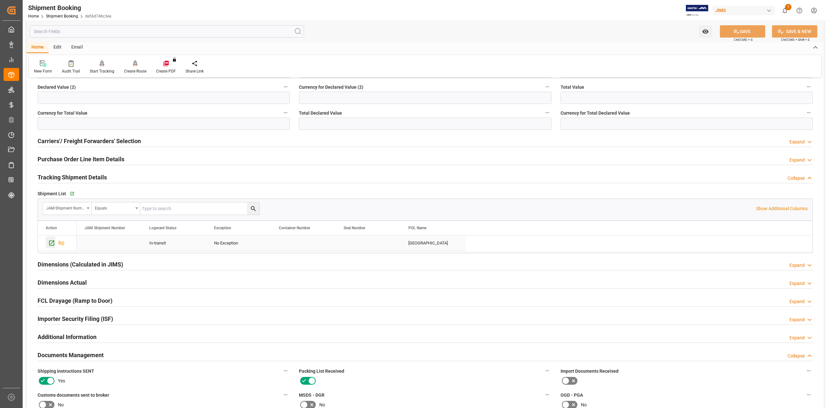
click at [51, 242] on icon "Press SPACE to select this row." at bounding box center [51, 243] width 5 height 5
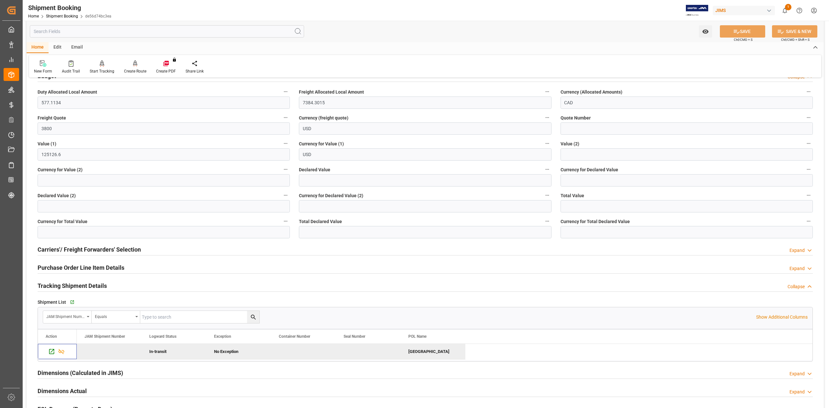
scroll to position [0, 0]
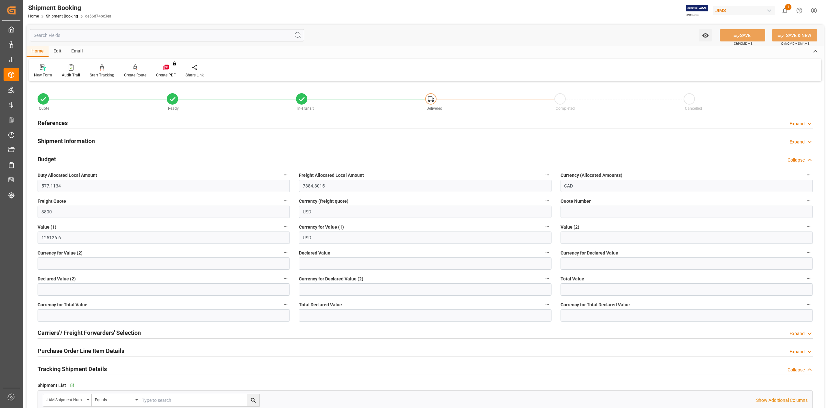
click at [61, 124] on h2 "References" at bounding box center [53, 123] width 30 height 9
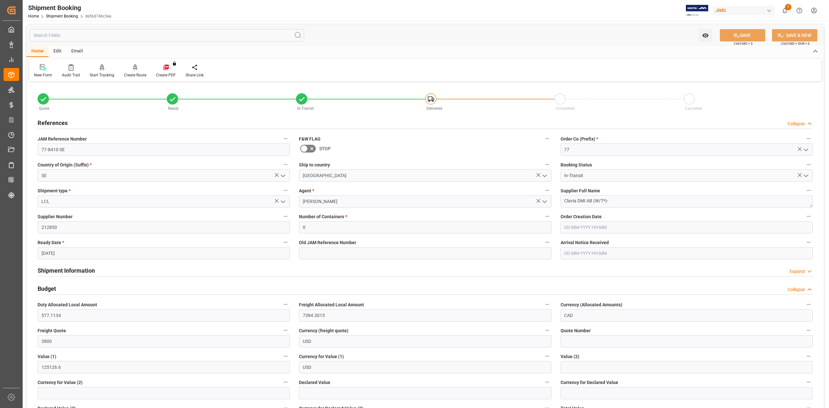
click at [62, 124] on h2 "References" at bounding box center [53, 123] width 30 height 9
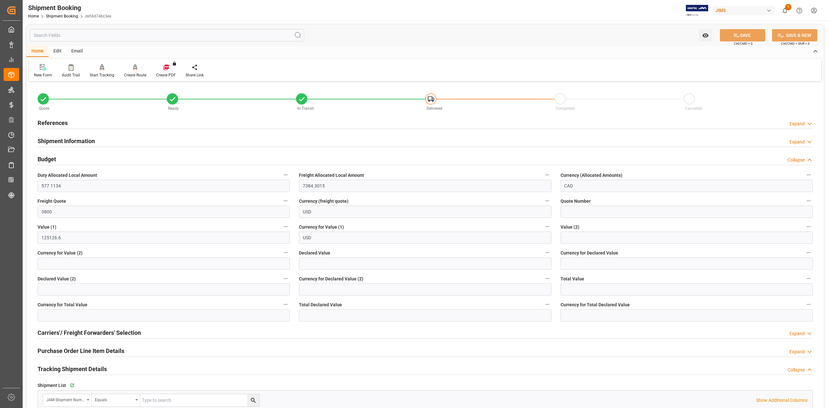
click at [69, 143] on h2 "Shipment Information" at bounding box center [66, 141] width 57 height 9
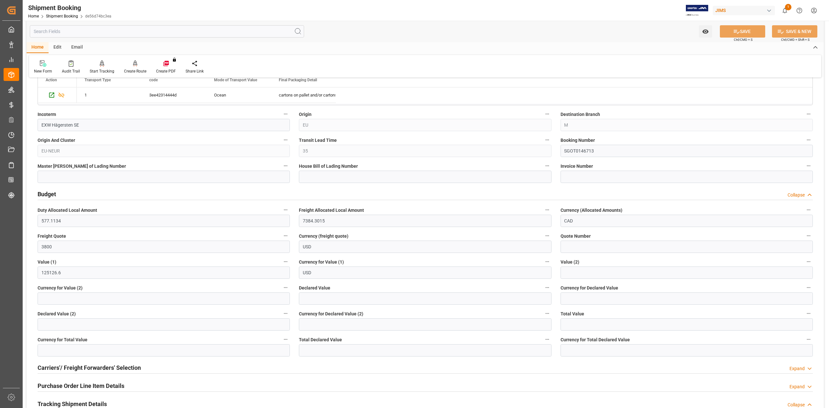
scroll to position [345, 0]
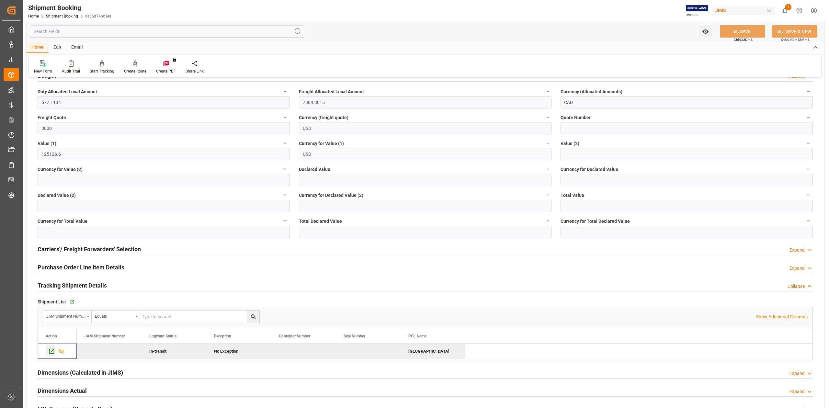
click at [54, 354] on icon "Press SPACE to deselect this row." at bounding box center [51, 351] width 5 height 5
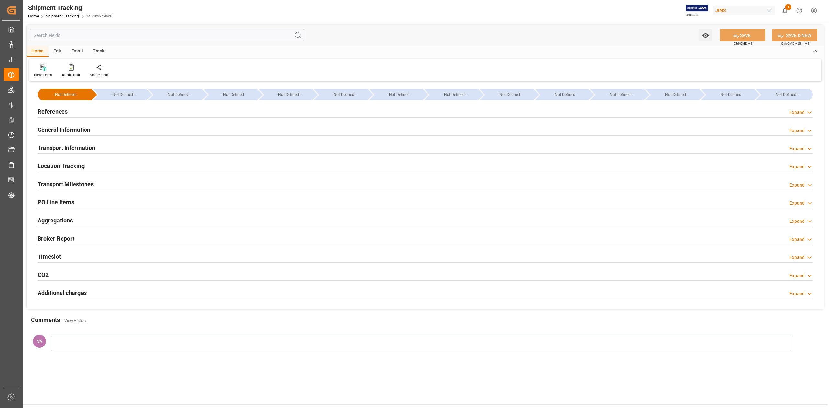
type input "[DATE] 00:00"
type input "[DATE] 14:31"
type input "[DATE] 22:00"
type input "[DATE]"
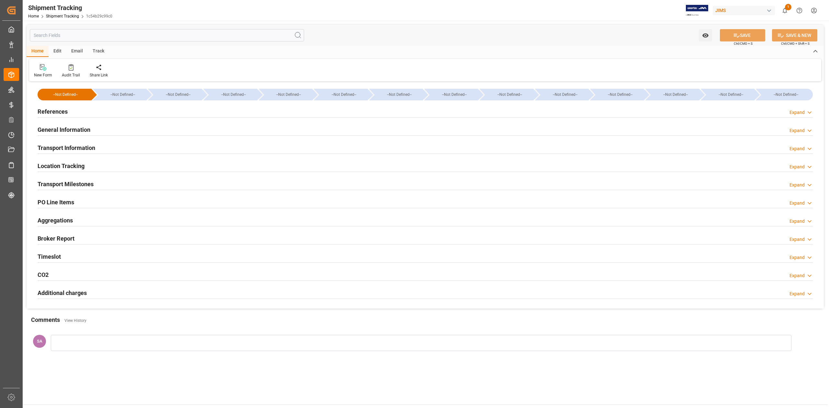
type input "[DATE] 09:13"
click at [89, 182] on h2 "Transport Milestones" at bounding box center [66, 184] width 56 height 9
type input "[DATE] 00:00"
type input "15-08-2025 14:31"
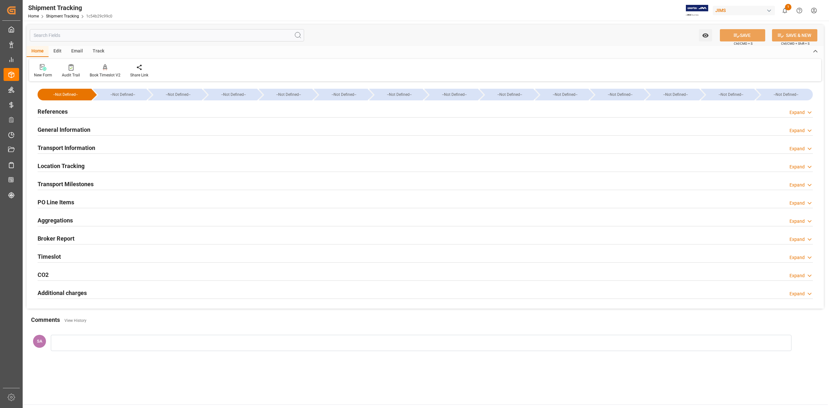
type input "02-09-2025 22:00"
type input "16-09-2025"
type input "26-09-2025 09:13"
click at [87, 185] on h2 "Transport Milestones" at bounding box center [66, 184] width 56 height 9
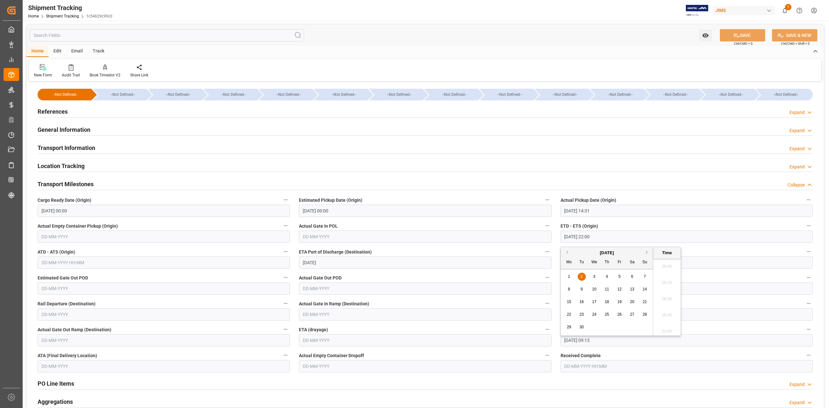
click at [611, 239] on input "02-09-2025 22:00" at bounding box center [687, 237] width 252 height 12
click at [702, 342] on input "26-09-2025 09:13" at bounding box center [687, 340] width 252 height 12
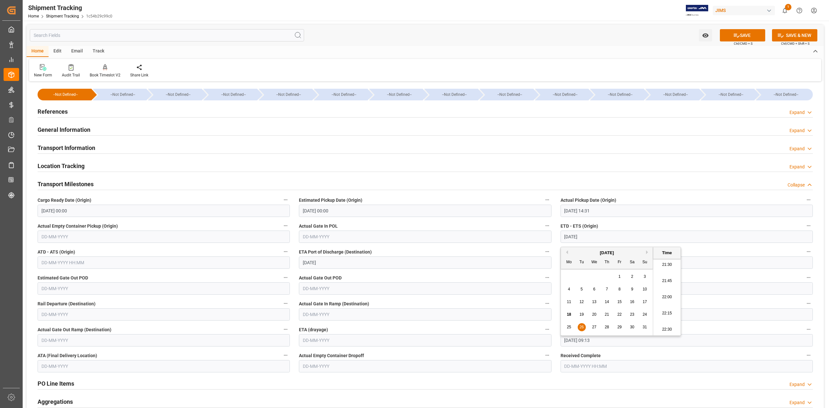
type input "[DATE] 00:00"
click at [583, 295] on span "16" at bounding box center [582, 295] width 4 height 5
type input "[DATE] 09:13"
click at [745, 34] on button "SAVE" at bounding box center [742, 35] width 45 height 12
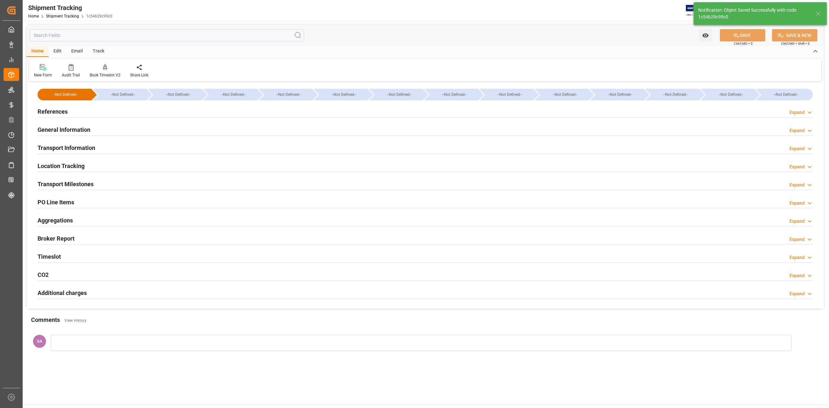
drag, startPoint x: 79, startPoint y: 183, endPoint x: 84, endPoint y: 184, distance: 5.0
click at [80, 183] on h2 "Transport Milestones" at bounding box center [66, 184] width 56 height 9
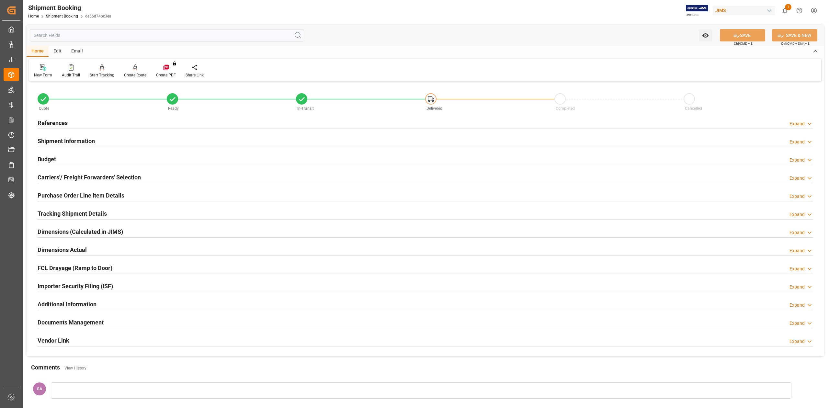
click at [65, 324] on h2 "Documents Management" at bounding box center [71, 322] width 66 height 9
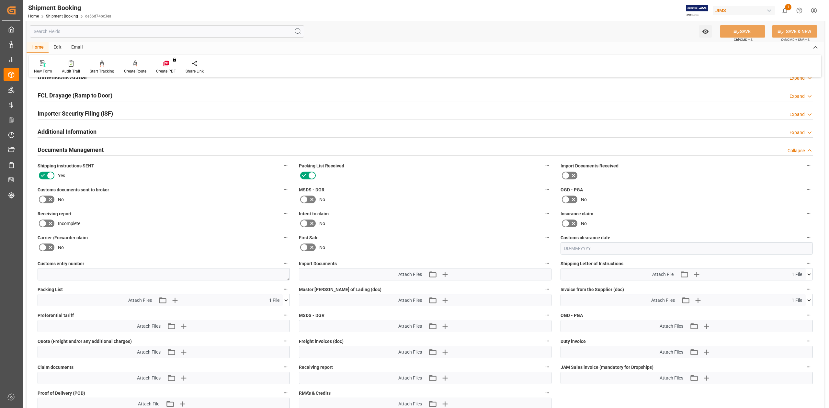
scroll to position [43, 0]
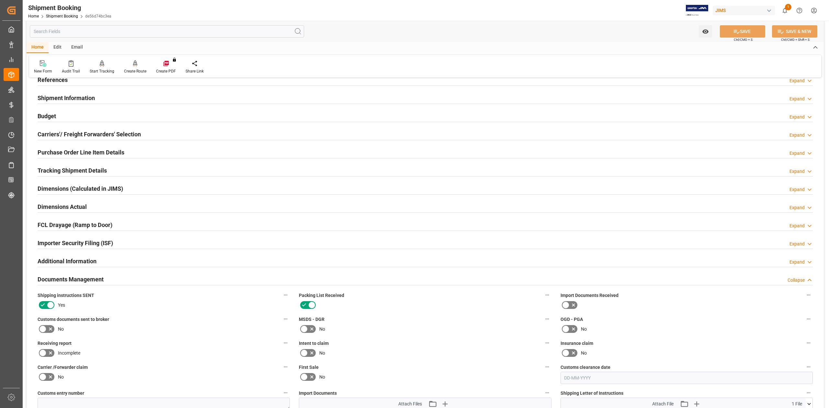
drag, startPoint x: 51, startPoint y: 169, endPoint x: 76, endPoint y: 169, distance: 24.6
click at [52, 169] on h2 "Tracking Shipment Details" at bounding box center [72, 170] width 69 height 9
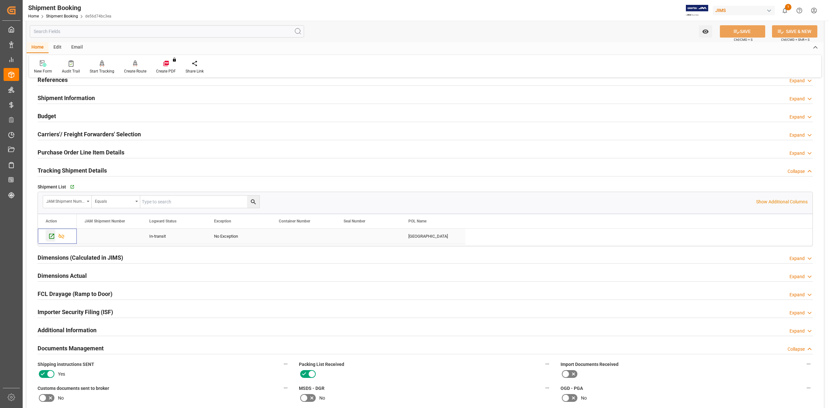
click at [53, 236] on icon "Press SPACE to select this row." at bounding box center [51, 236] width 7 height 7
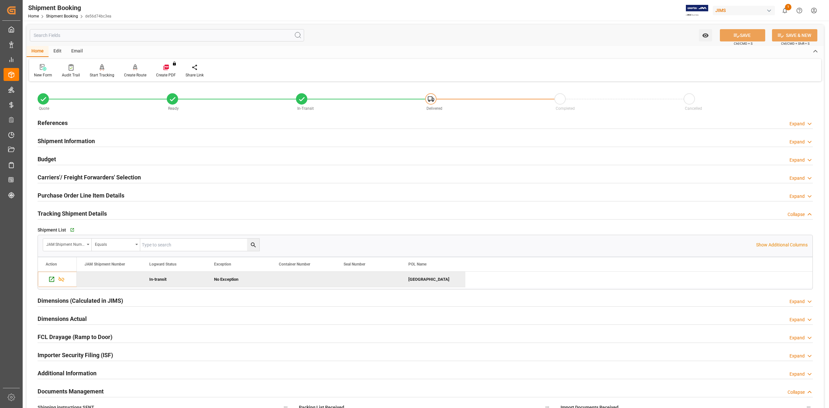
click at [56, 122] on h2 "References" at bounding box center [53, 123] width 30 height 9
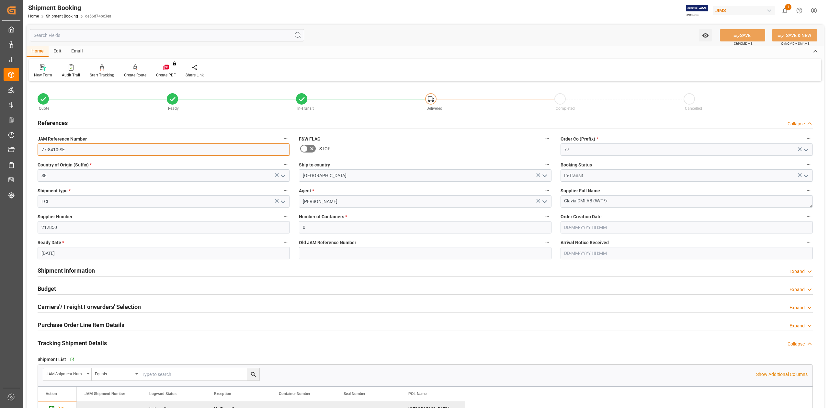
click at [88, 153] on input "77-8410-SE" at bounding box center [164, 150] width 252 height 12
drag, startPoint x: 55, startPoint y: 123, endPoint x: 71, endPoint y: 128, distance: 16.1
click at [55, 123] on h2 "References" at bounding box center [53, 123] width 30 height 9
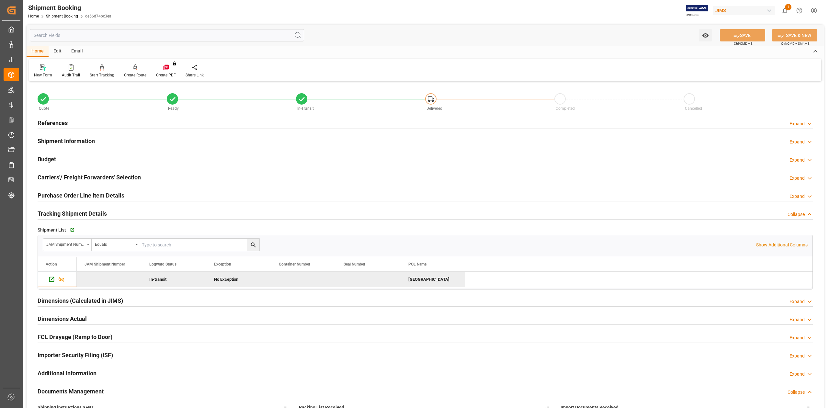
click at [53, 141] on h2 "Shipment Information" at bounding box center [66, 141] width 57 height 9
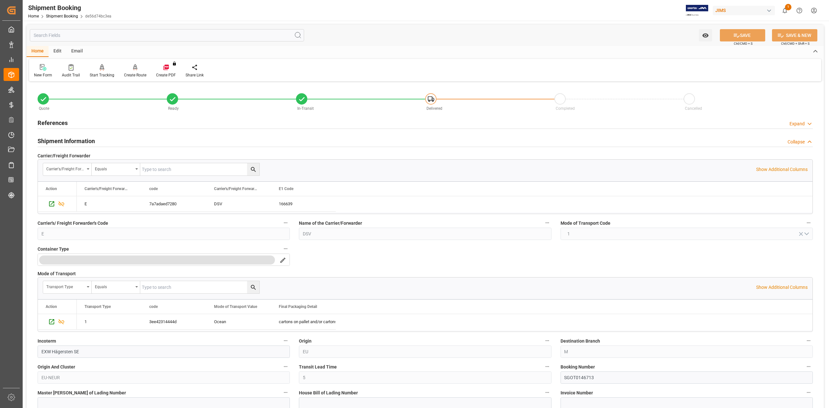
click at [53, 141] on h2 "Shipment Information" at bounding box center [66, 141] width 57 height 9
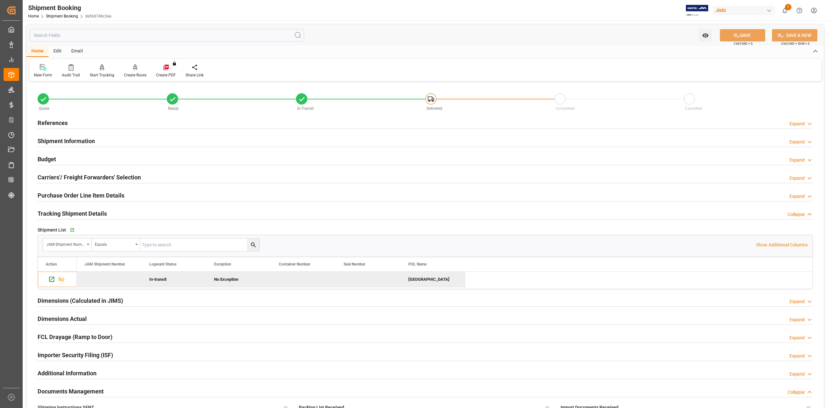
click at [65, 194] on h2 "Purchase Order Line Item Details" at bounding box center [81, 195] width 87 height 9
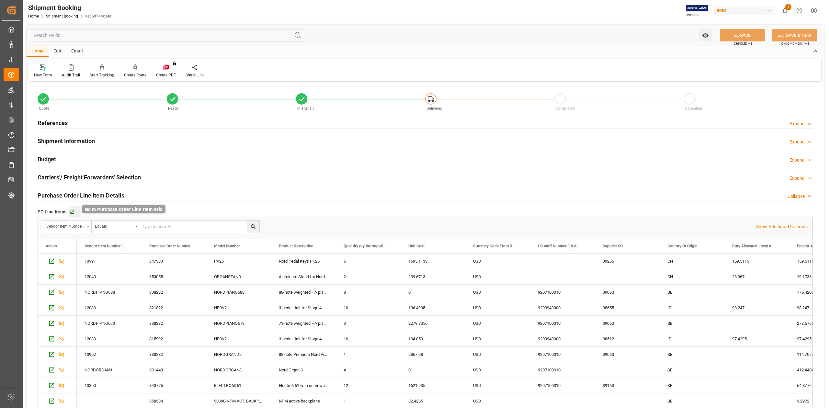
click at [70, 213] on icon "button" at bounding box center [72, 212] width 4 height 4
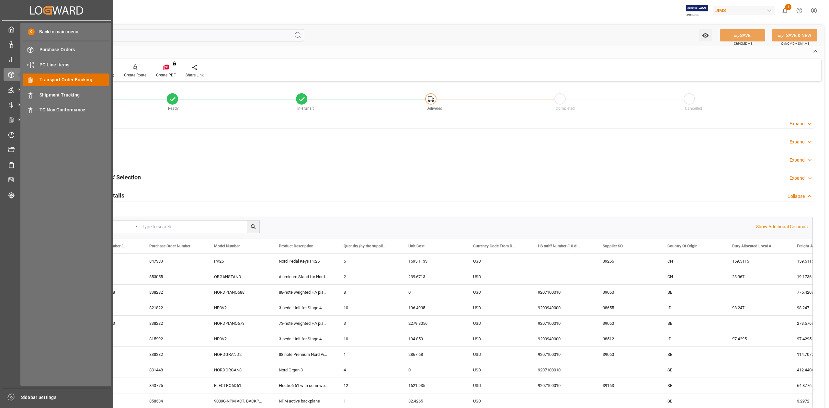
click at [84, 82] on span "Transport Order Booking" at bounding box center [75, 79] width 70 height 7
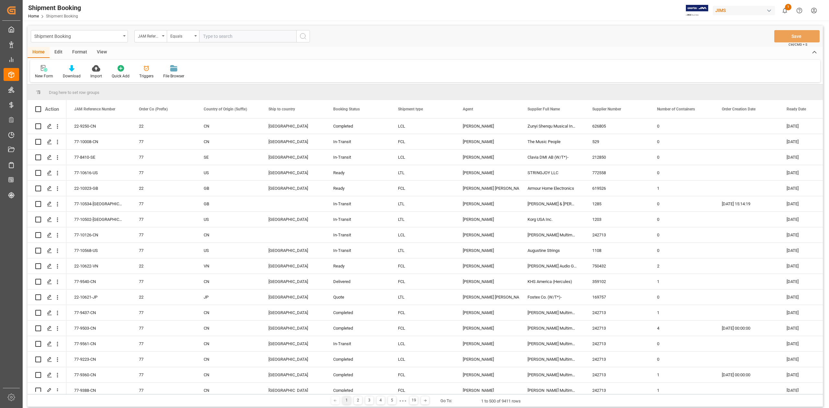
click at [225, 35] on input "text" at bounding box center [247, 36] width 97 height 12
paste input "77-10082-JP"
type input "77-10082-JP"
click at [306, 34] on icon "search button" at bounding box center [303, 36] width 8 height 8
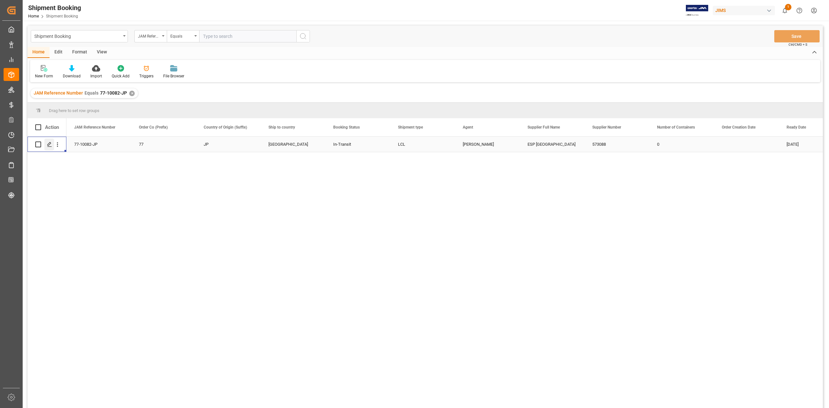
click at [47, 145] on icon "Press SPACE to select this row." at bounding box center [49, 144] width 5 height 5
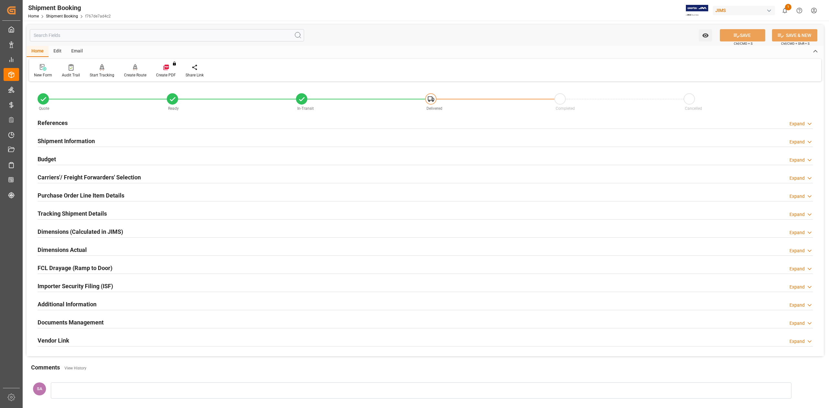
click at [53, 161] on h2 "Budget" at bounding box center [47, 159] width 18 height 9
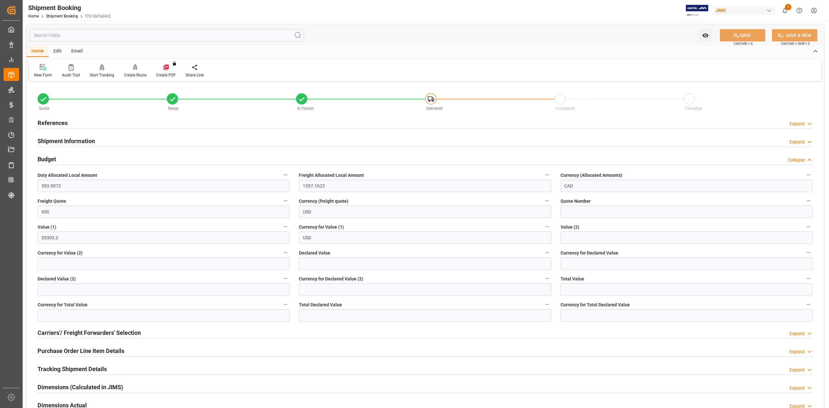
drag, startPoint x: 52, startPoint y: 158, endPoint x: 56, endPoint y: 156, distance: 4.4
click at [52, 157] on h2 "Budget" at bounding box center [47, 159] width 18 height 9
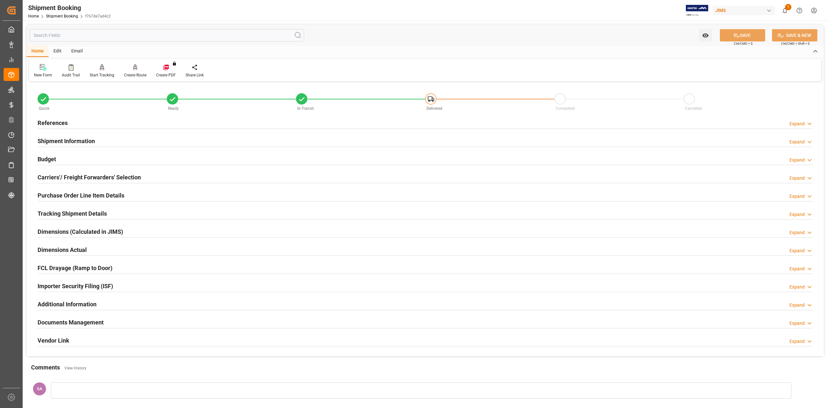
click at [98, 196] on h2 "Purchase Order Line Item Details" at bounding box center [81, 195] width 87 height 9
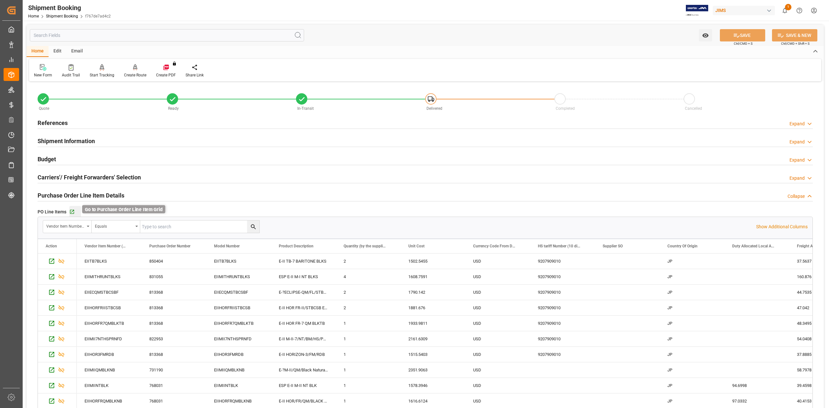
click at [73, 213] on icon "button" at bounding box center [72, 212] width 4 height 4
click at [60, 122] on h2 "References" at bounding box center [53, 123] width 30 height 9
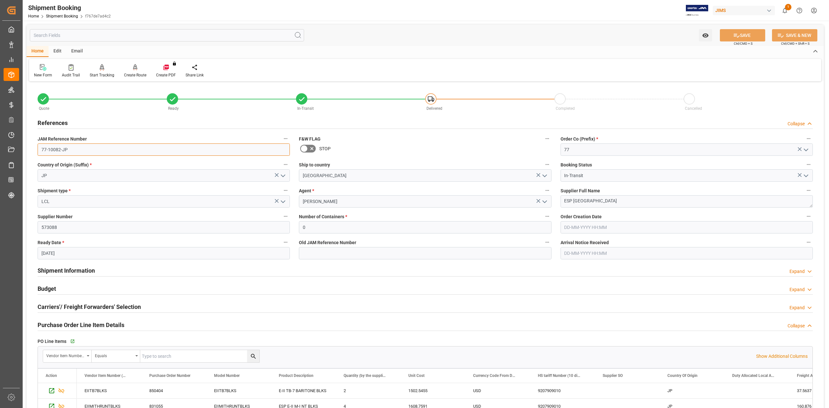
click at [91, 151] on input "77-10082-JP" at bounding box center [164, 150] width 252 height 12
click at [603, 200] on textarea "ESP Japan" at bounding box center [687, 201] width 252 height 12
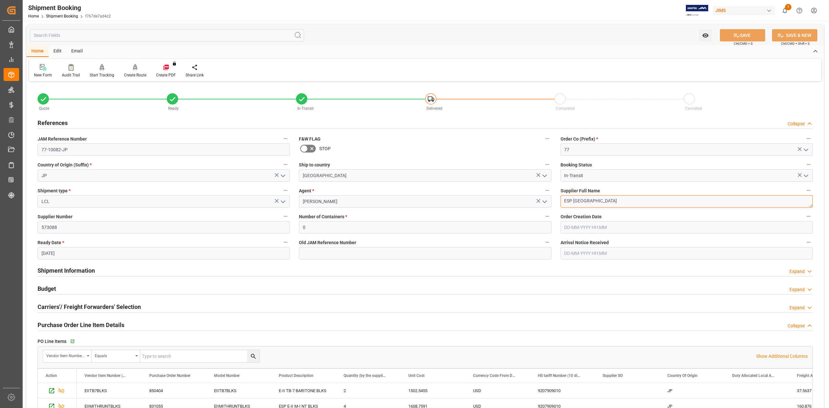
click at [603, 200] on textarea "ESP Japan" at bounding box center [687, 201] width 252 height 12
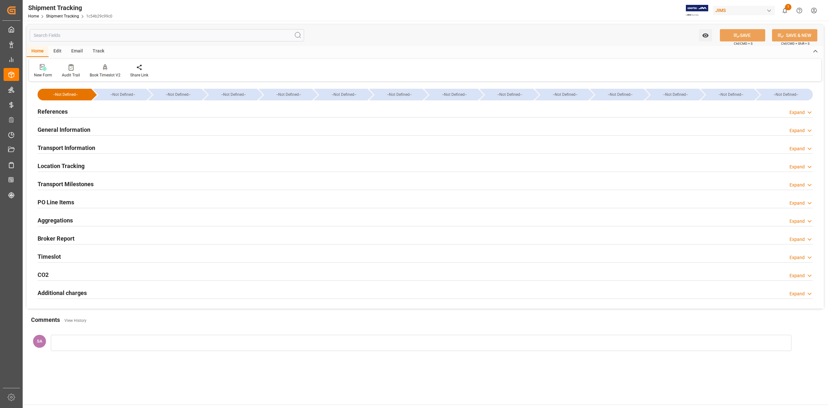
click at [59, 115] on h2 "References" at bounding box center [53, 111] width 30 height 9
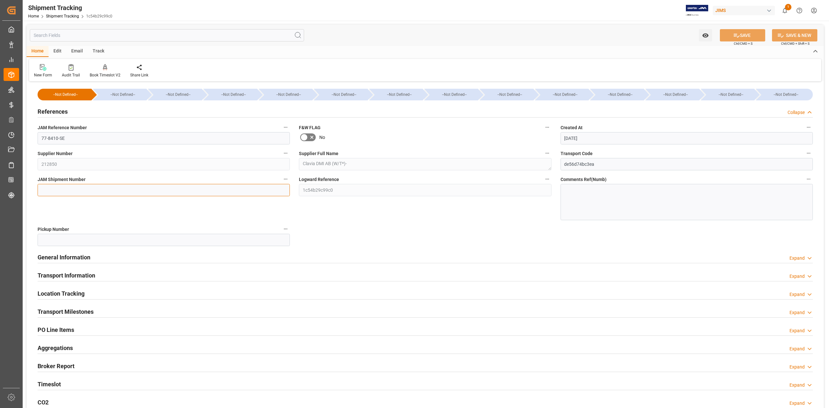
click at [69, 187] on input at bounding box center [164, 190] width 252 height 12
paste input "72611"
type input "72611"
click at [741, 35] on button "SAVE" at bounding box center [742, 35] width 45 height 12
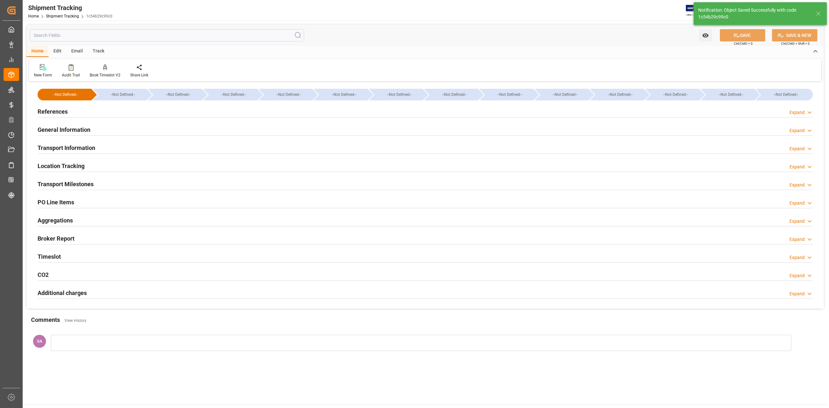
click at [89, 188] on h2 "Transport Milestones" at bounding box center [66, 184] width 56 height 9
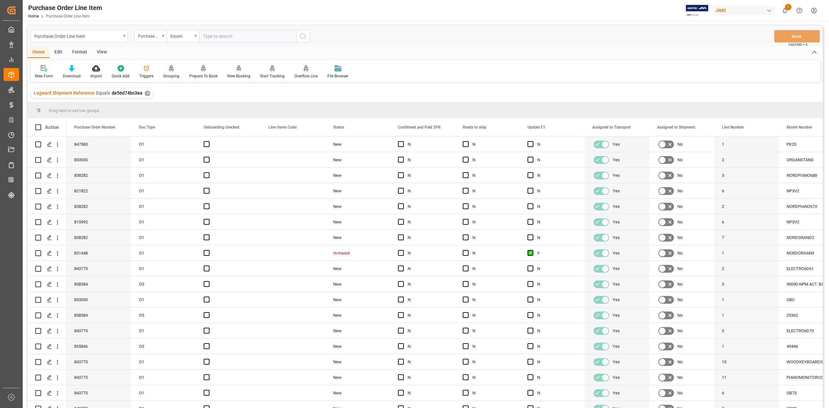
click at [103, 53] on div "View" at bounding box center [102, 52] width 20 height 11
click at [77, 74] on div "Standard Templates" at bounding box center [73, 76] width 32 height 6
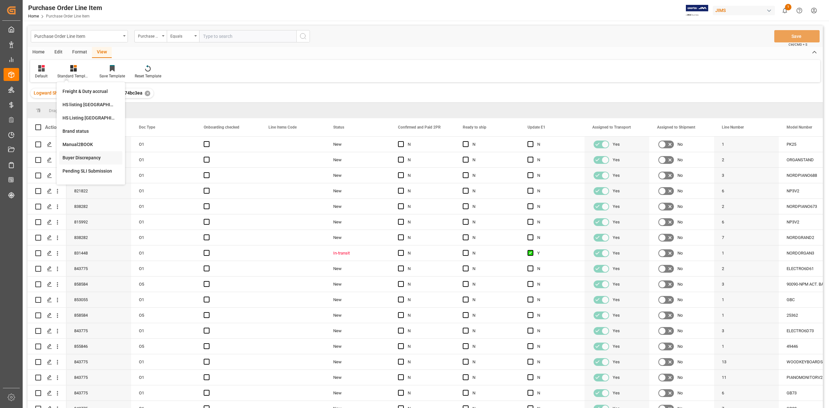
click at [94, 156] on div "Buyer Discrepancy" at bounding box center [91, 158] width 57 height 7
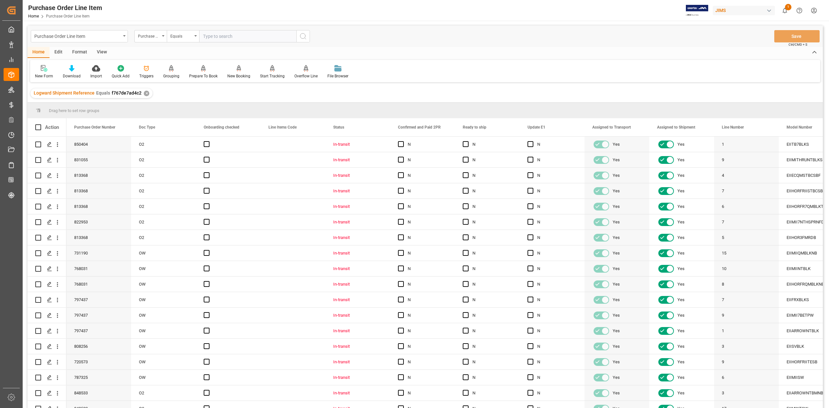
click at [105, 51] on div "View" at bounding box center [102, 52] width 20 height 11
click at [69, 70] on div at bounding box center [73, 68] width 32 height 7
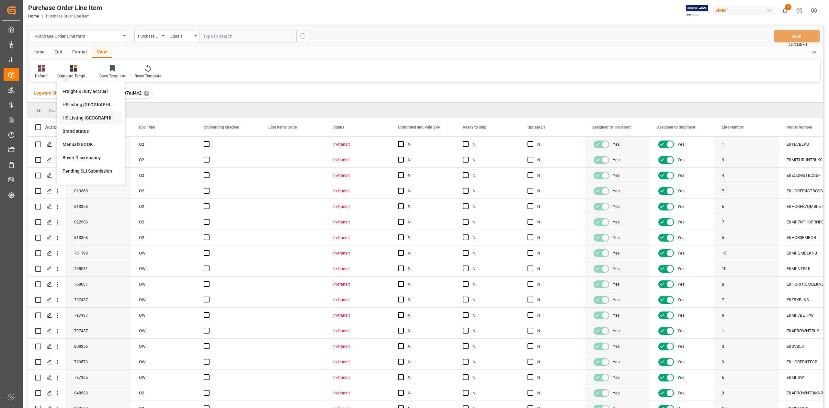
click at [97, 119] on div "HS Listing [GEOGRAPHIC_DATA]" at bounding box center [91, 118] width 57 height 7
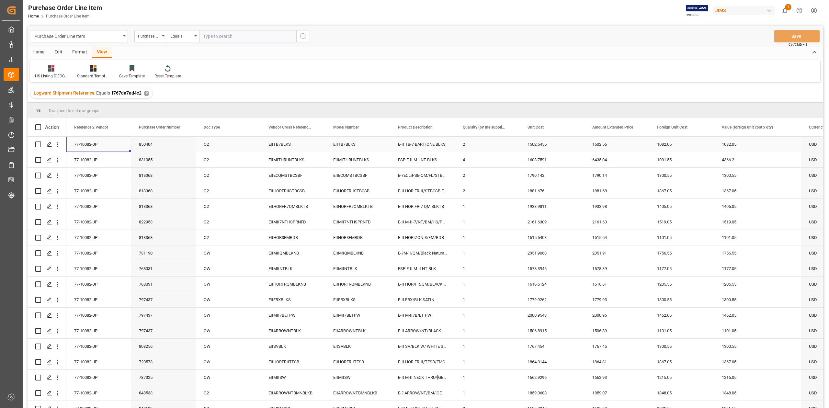
click at [86, 144] on div "77-10082-JP" at bounding box center [98, 144] width 65 height 15
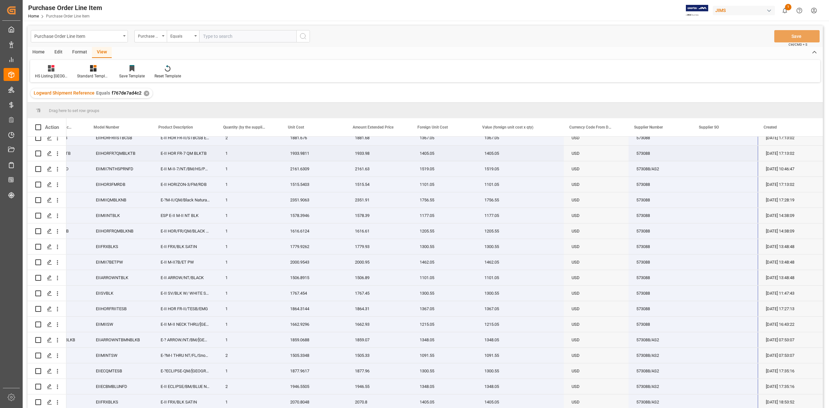
scroll to position [69, 0]
